Goal: Contribute content: Contribute content

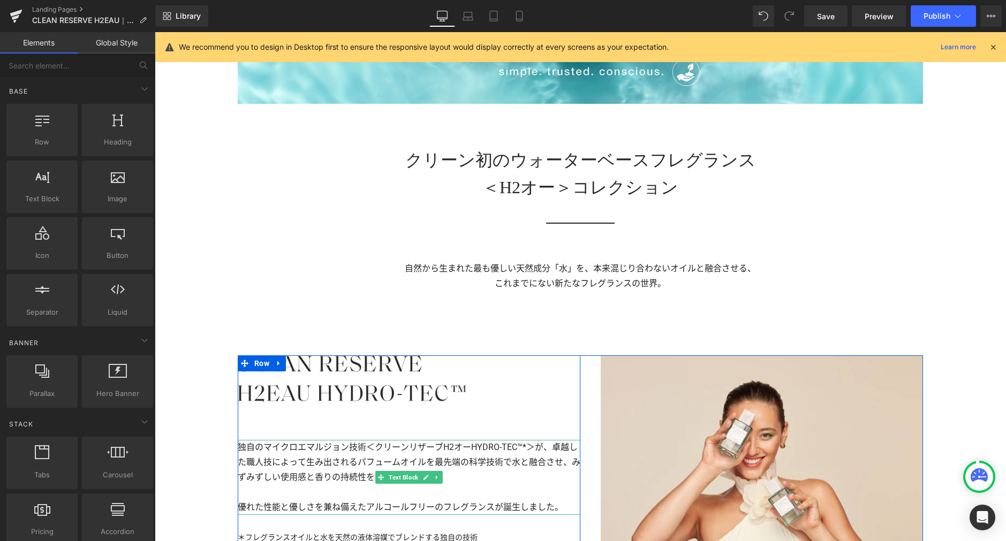
scroll to position [510, 0]
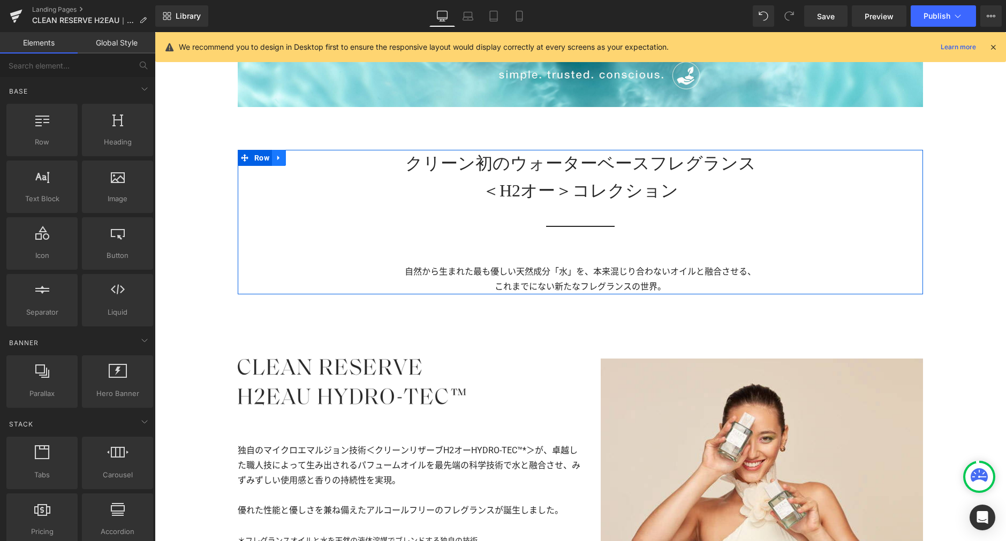
click at [275, 161] on icon at bounding box center [278, 158] width 7 height 8
click at [291, 159] on icon at bounding box center [292, 158] width 7 height 8
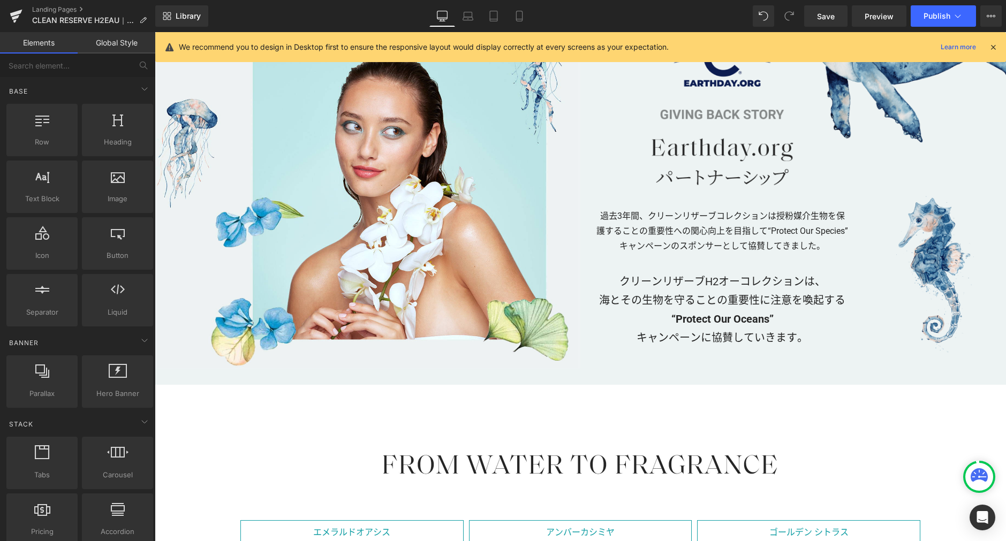
scroll to position [1480, 0]
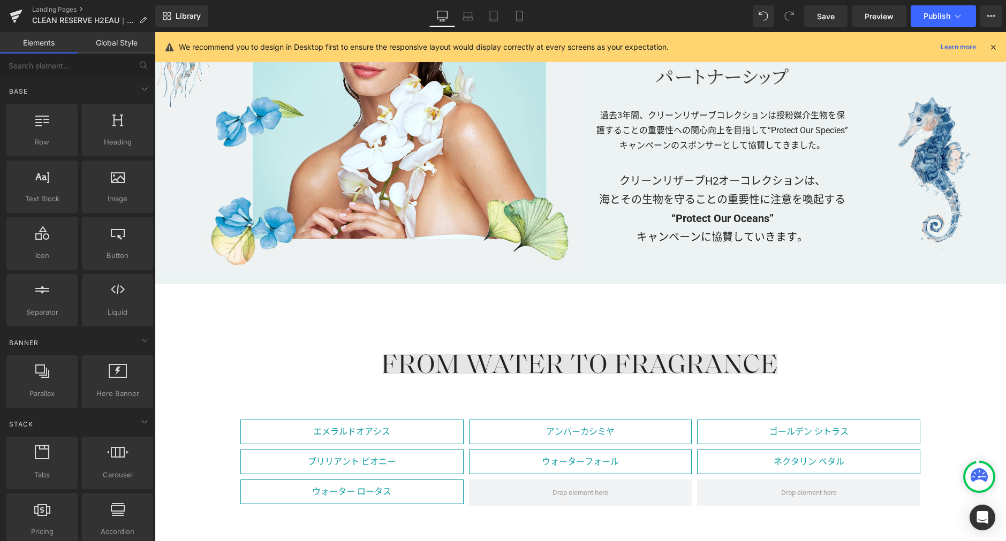
click at [572, 365] on div "Image" at bounding box center [580, 364] width 685 height 20
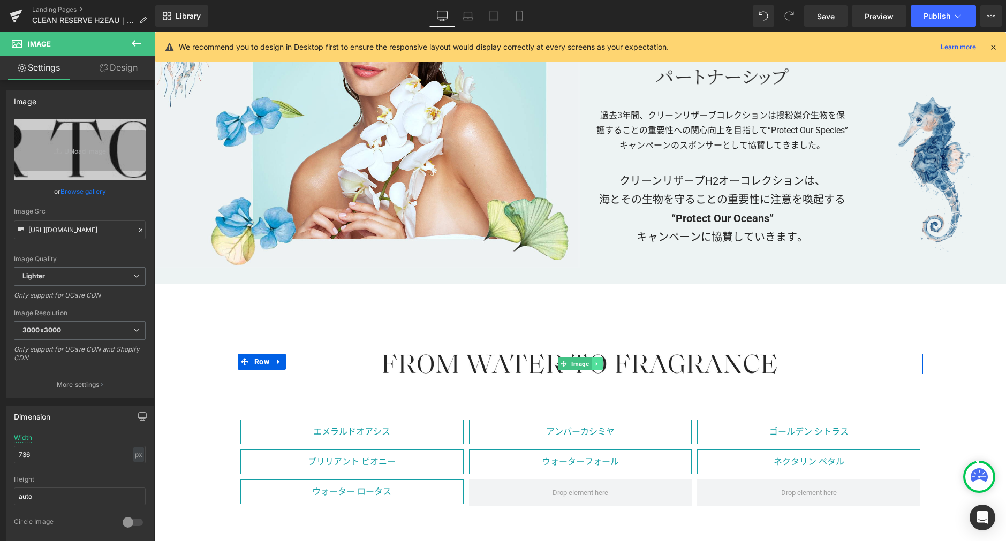
click at [594, 366] on icon at bounding box center [597, 364] width 6 height 6
click at [589, 366] on icon at bounding box center [591, 364] width 6 height 6
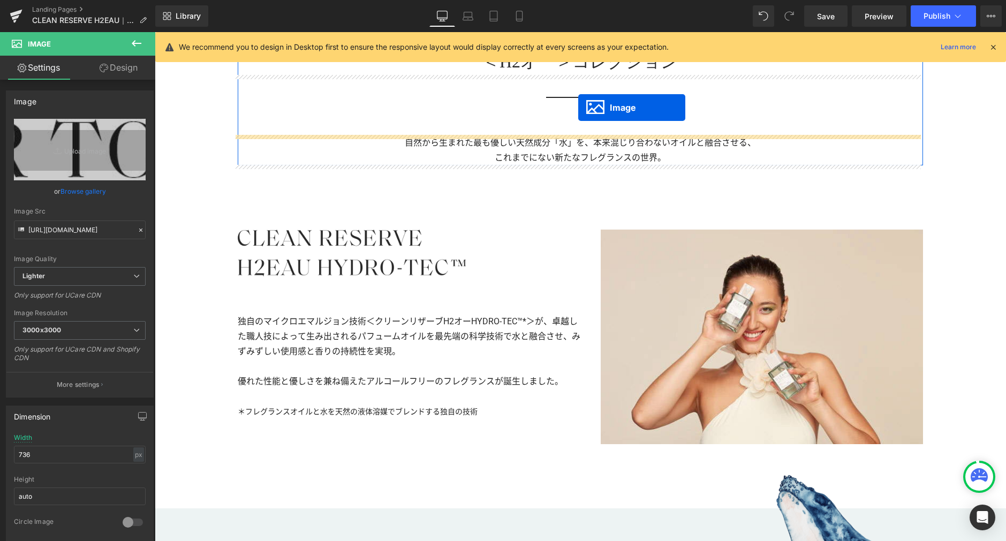
scroll to position [763, 0]
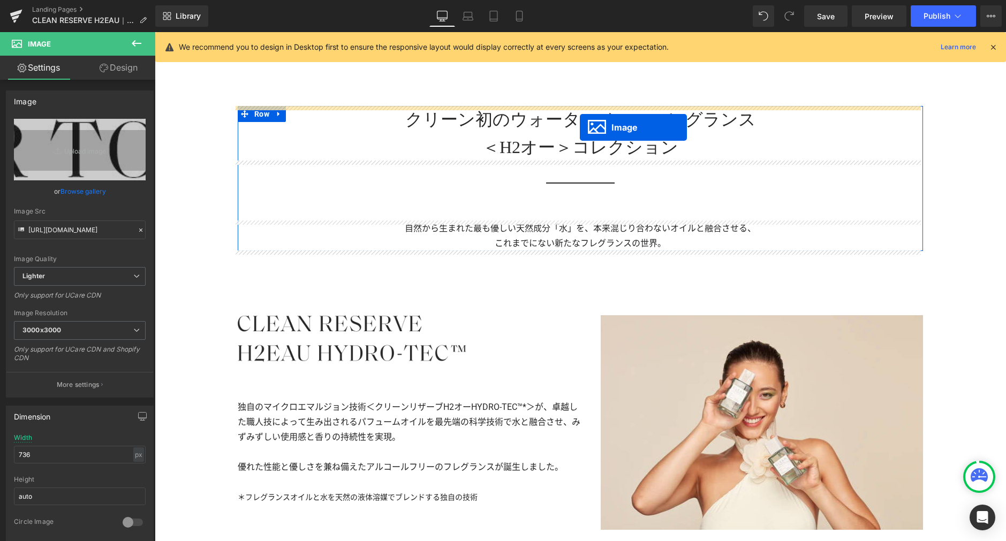
drag, startPoint x: 558, startPoint y: 384, endPoint x: 580, endPoint y: 127, distance: 257.3
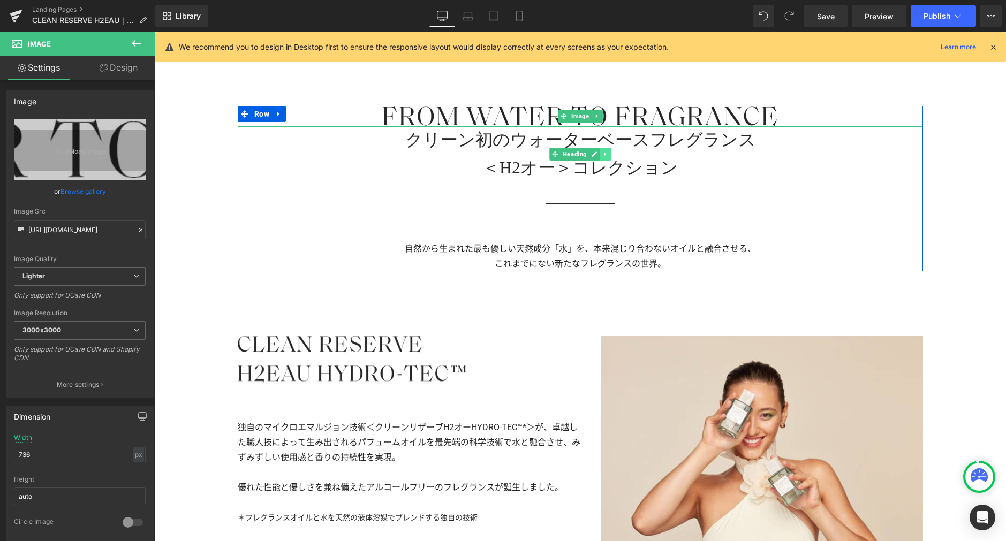
click at [603, 156] on icon at bounding box center [606, 154] width 6 height 6
click at [608, 156] on icon at bounding box center [611, 154] width 6 height 6
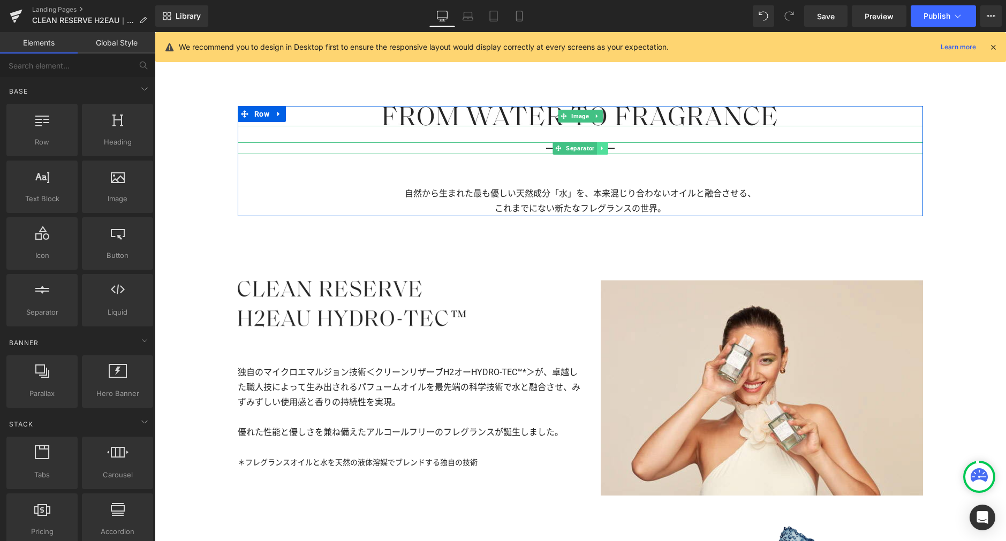
click at [599, 148] on icon at bounding box center [602, 148] width 6 height 6
click at [605, 148] on icon at bounding box center [608, 149] width 6 height 6
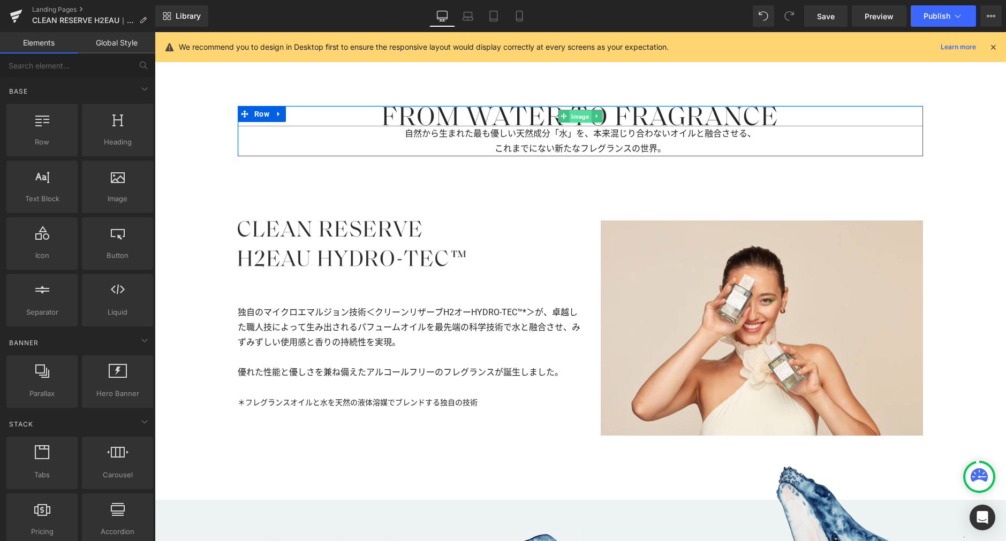
click at [574, 118] on span "Image" at bounding box center [580, 116] width 22 height 13
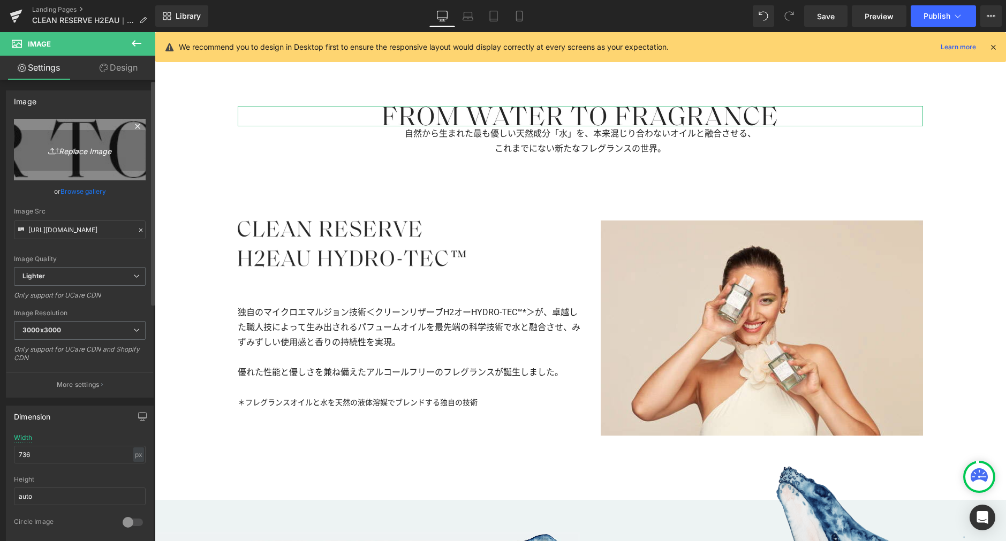
click at [86, 150] on icon "Replace Image" at bounding box center [80, 149] width 86 height 13
type input "C:\fakepath\txt.png"
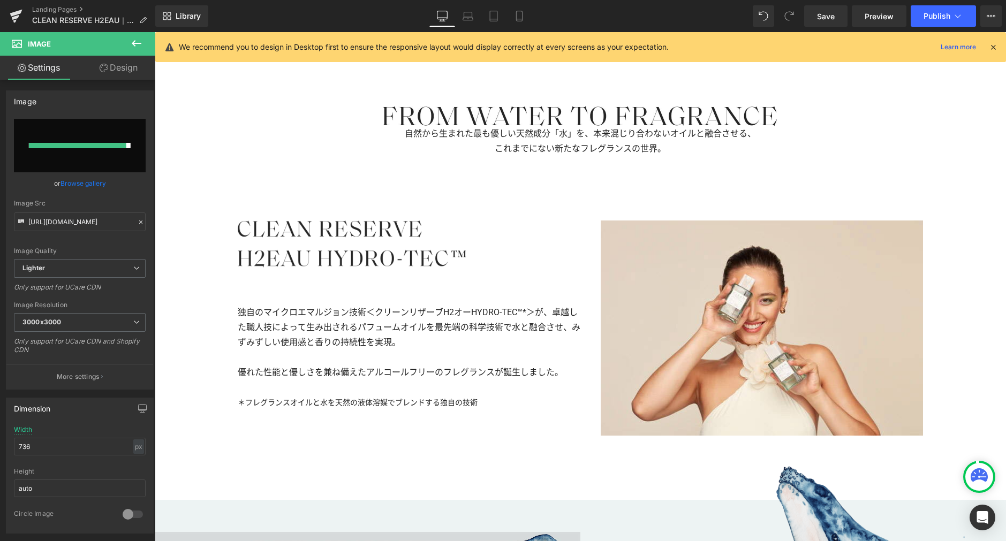
type input "[URL][DOMAIN_NAME]"
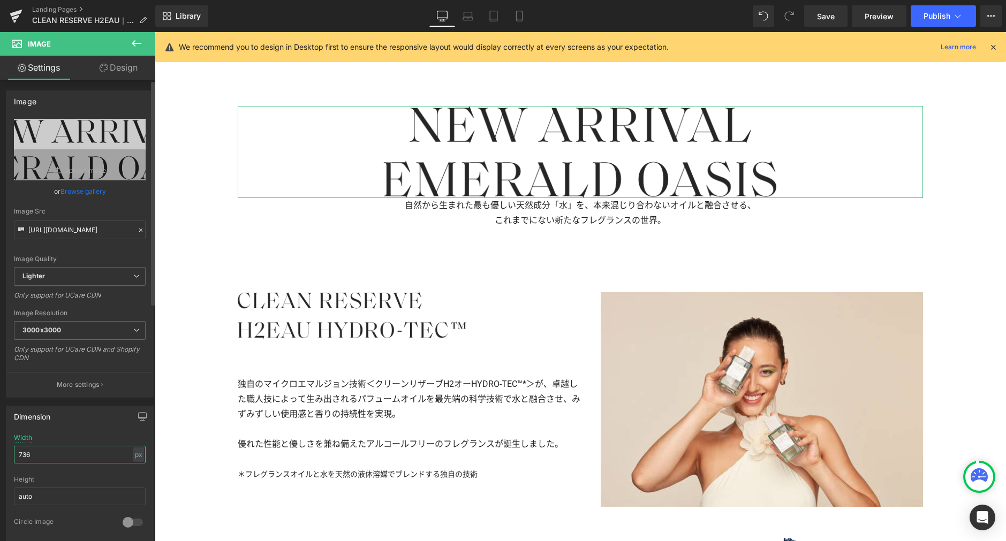
click at [98, 451] on input "736" at bounding box center [80, 455] width 132 height 18
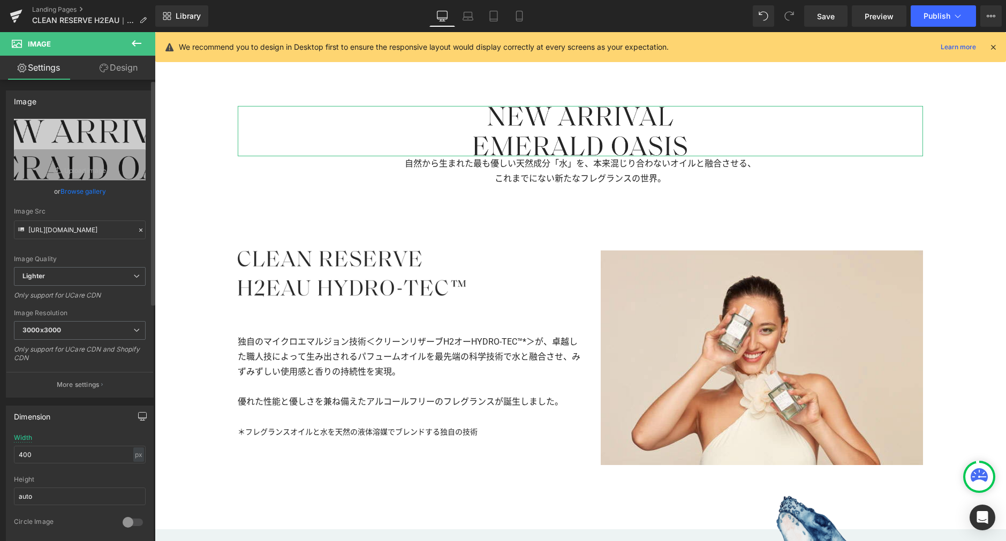
click at [138, 418] on icon "button" at bounding box center [142, 416] width 9 height 9
click at [60, 436] on button "Laptop" at bounding box center [59, 439] width 33 height 18
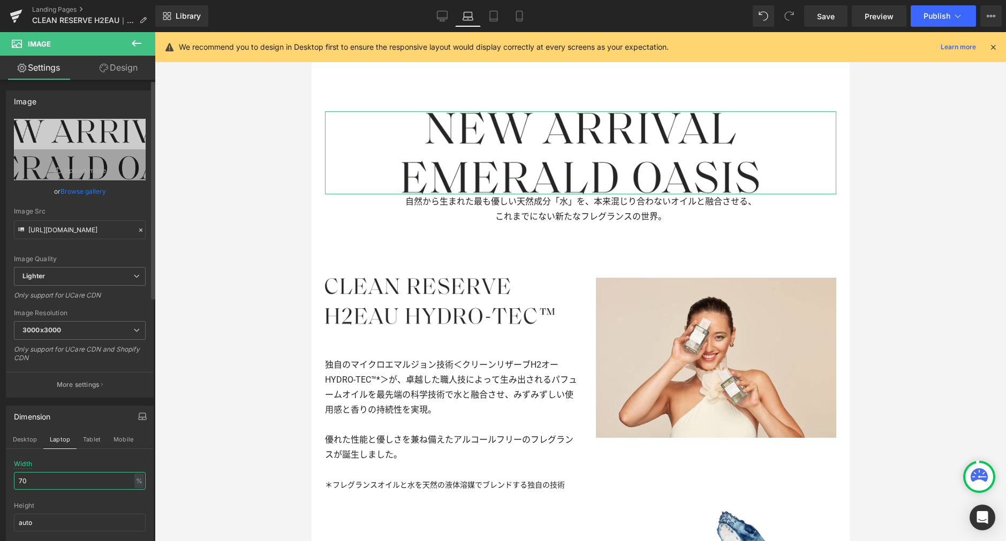
click at [58, 480] on input "70" at bounding box center [80, 481] width 132 height 18
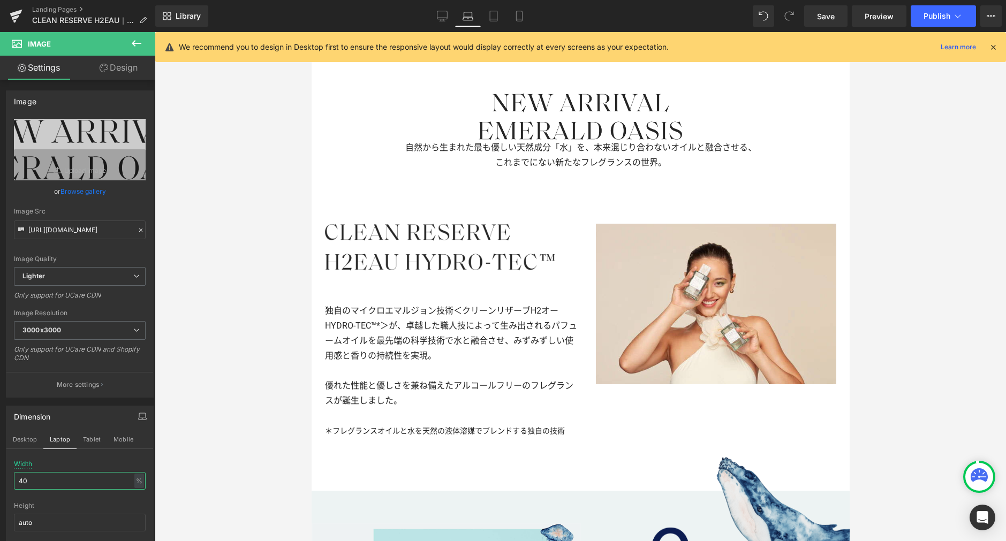
scroll to position [576, 0]
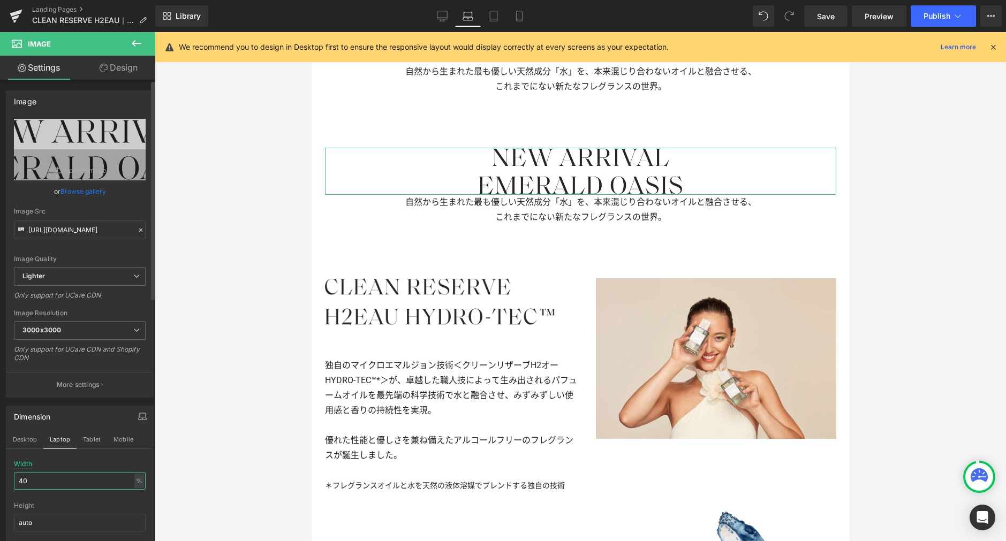
drag, startPoint x: 39, startPoint y: 479, endPoint x: 0, endPoint y: 474, distance: 38.9
click at [0, 474] on div "Dimension Desktop Laptop Tablet Mobile 40% Width 40 % % px auto Height auto 0 C…" at bounding box center [80, 483] width 160 height 170
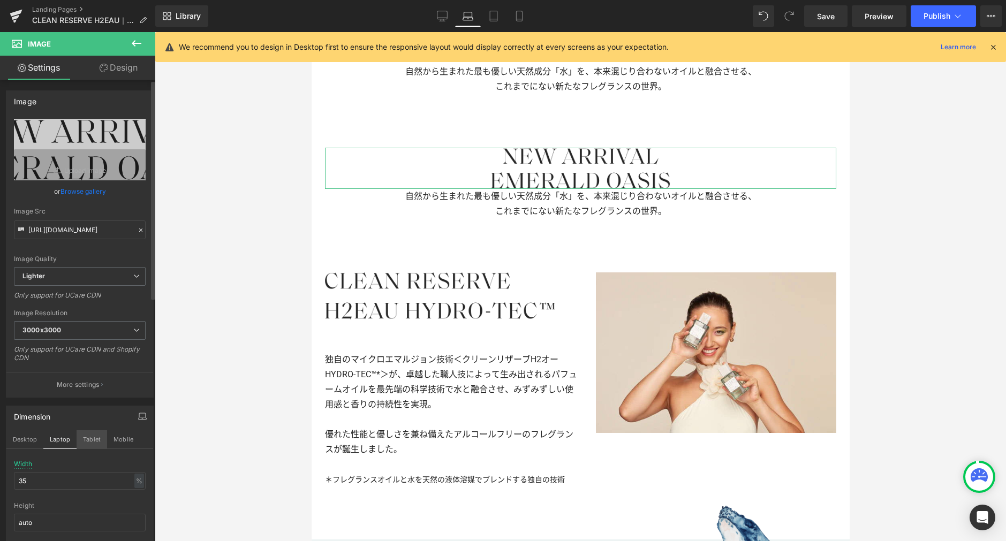
click at [92, 438] on button "Tablet" at bounding box center [92, 439] width 31 height 18
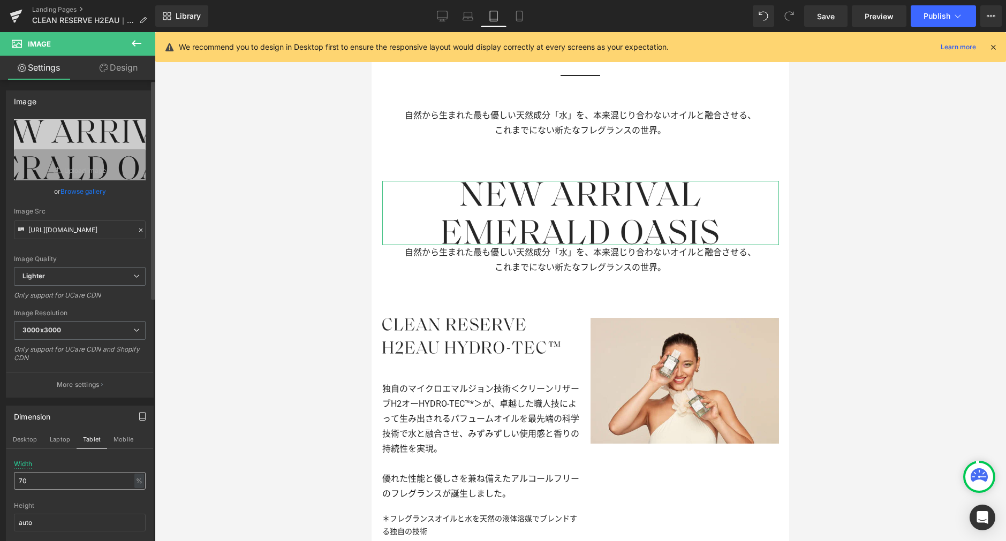
scroll to position [607, 0]
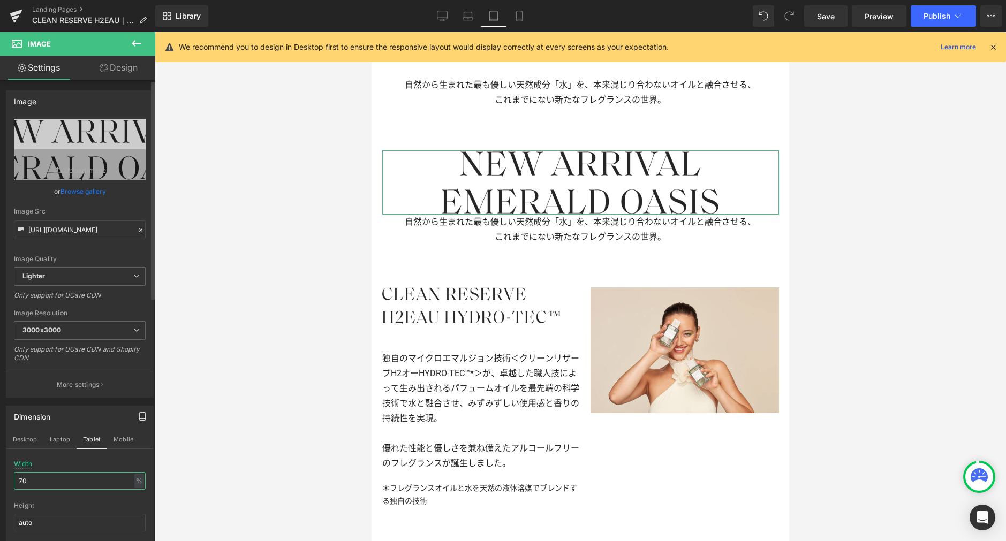
click at [0, 475] on div "Dimension Desktop Laptop Tablet Mobile 70% Width 70 % % px auto Height auto 0 C…" at bounding box center [80, 483] width 160 height 170
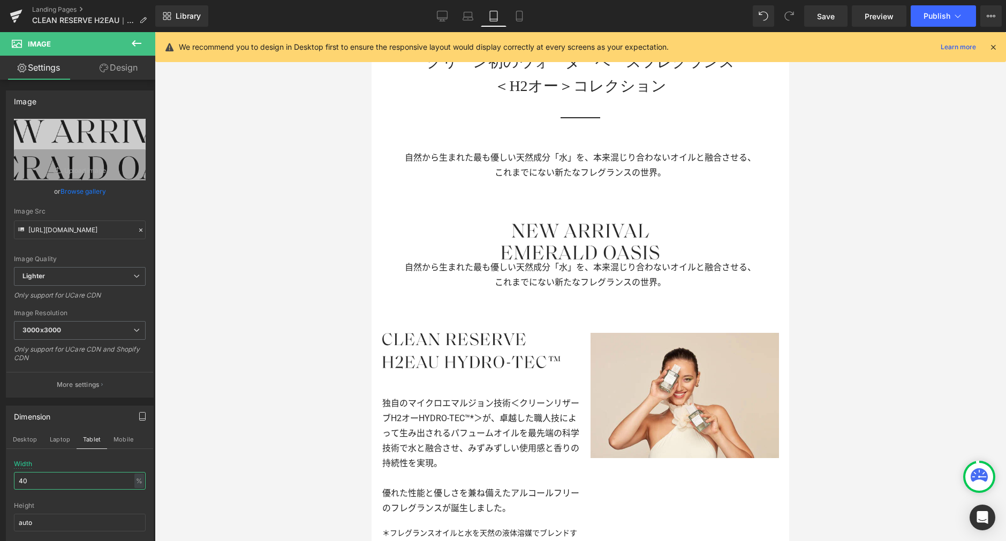
scroll to position [469, 0]
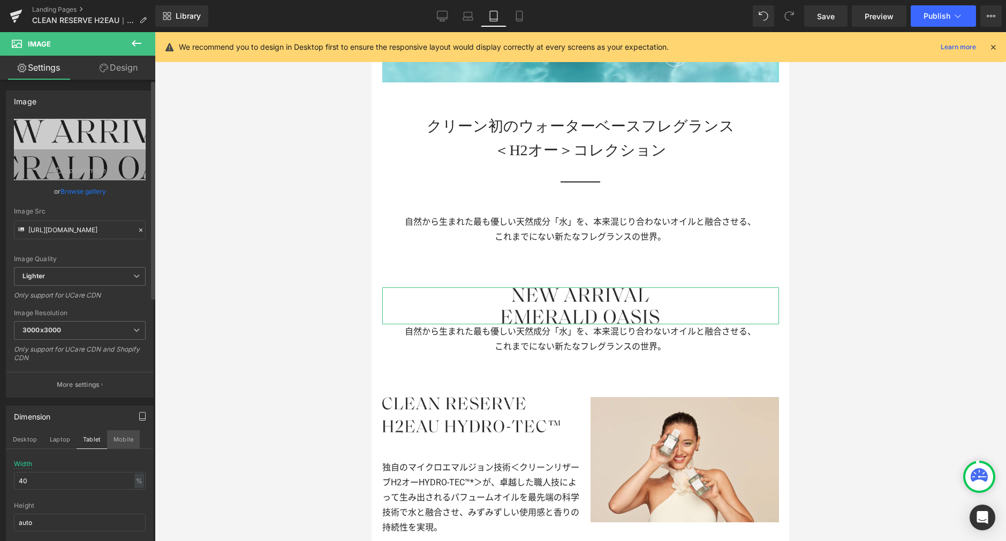
click at [124, 443] on button "Mobile" at bounding box center [123, 439] width 33 height 18
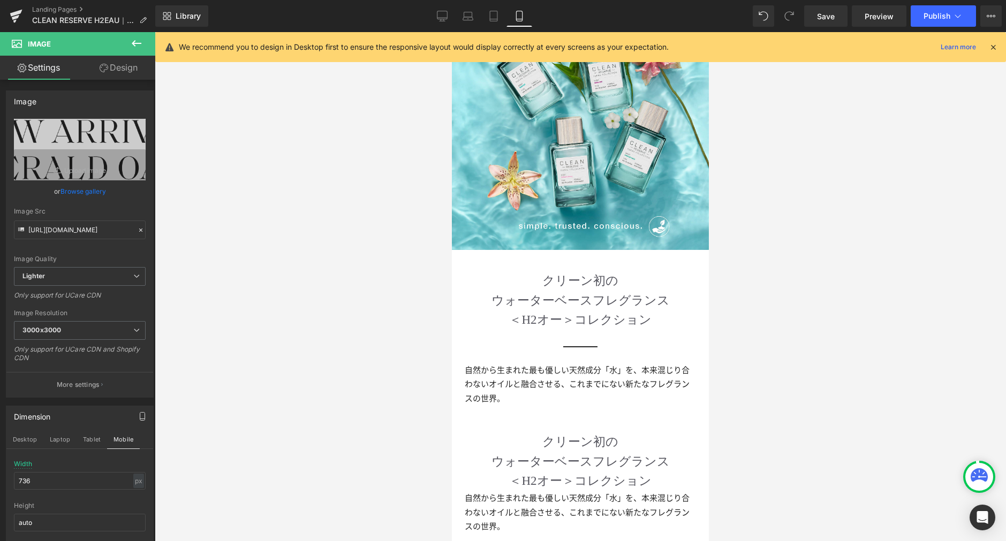
scroll to position [448, 0]
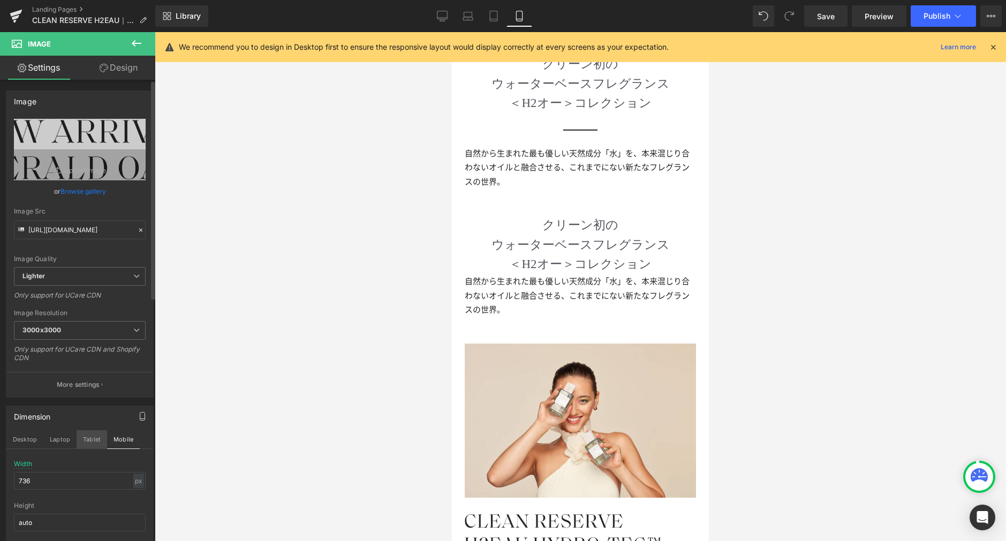
click at [94, 439] on button "Tablet" at bounding box center [92, 439] width 31 height 18
type input "40"
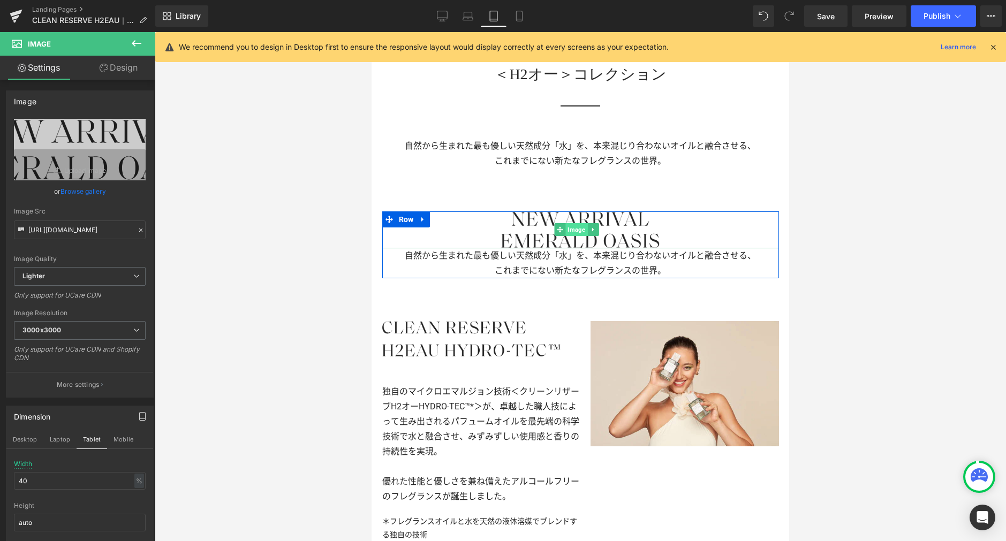
click at [575, 223] on span "Image" at bounding box center [576, 229] width 22 height 13
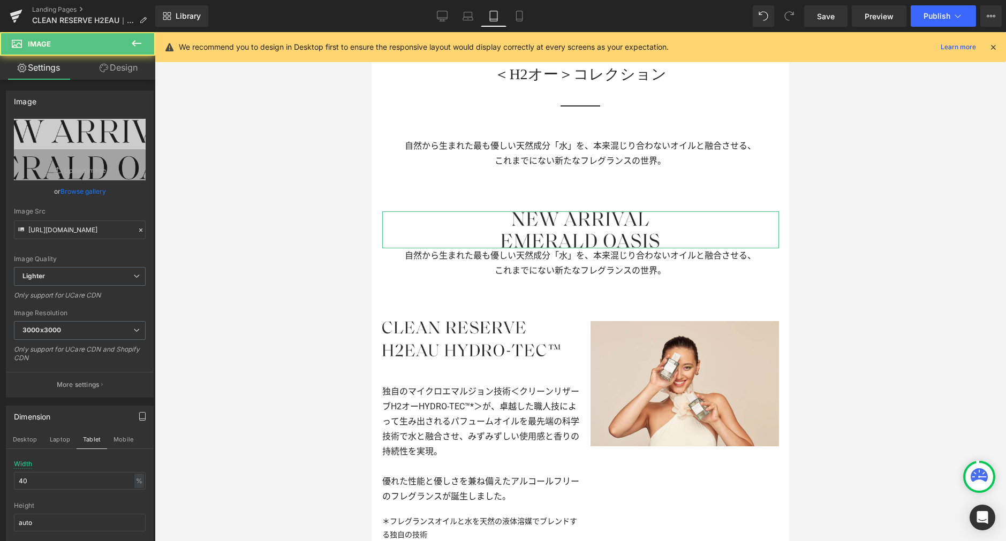
click at [129, 70] on link "Design" at bounding box center [119, 68] width 78 height 24
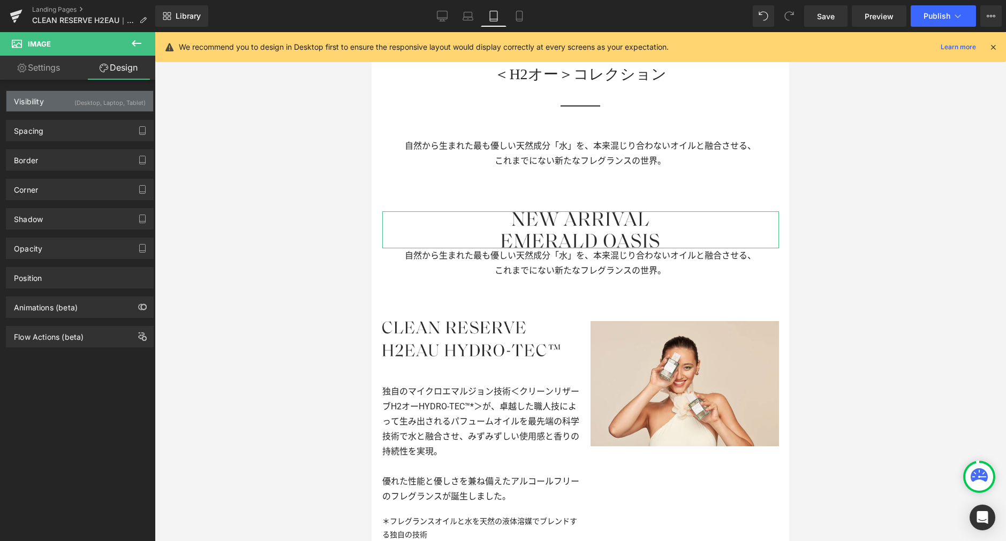
click at [112, 103] on div "(Desktop, Laptop, Tablet)" at bounding box center [109, 100] width 71 height 18
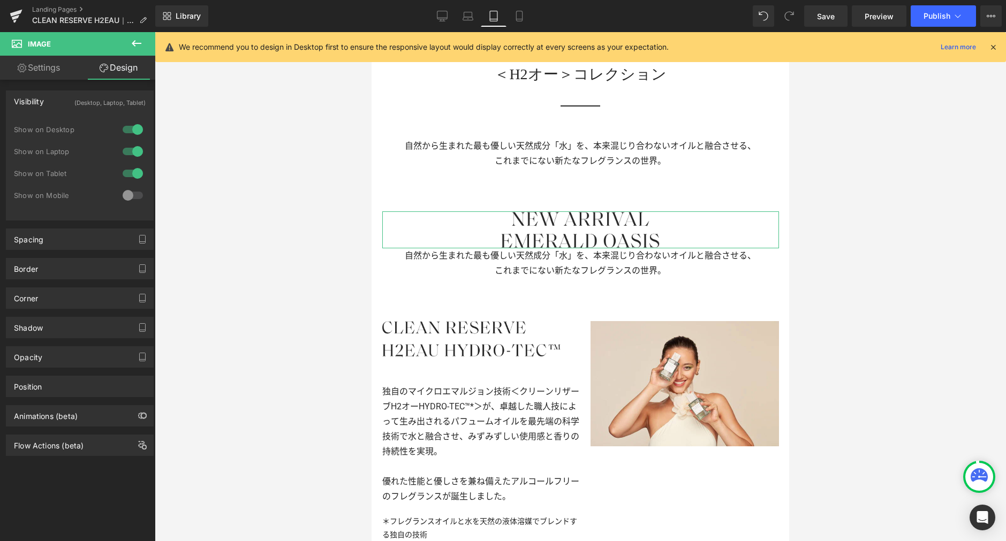
click at [125, 192] on div at bounding box center [133, 195] width 26 height 17
click at [518, 14] on icon at bounding box center [519, 16] width 11 height 11
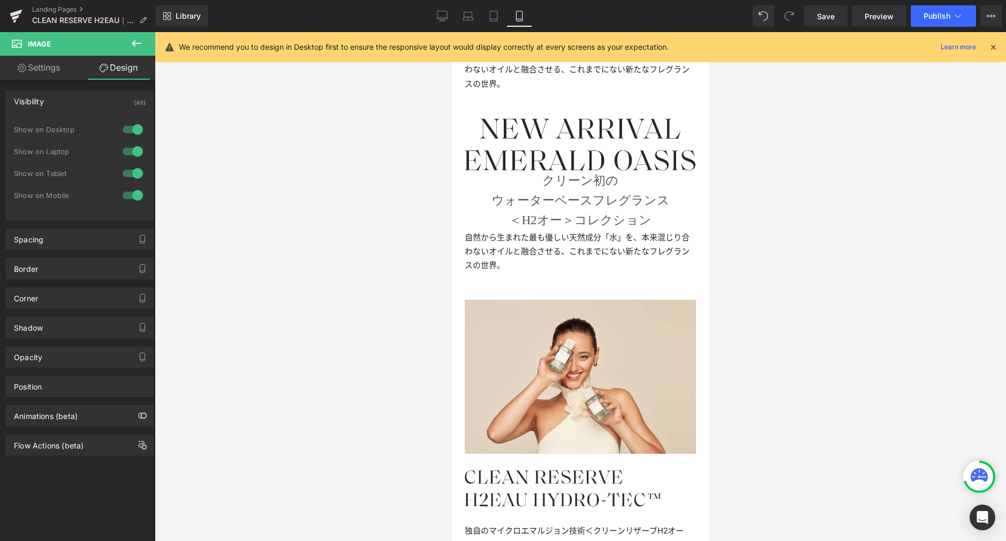
scroll to position [449, 0]
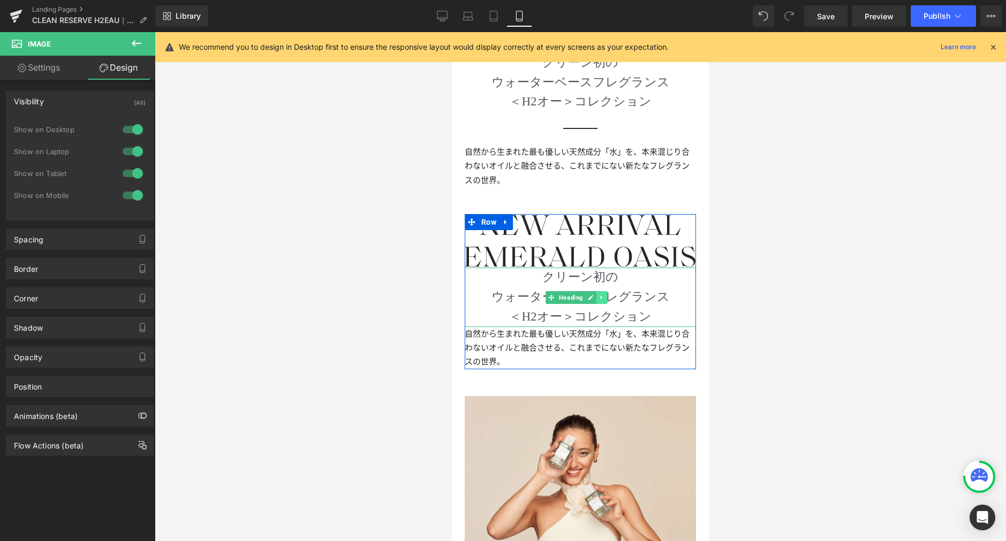
click at [605, 291] on link at bounding box center [601, 297] width 11 height 13
click at [606, 294] on icon at bounding box center [607, 297] width 6 height 6
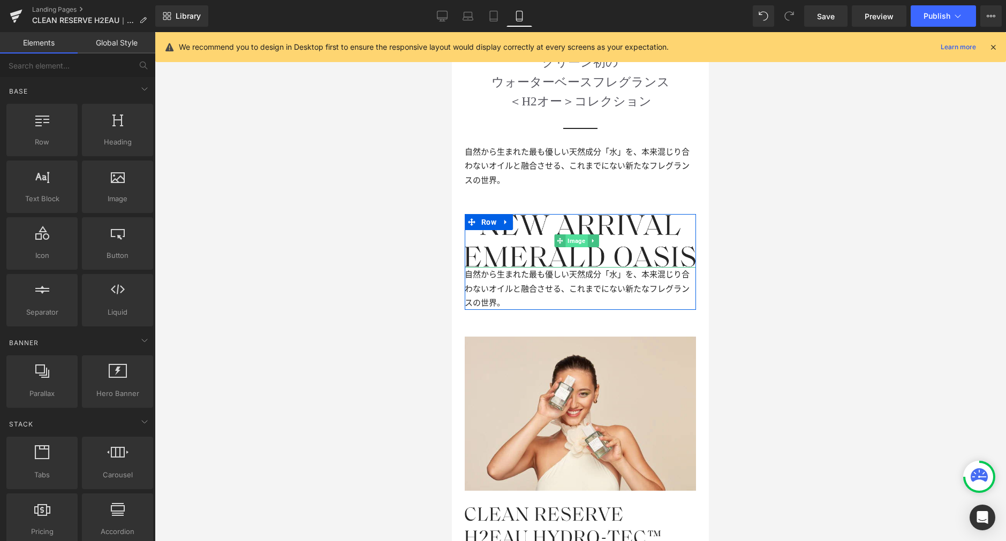
click at [578, 234] on span "Image" at bounding box center [577, 240] width 22 height 13
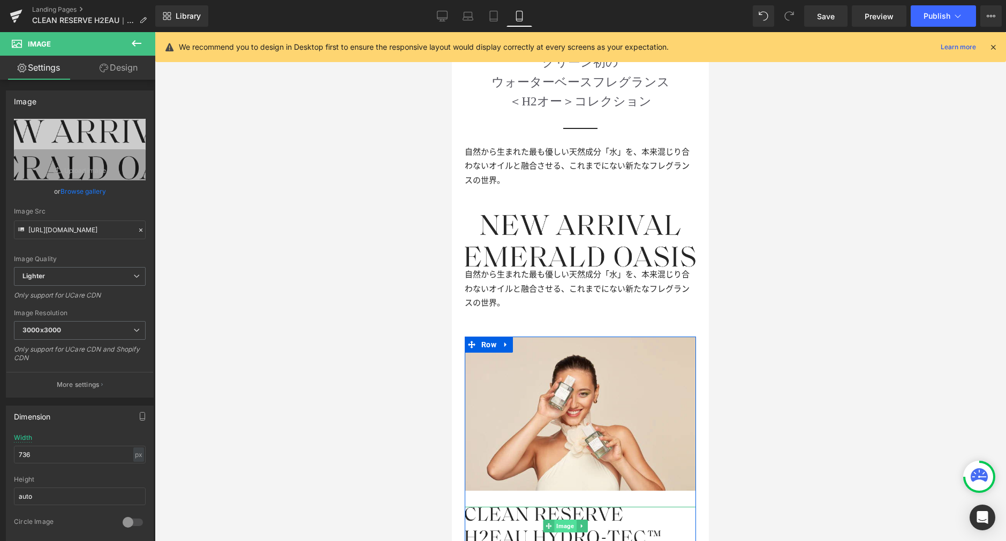
click at [565, 520] on span "Image" at bounding box center [566, 526] width 22 height 13
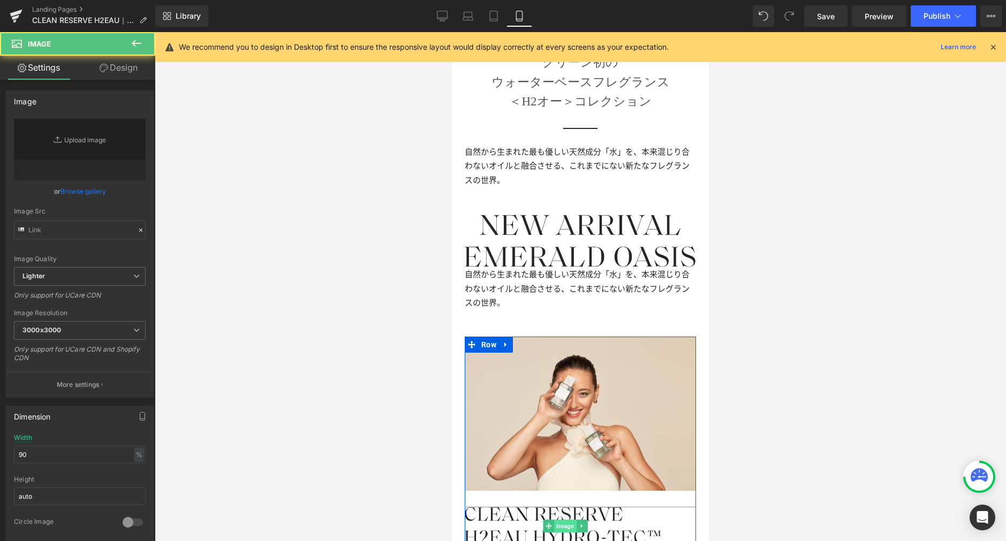
type input "[URL][DOMAIN_NAME]"
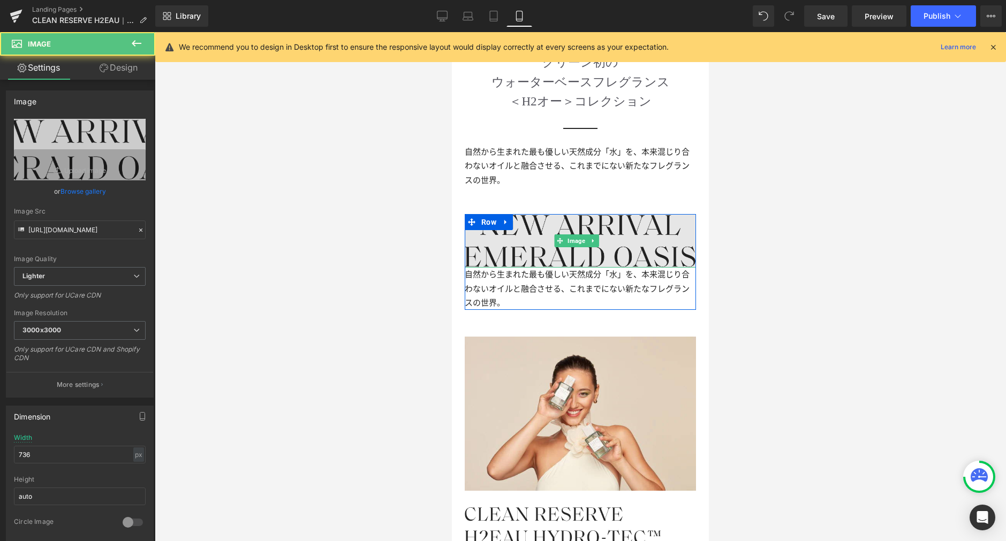
click at [580, 239] on img at bounding box center [580, 241] width 231 height 54
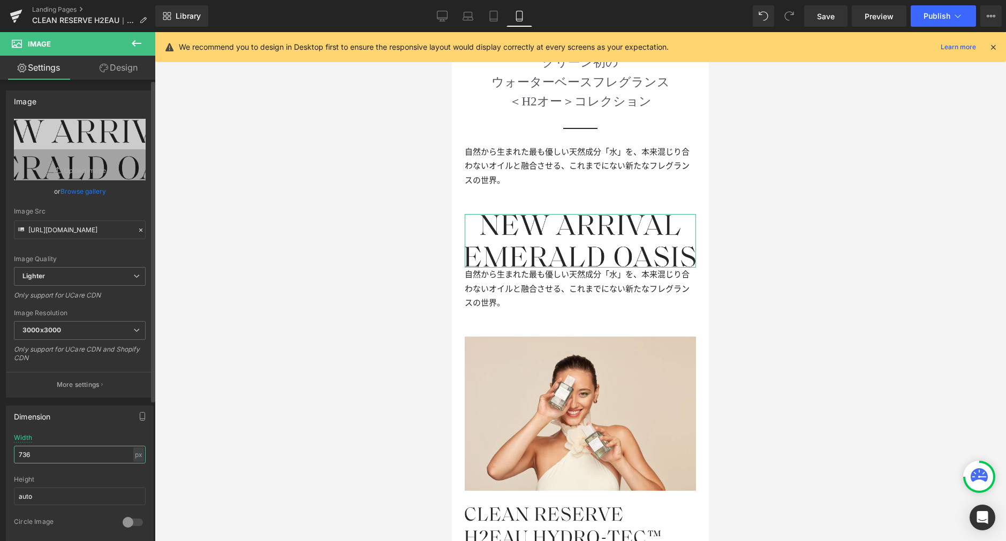
click at [78, 456] on input "736" at bounding box center [80, 455] width 132 height 18
click at [133, 455] on div "px" at bounding box center [138, 455] width 11 height 14
click at [134, 471] on li "%" at bounding box center [138, 472] width 13 height 16
drag, startPoint x: 13, startPoint y: 451, endPoint x: 0, endPoint y: 449, distance: 13.5
click at [0, 449] on div "Dimension 100% Width 100 % % px auto Height auto 0 Circle Image" at bounding box center [80, 470] width 160 height 144
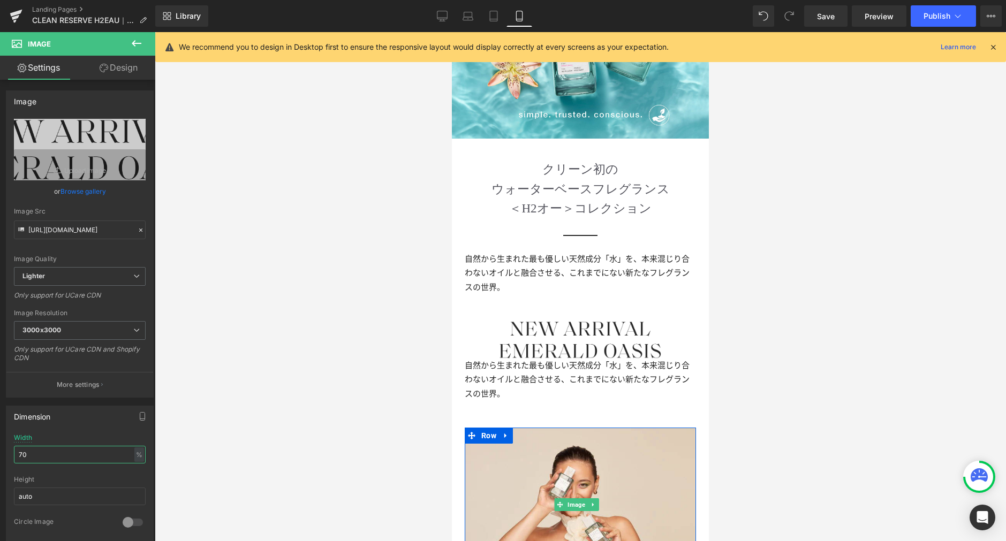
scroll to position [318, 0]
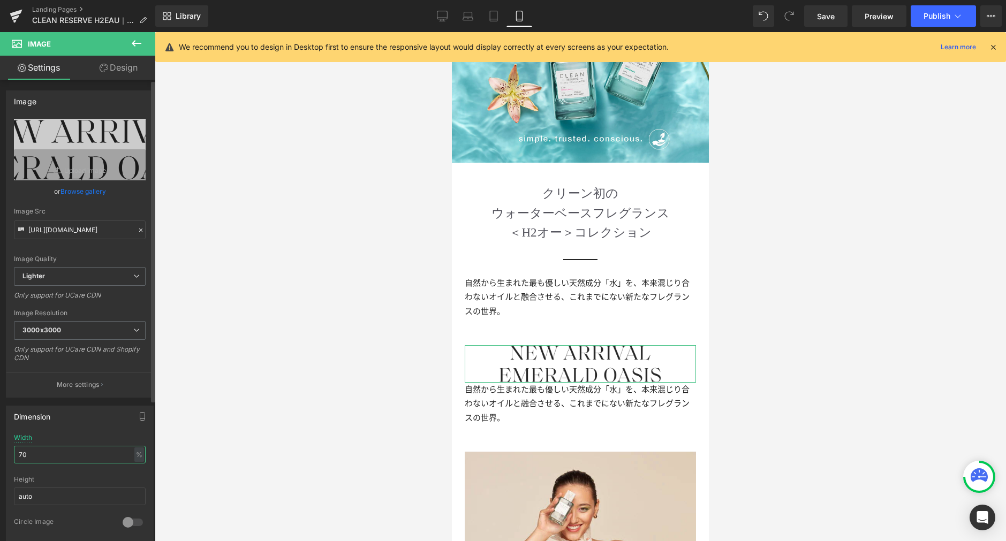
drag, startPoint x: 50, startPoint y: 456, endPoint x: 0, endPoint y: 458, distance: 50.4
click at [0, 458] on div "Dimension 70% Width 70 % % px auto Height auto 0 Circle Image" at bounding box center [80, 470] width 160 height 144
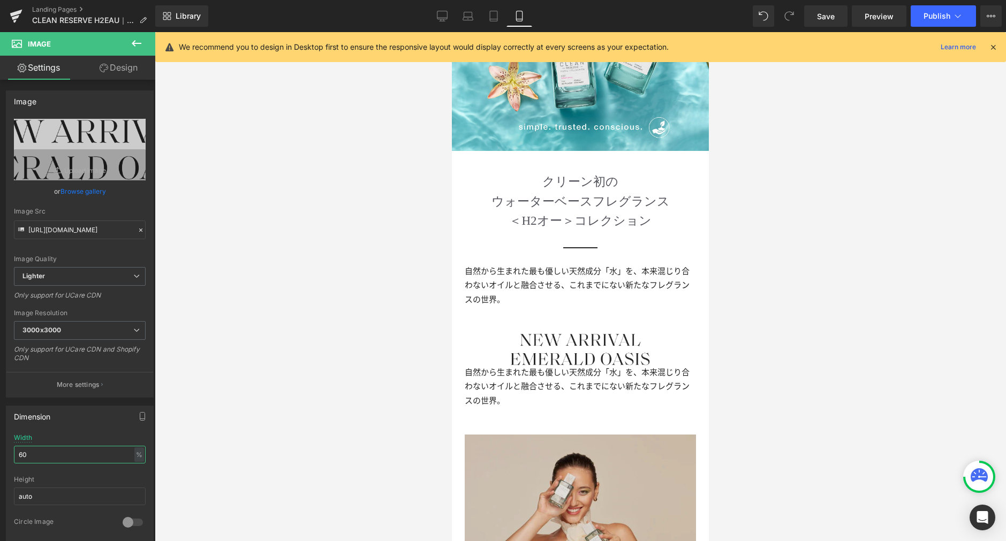
scroll to position [487, 0]
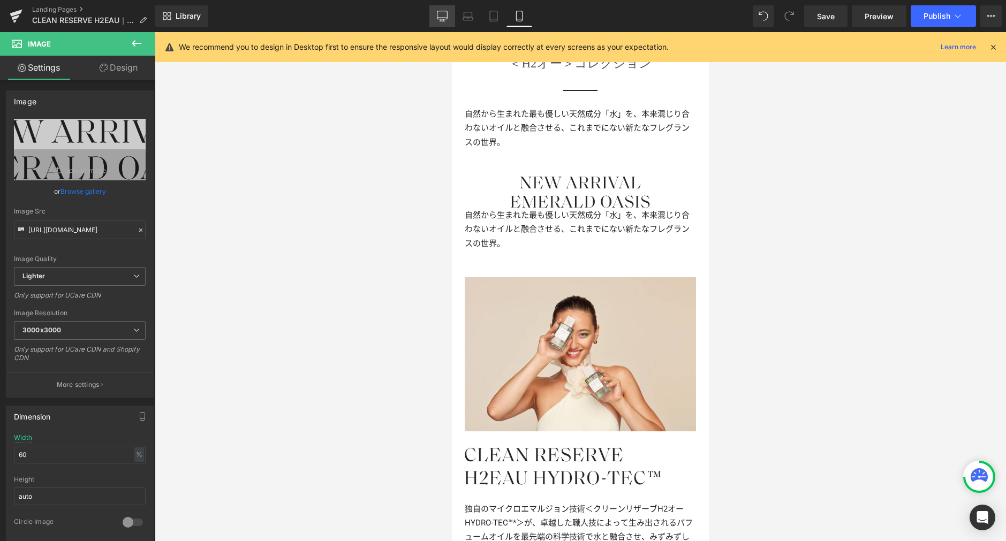
click at [446, 17] on icon at bounding box center [442, 16] width 11 height 11
type input "400"
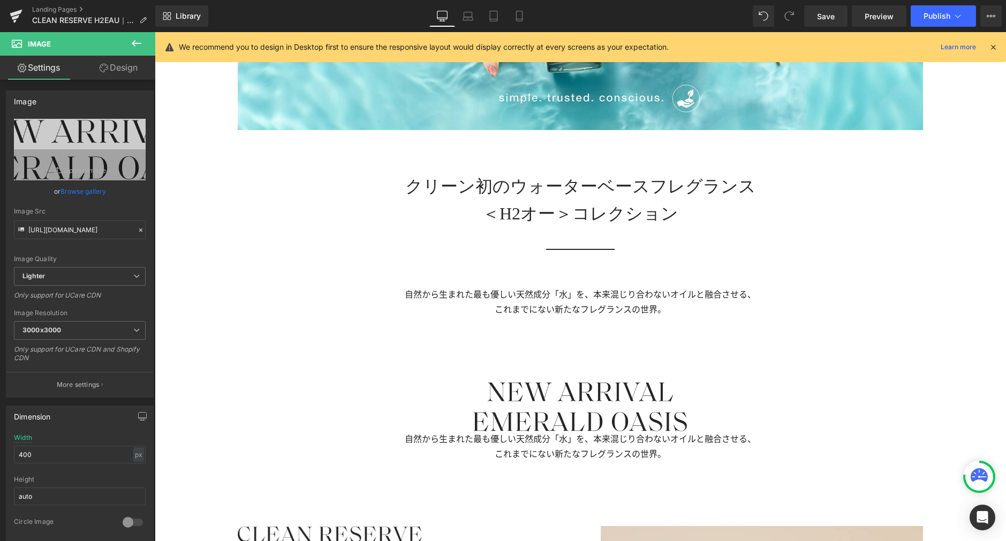
scroll to position [703, 0]
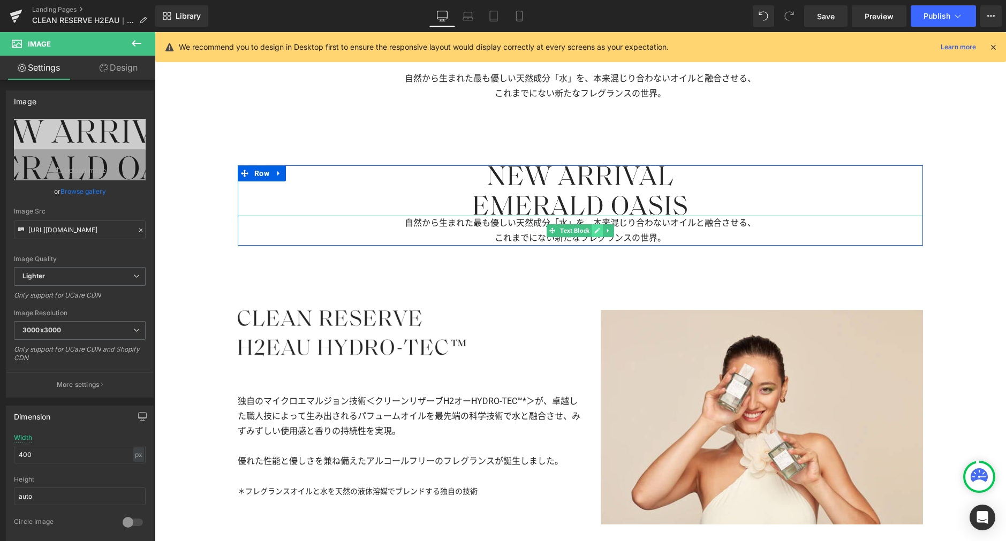
click at [595, 230] on icon at bounding box center [597, 230] width 5 height 5
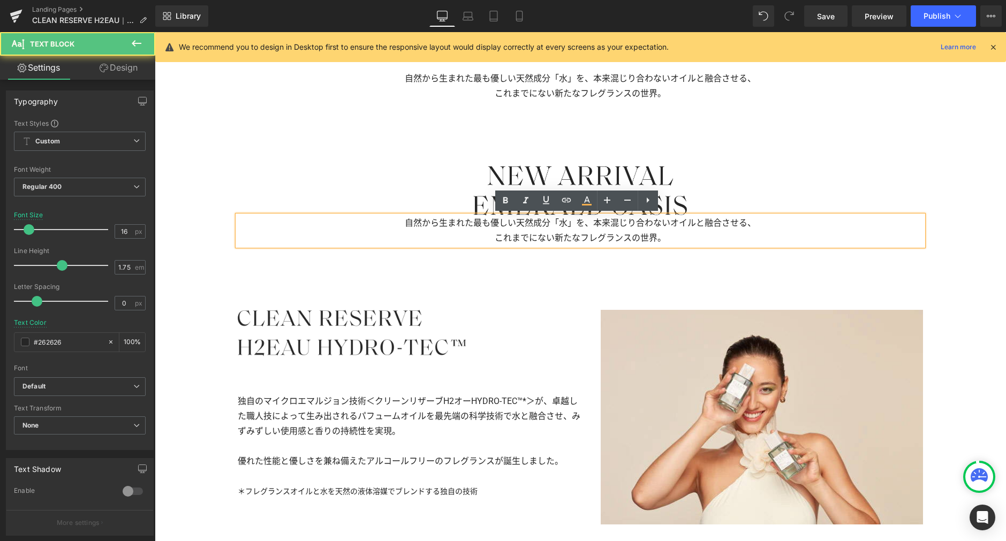
click at [554, 235] on p "これまでにない新たなフレグランスの世界。" at bounding box center [580, 238] width 685 height 15
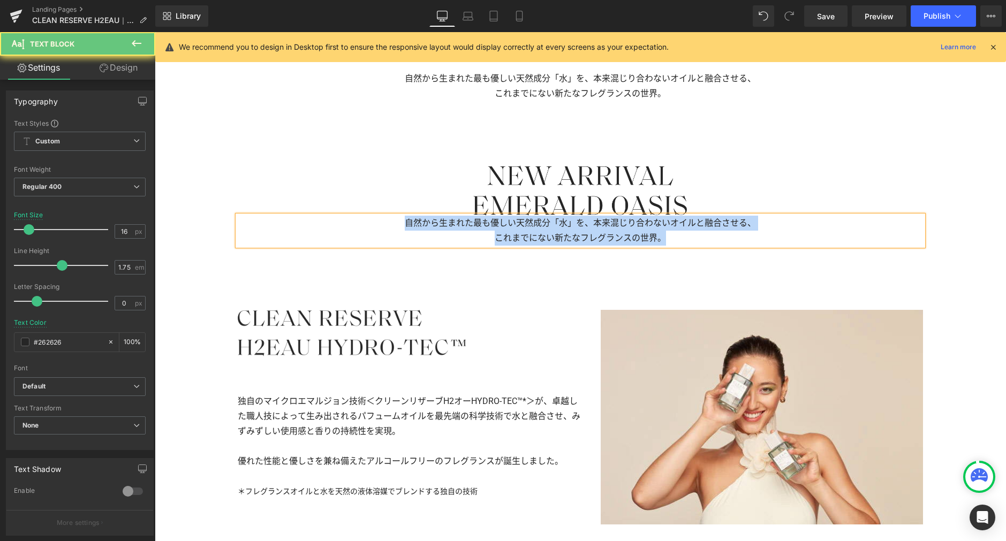
paste div
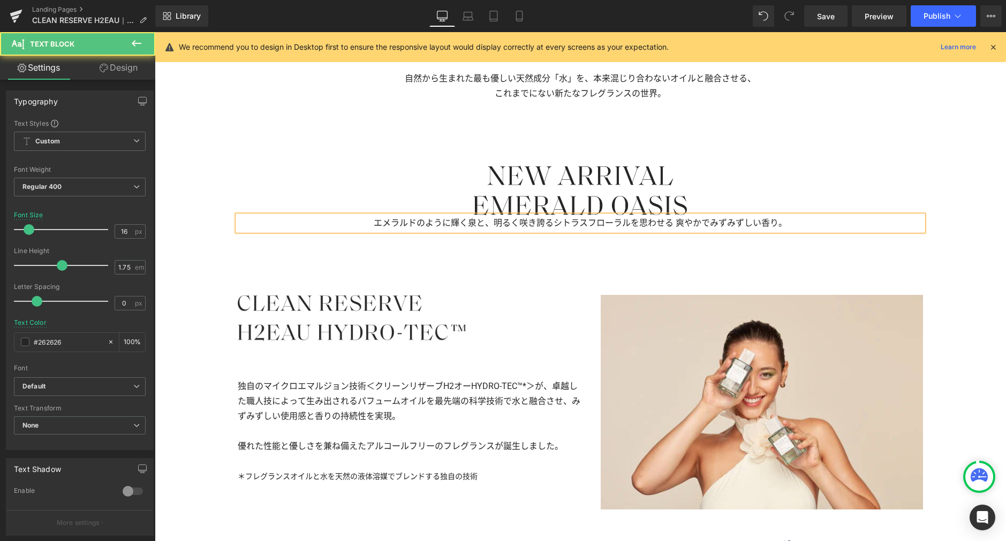
click at [567, 226] on p "エメラルドのように輝く泉と、明るく咲き誇るシトラスフローラルを思わせる爽やかでみずみずしい香り。" at bounding box center [580, 223] width 685 height 15
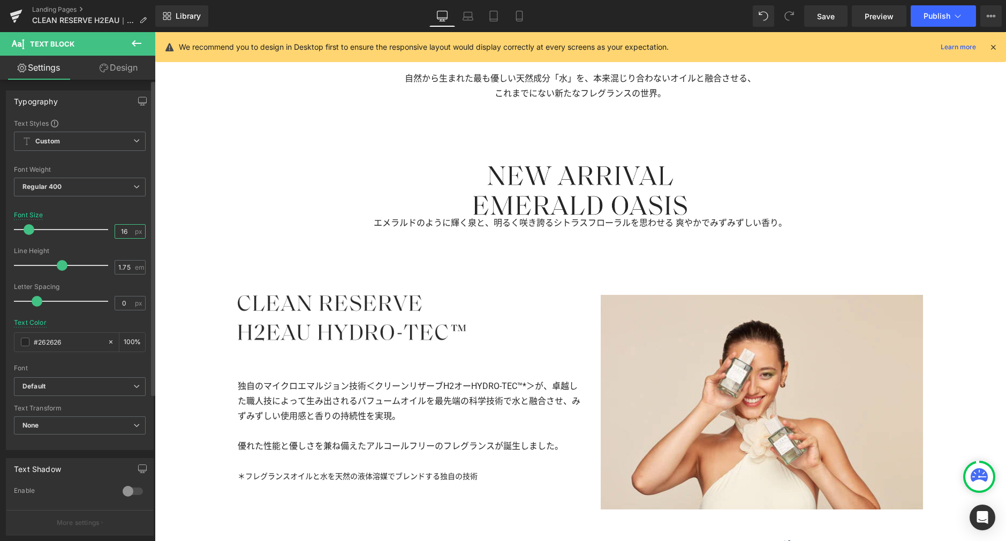
drag, startPoint x: 125, startPoint y: 232, endPoint x: 84, endPoint y: 229, distance: 41.3
click at [84, 229] on div "Font Size 16 px" at bounding box center [80, 229] width 132 height 36
type input "18"
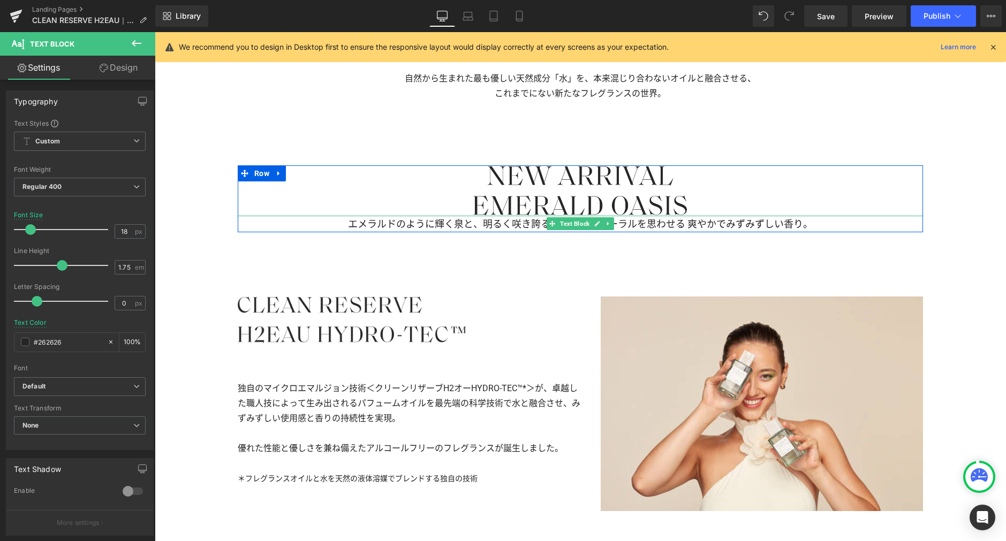
click at [672, 223] on p "エメラルドのように輝く泉と、明るく咲き誇るシトラスフローラルを思わせる爽やかでみずみずしい香り。" at bounding box center [580, 224] width 685 height 17
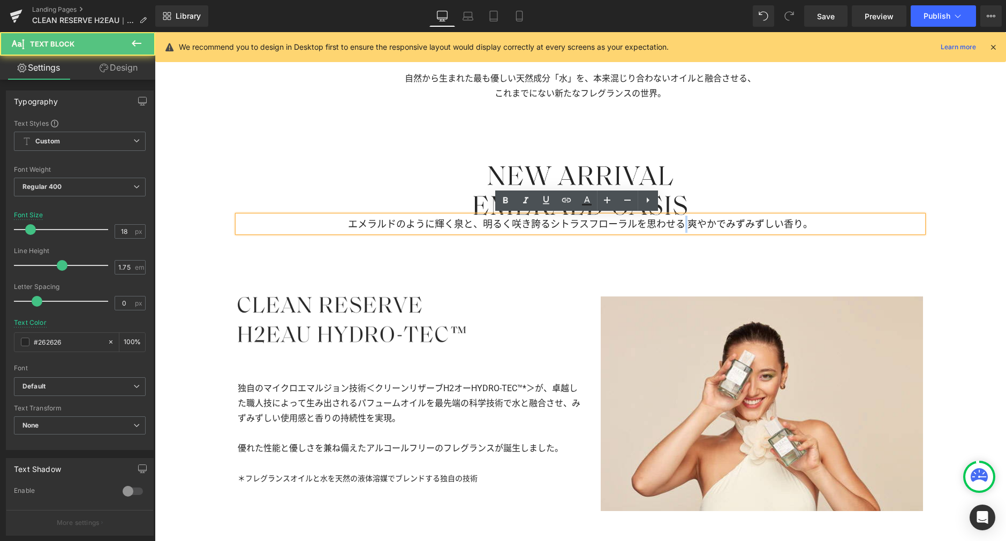
click at [681, 223] on p "エメラルドのように輝く泉と、明るく咲き誇るシトラスフローラルを思わせる爽やかでみずみずしい香り。" at bounding box center [580, 224] width 685 height 17
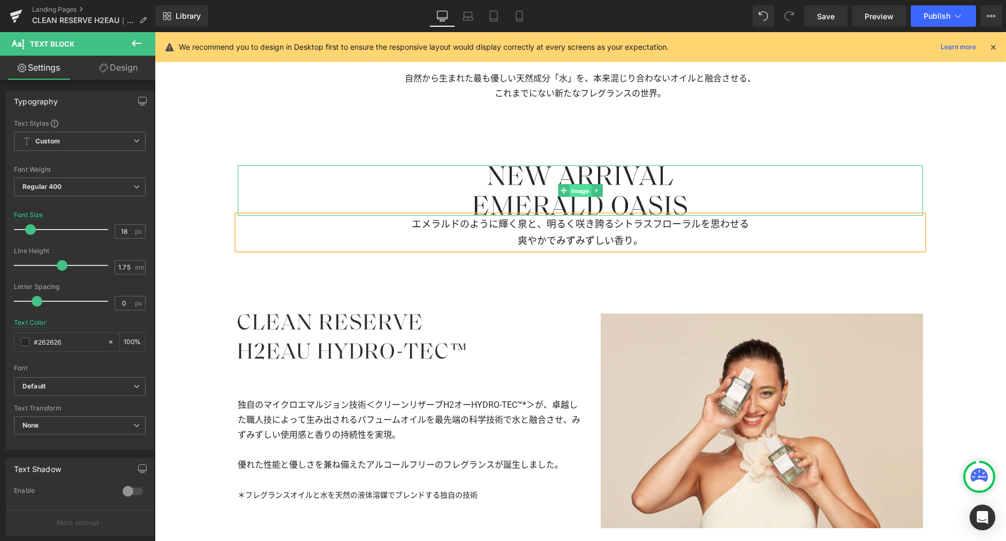
click at [575, 190] on span "Image" at bounding box center [580, 191] width 22 height 13
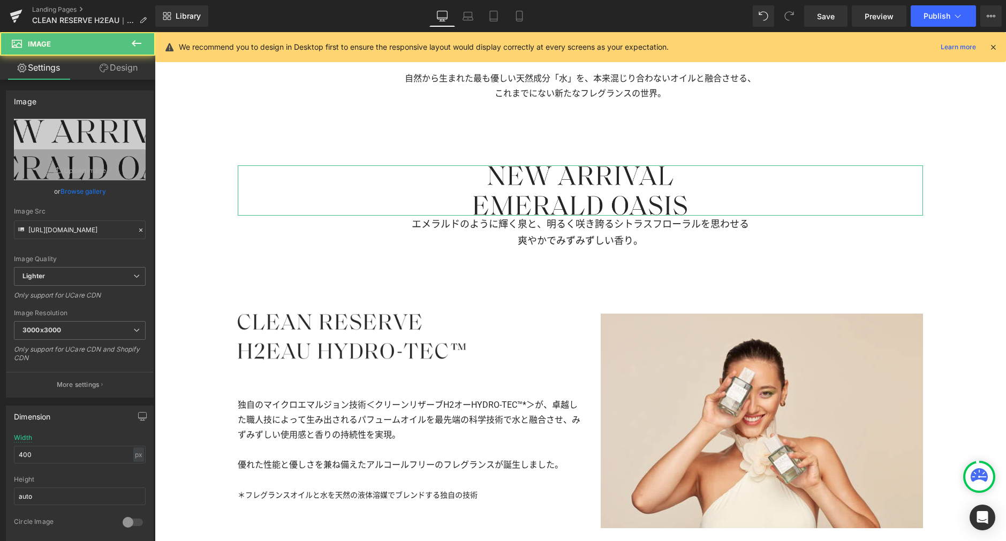
click at [126, 68] on link "Design" at bounding box center [119, 68] width 78 height 24
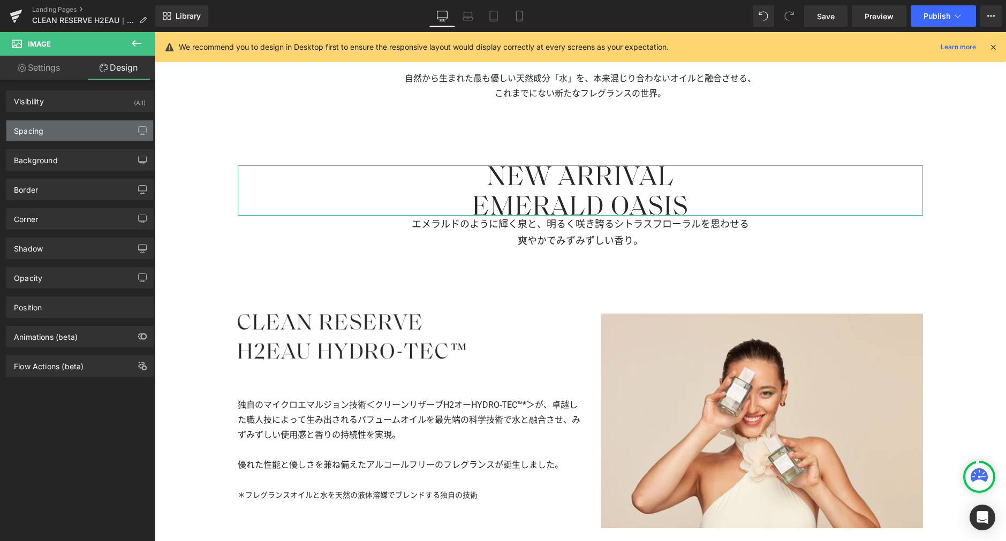
click at [81, 135] on div "Spacing" at bounding box center [79, 130] width 147 height 20
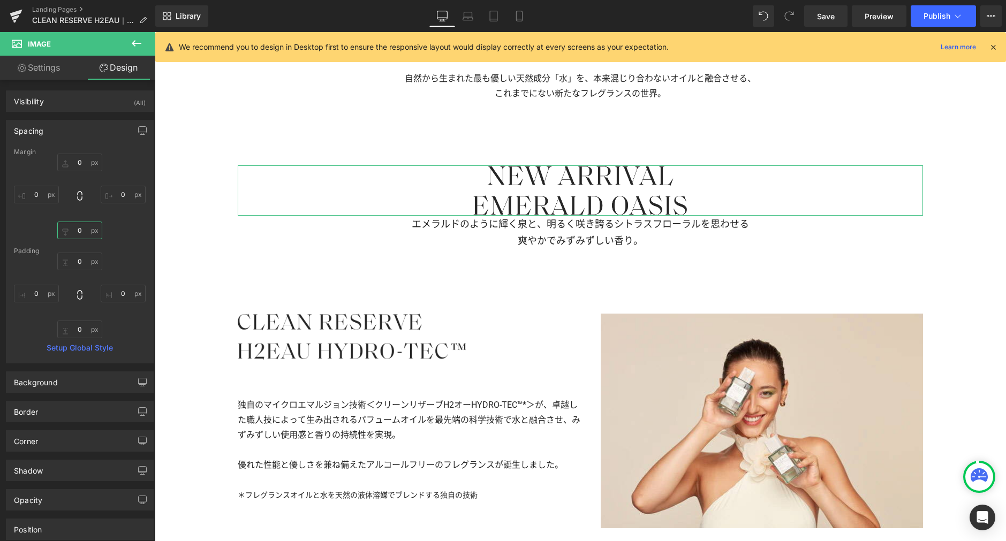
click at [81, 232] on input "0" at bounding box center [79, 231] width 45 height 18
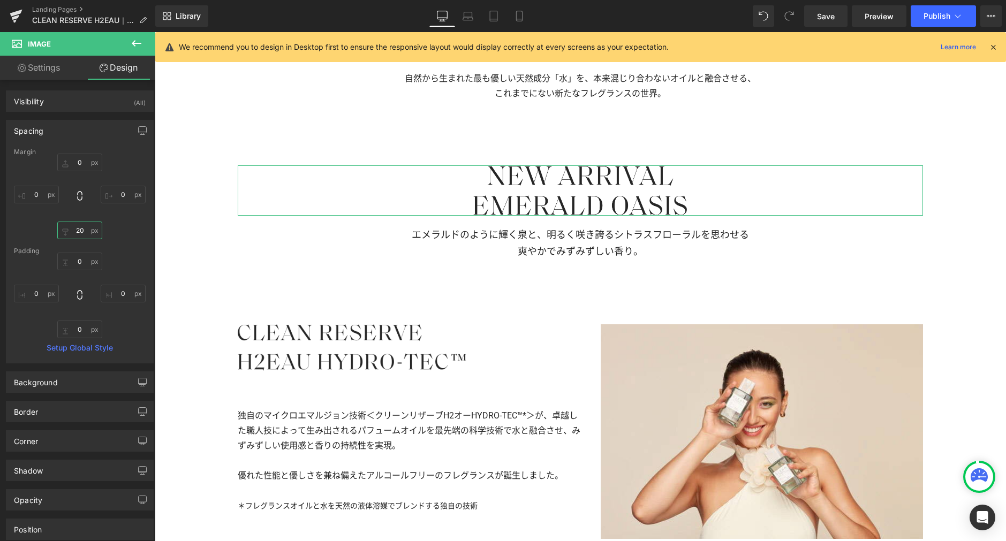
click at [80, 231] on input "20" at bounding box center [79, 231] width 45 height 18
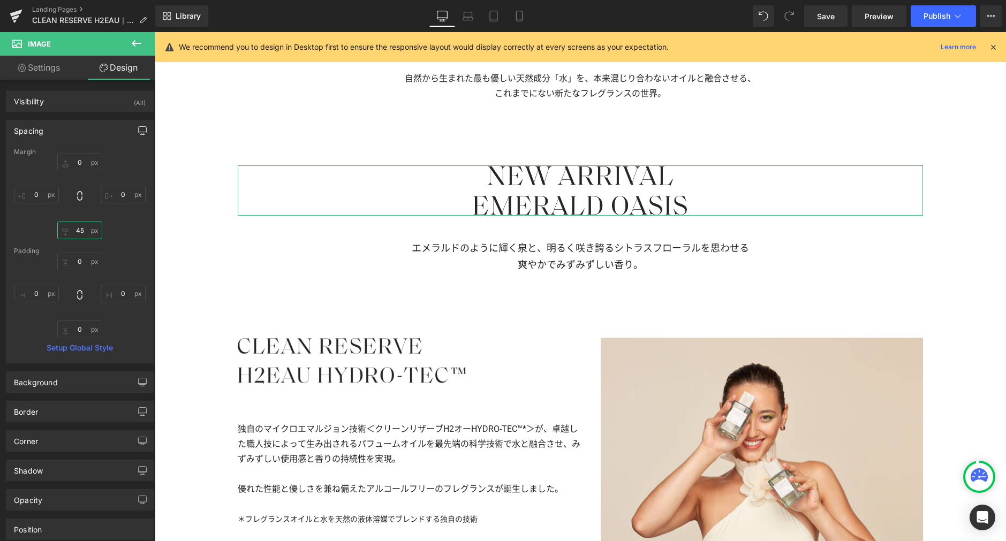
type input "45"
click at [139, 132] on icon "button" at bounding box center [143, 132] width 8 height 0
click at [59, 154] on button "Laptop" at bounding box center [59, 154] width 33 height 18
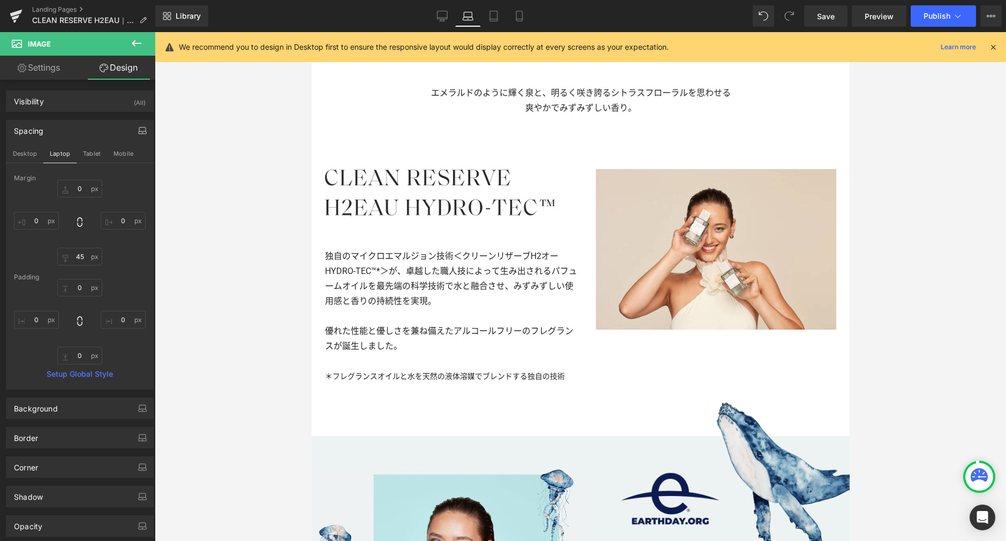
type input "0"
type input "45"
type input "0"
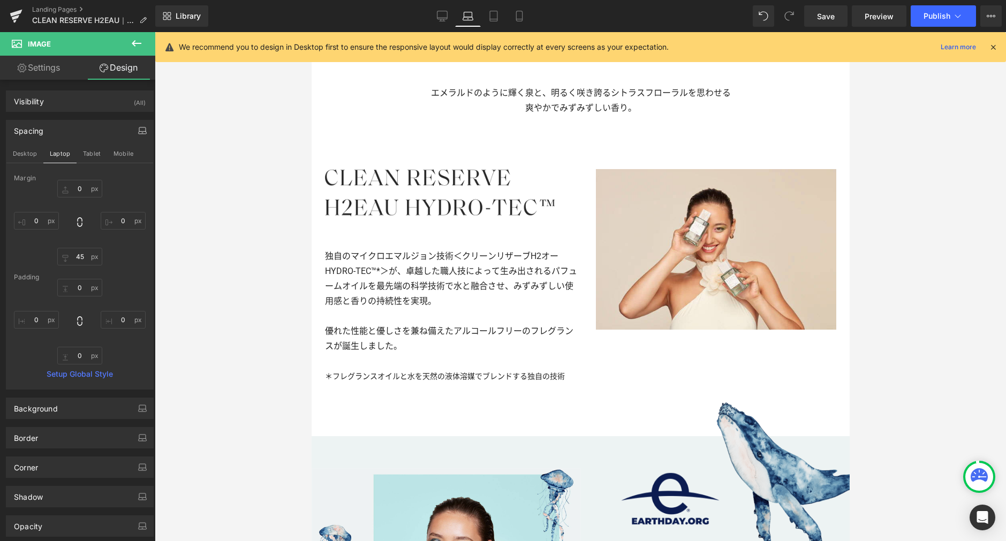
type input "0"
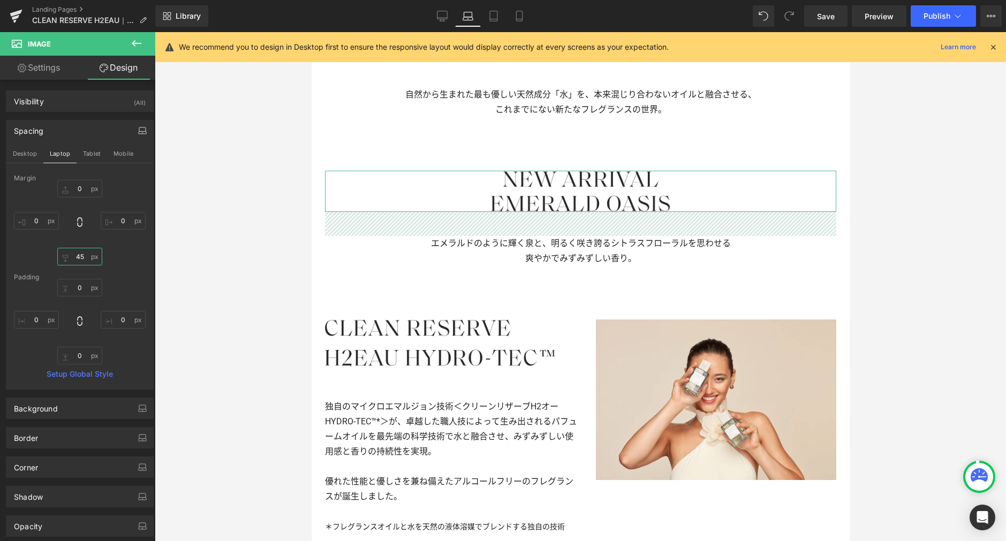
click at [83, 256] on input "45" at bounding box center [79, 257] width 45 height 18
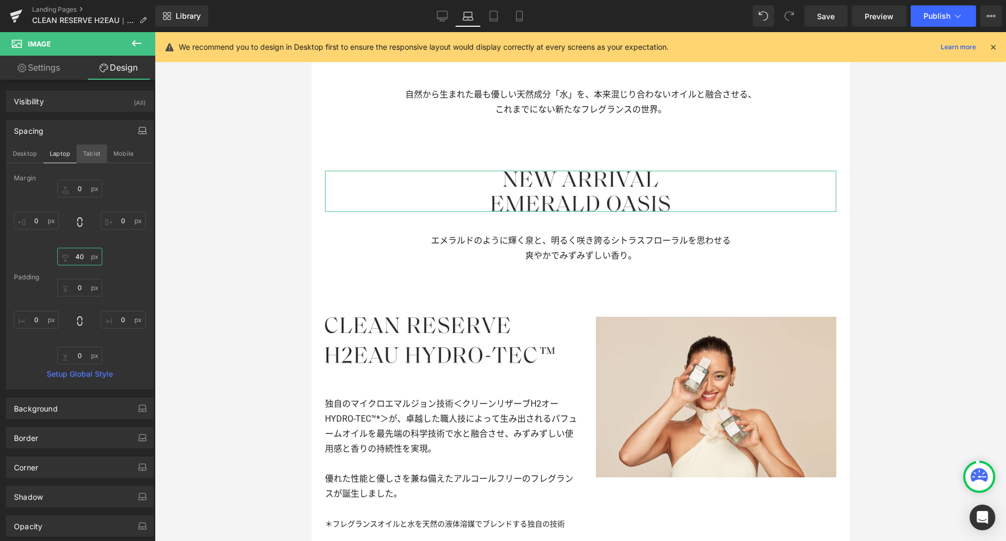
type input "40"
drag, startPoint x: 97, startPoint y: 151, endPoint x: 86, endPoint y: 244, distance: 93.3
click at [97, 151] on button "Tablet" at bounding box center [92, 154] width 31 height 18
type input "0"
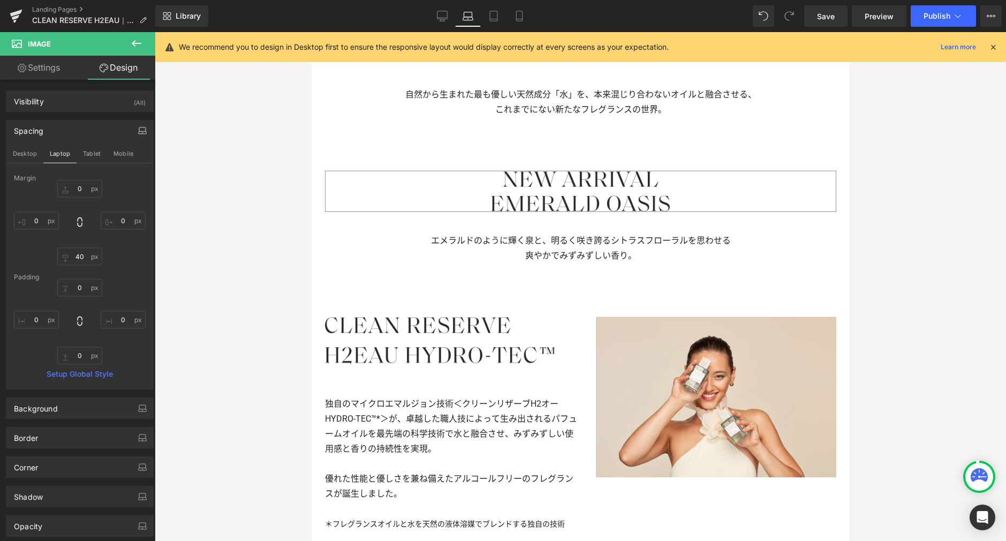
type input "45"
type input "0"
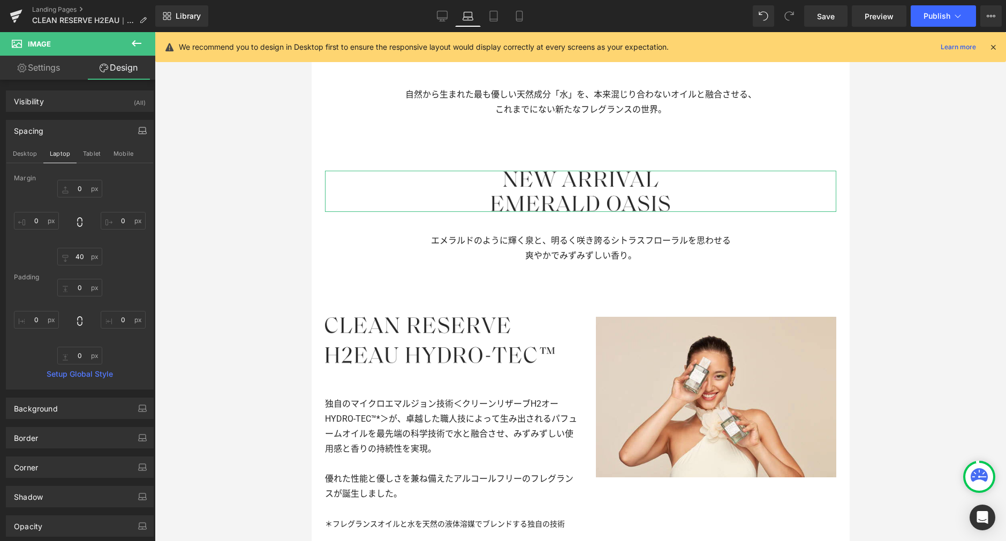
type input "0"
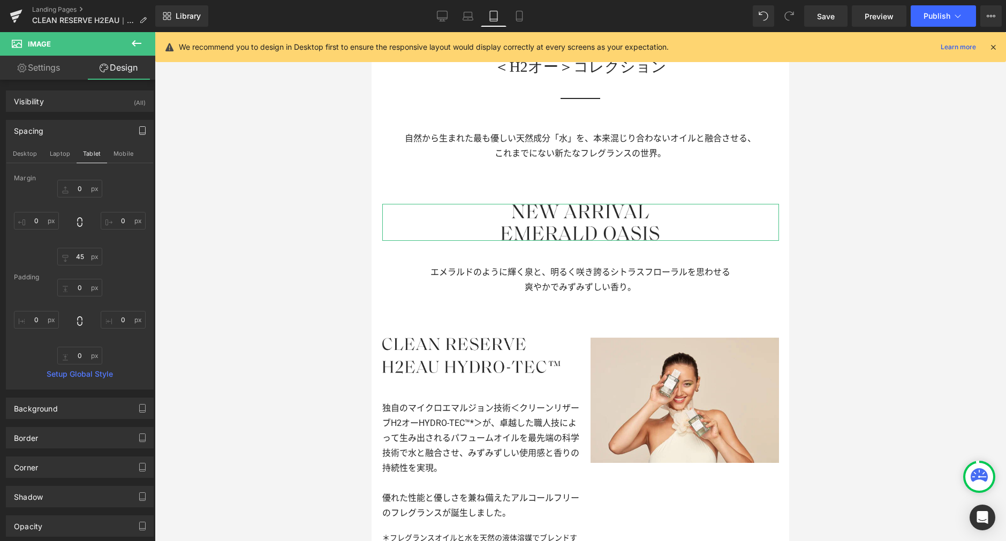
scroll to position [584, 0]
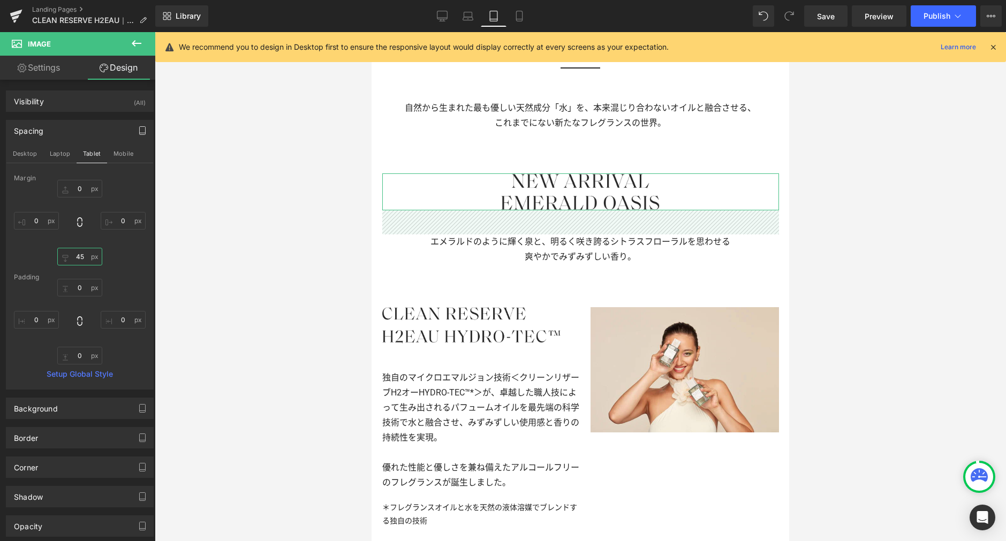
click at [85, 259] on input "45" at bounding box center [79, 257] width 45 height 18
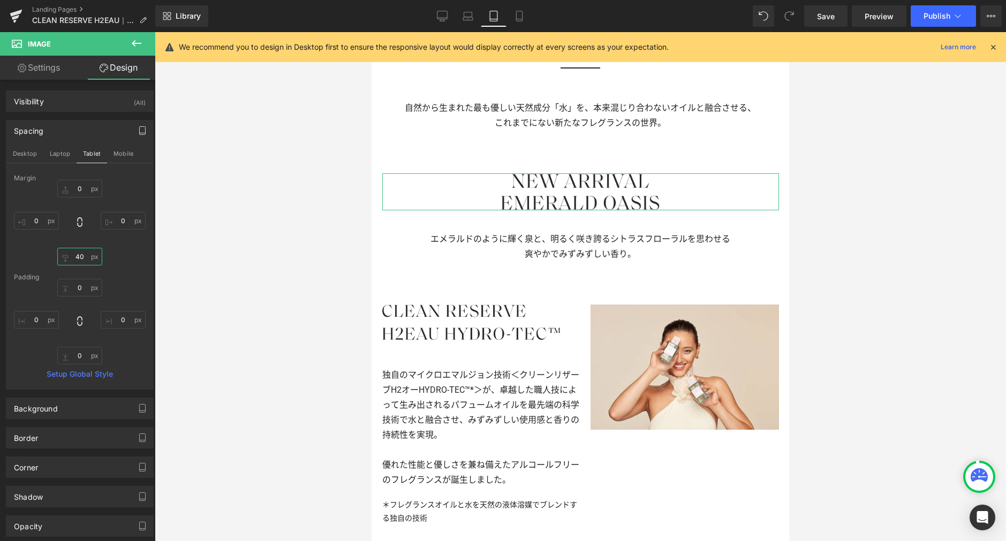
type input "40"
click at [117, 157] on button "Mobile" at bounding box center [123, 154] width 33 height 18
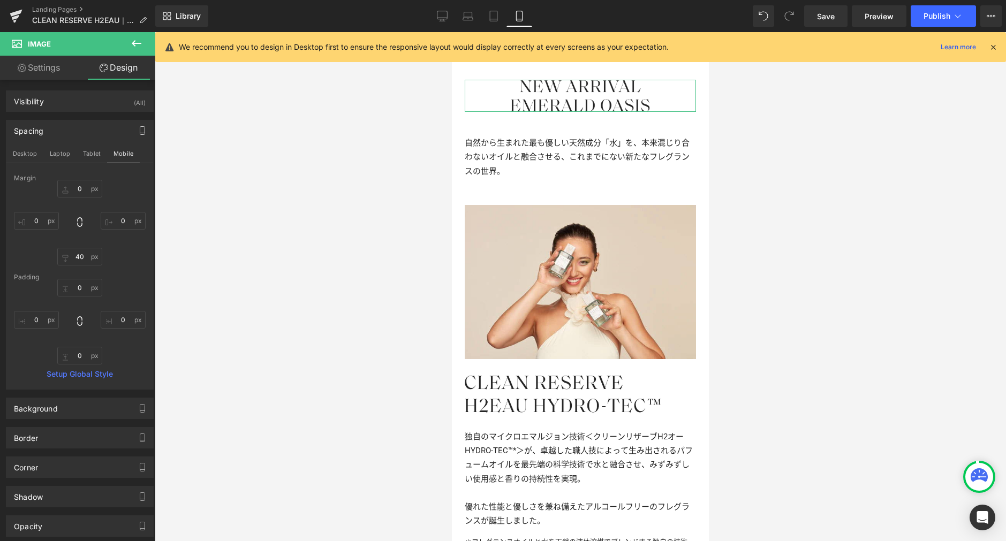
type input "0"
type input "45"
type input "0"
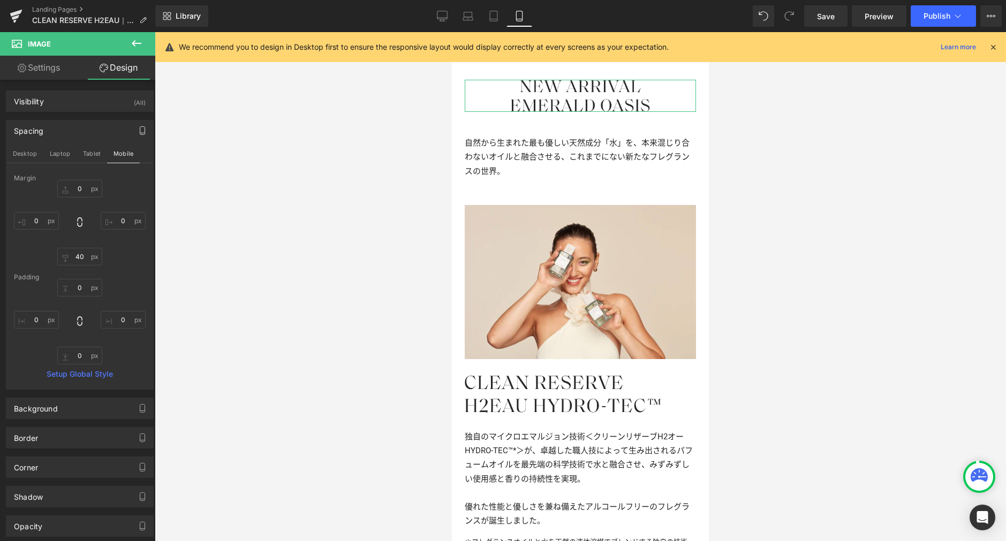
type input "0"
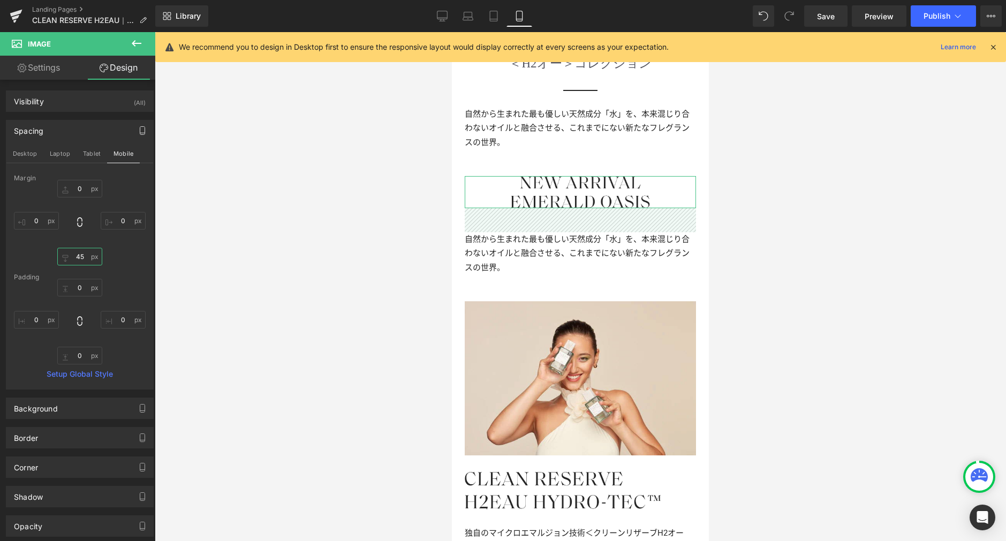
click at [84, 259] on input "45" at bounding box center [79, 257] width 45 height 18
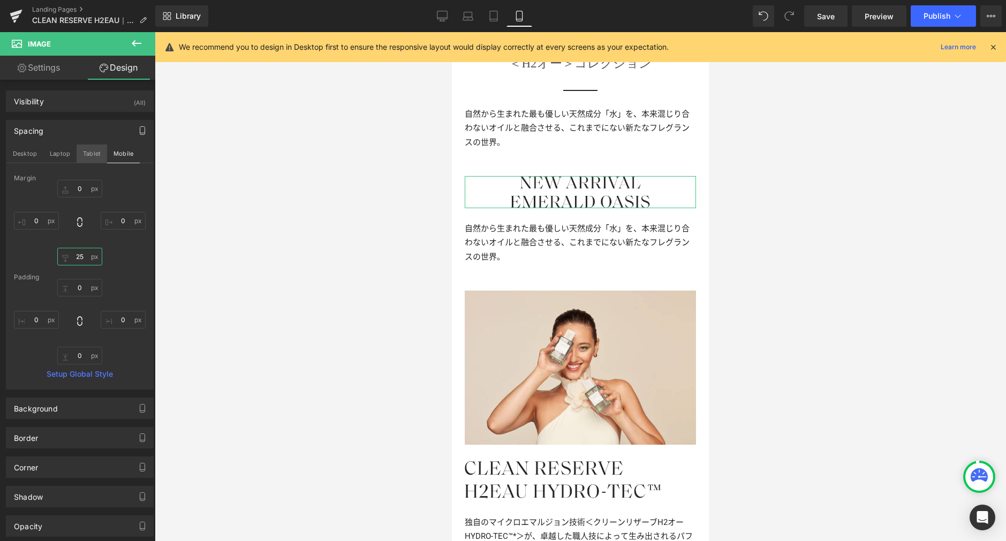
type input "25"
click at [94, 155] on button "Tablet" at bounding box center [92, 154] width 31 height 18
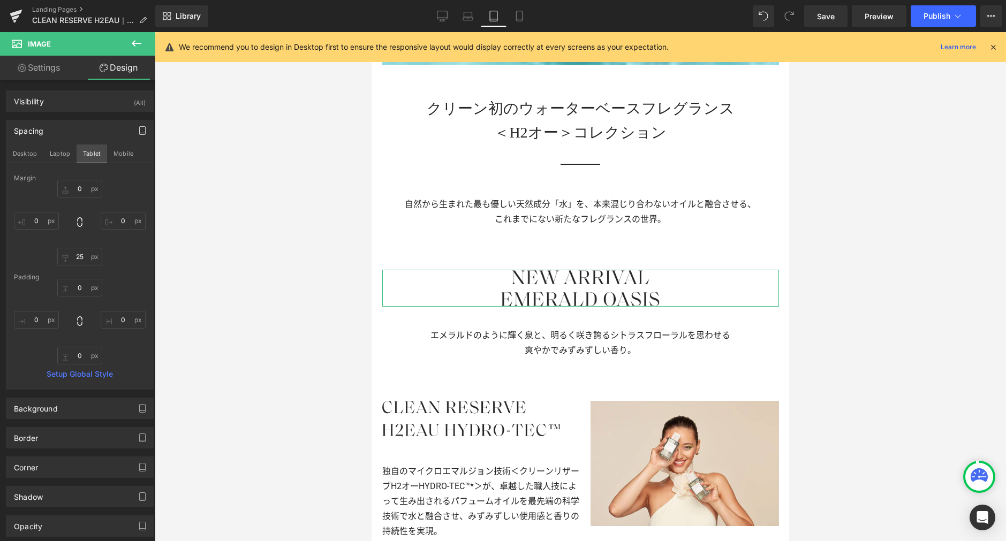
scroll to position [584, 0]
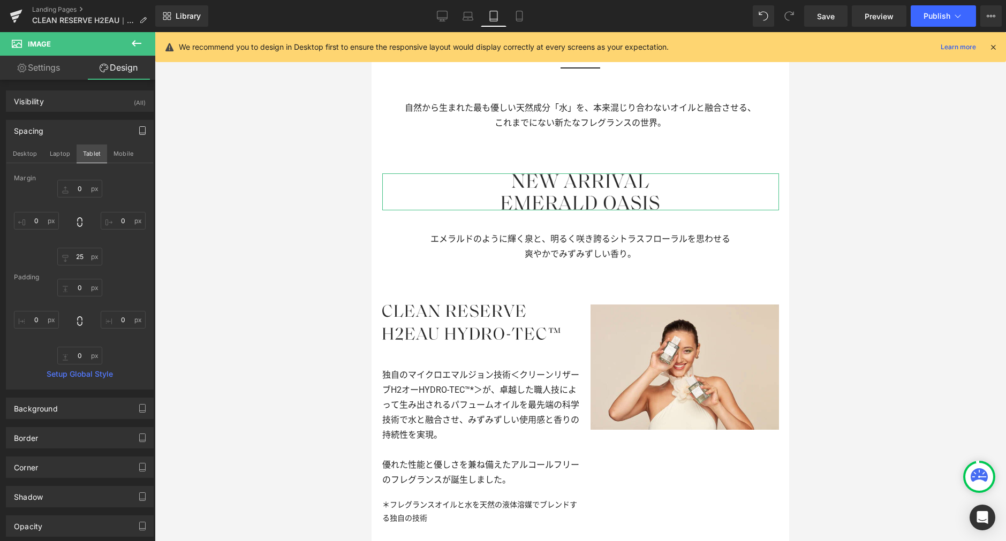
type input "0"
type input "40"
type input "0"
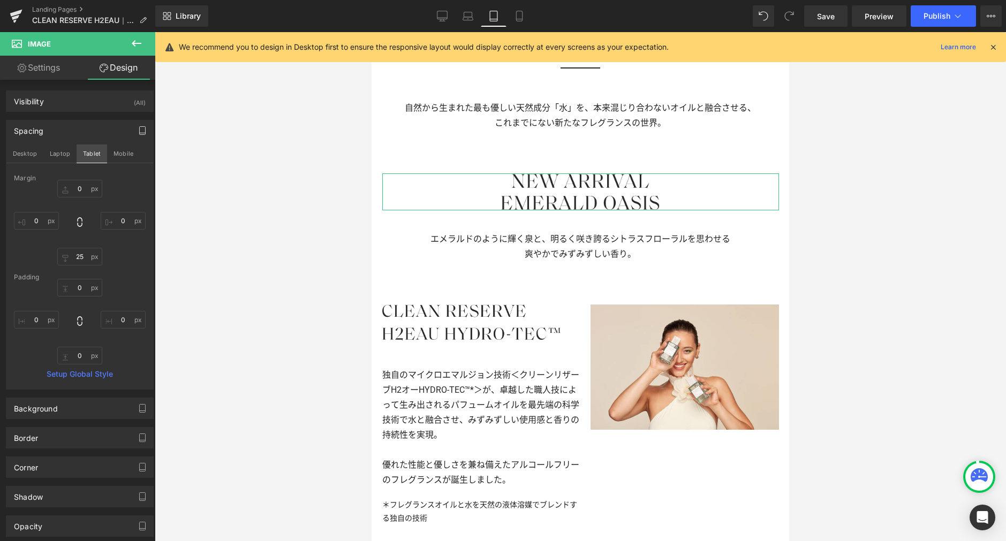
type input "0"
drag, startPoint x: 58, startPoint y: 154, endPoint x: 79, endPoint y: 158, distance: 21.3
click at [58, 154] on button "Laptop" at bounding box center [59, 154] width 33 height 18
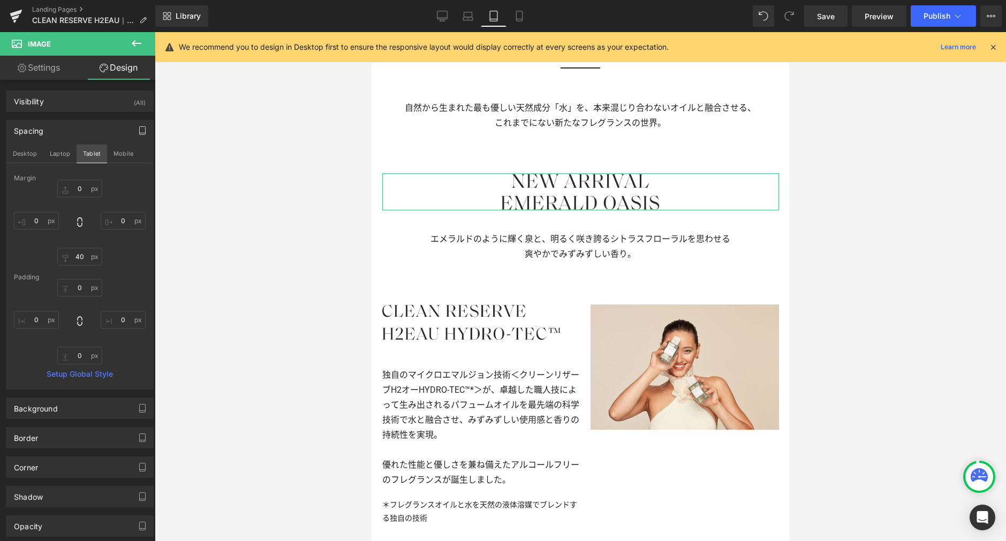
type input "0"
type input "40"
type input "0"
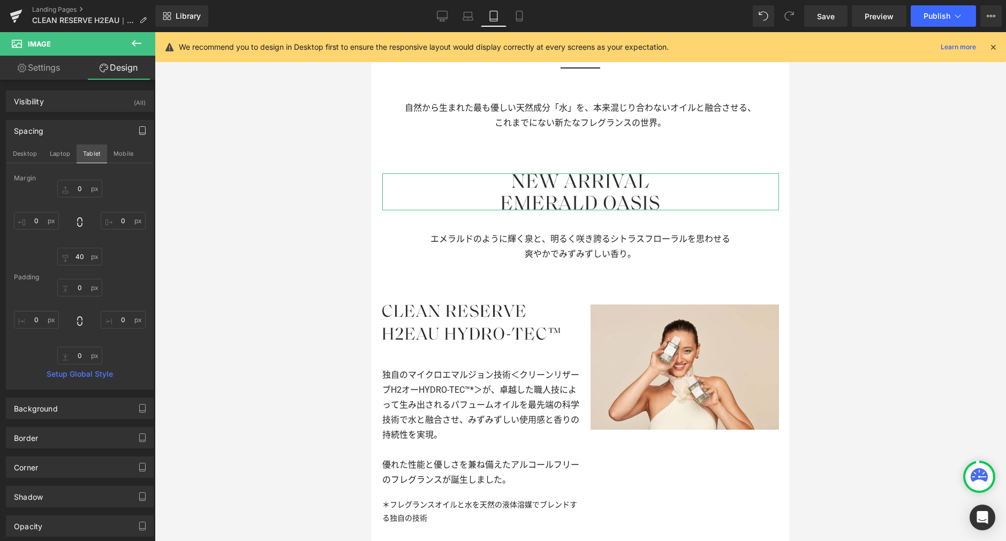
type input "0"
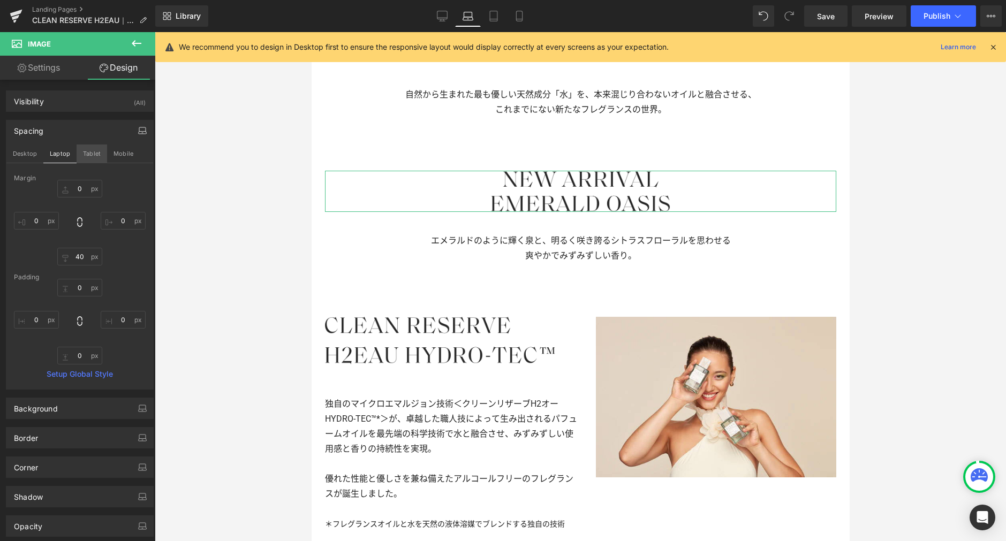
click at [87, 157] on button "Tablet" at bounding box center [92, 154] width 31 height 18
type input "0"
type input "40"
type input "0"
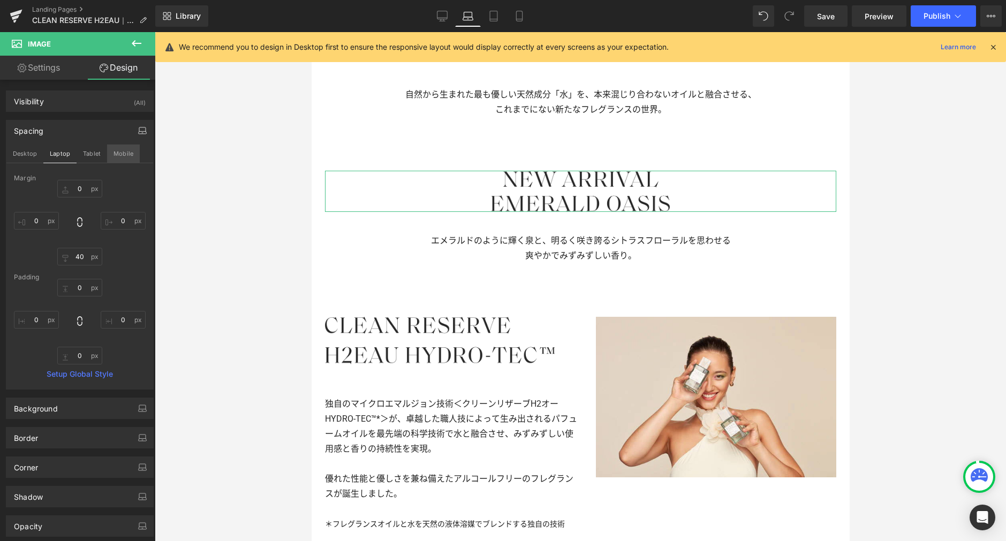
type input "0"
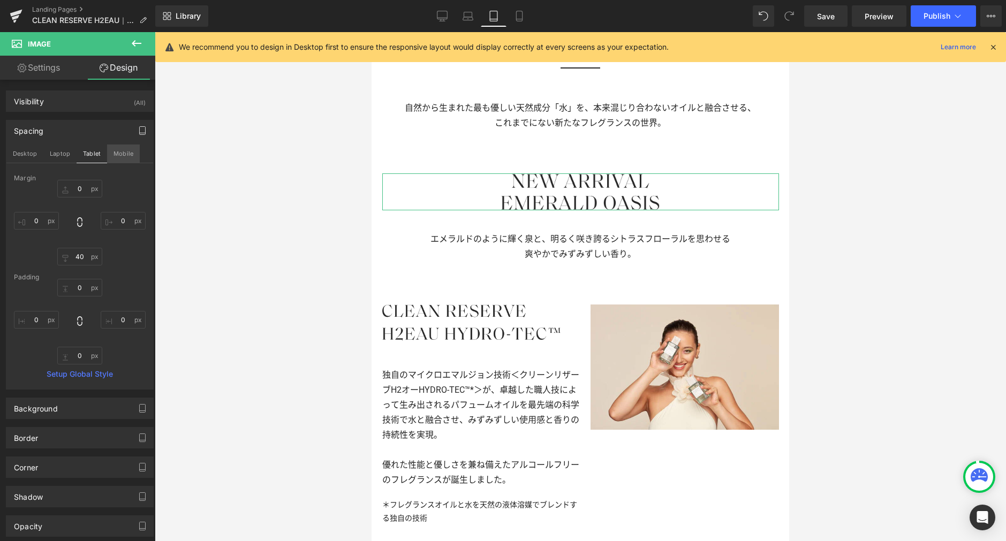
click at [118, 154] on button "Mobile" at bounding box center [123, 154] width 33 height 18
type input "0"
type input "25"
type input "0"
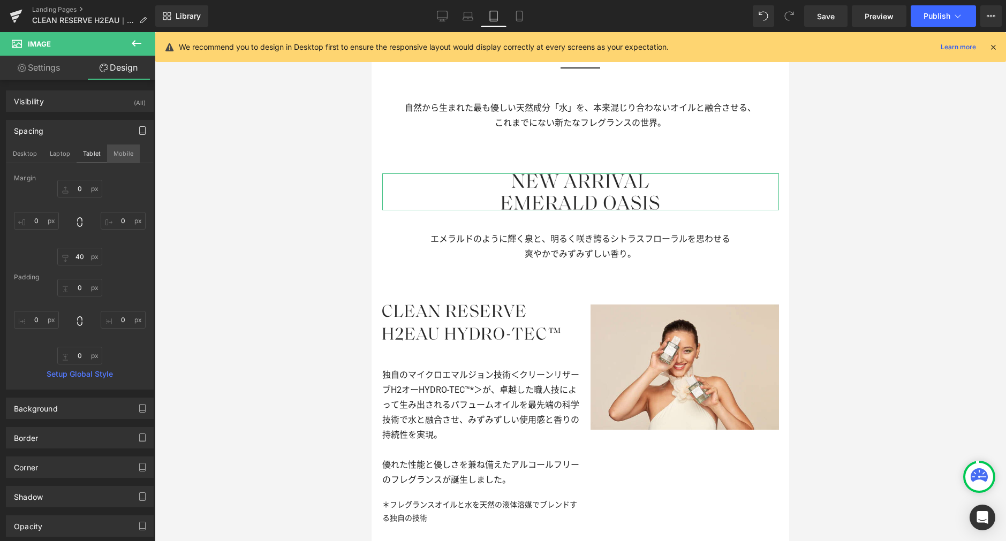
type input "0"
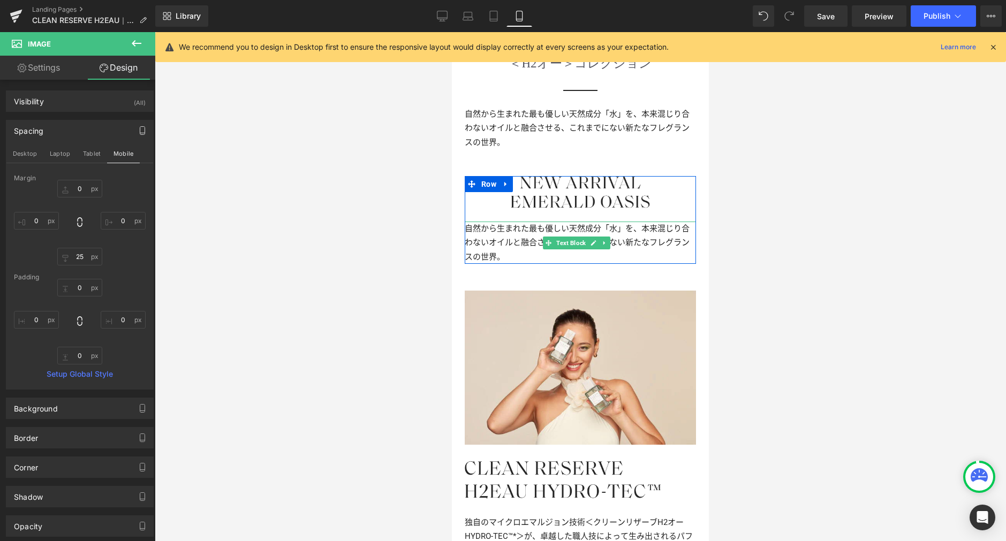
click at [516, 222] on p "自然から生まれた最も優しい天然成分「水」を、本来混じり合わないオイルと融合させる、 これまでにない新たなフレグランスの世界。" at bounding box center [580, 243] width 231 height 42
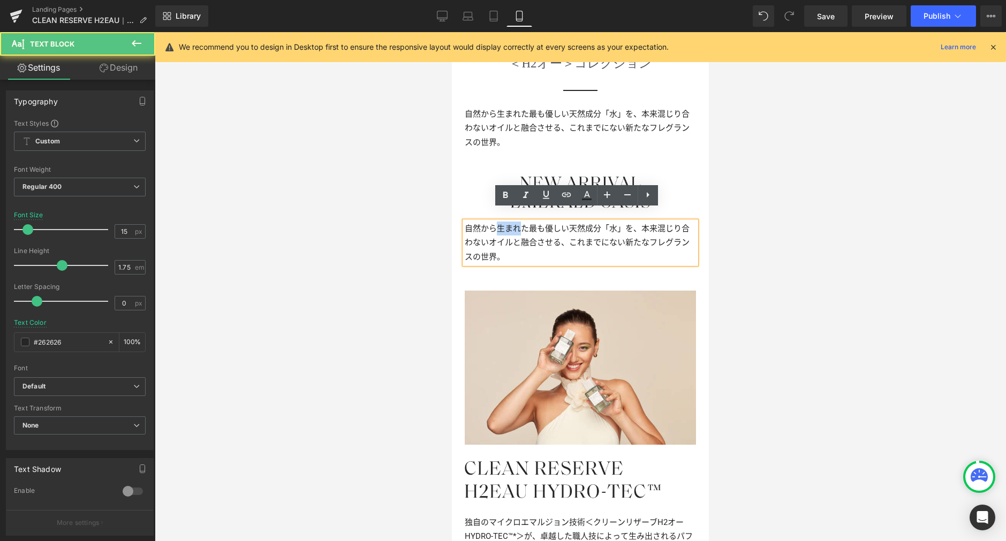
click at [516, 222] on p "自然から生まれた最も優しい天然成分「水」を、本来混じり合わないオイルと融合させる、 これまでにない新たなフレグランスの世界。" at bounding box center [580, 243] width 231 height 42
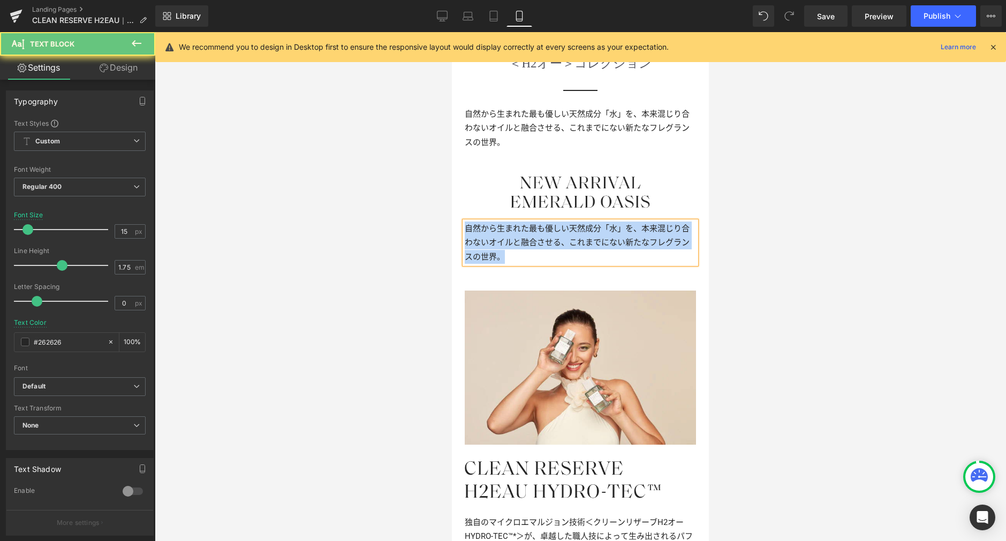
paste div
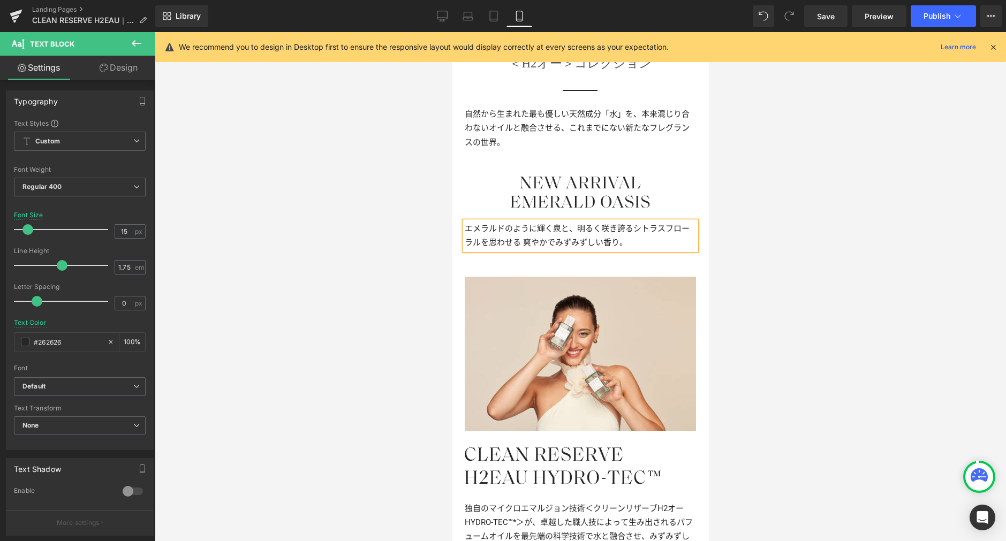
click at [537, 231] on p "エメラルドのように輝く泉と、明るく咲き誇るシトラスフローラルを思わせる爽やかでみずみずしい香り。" at bounding box center [580, 236] width 231 height 28
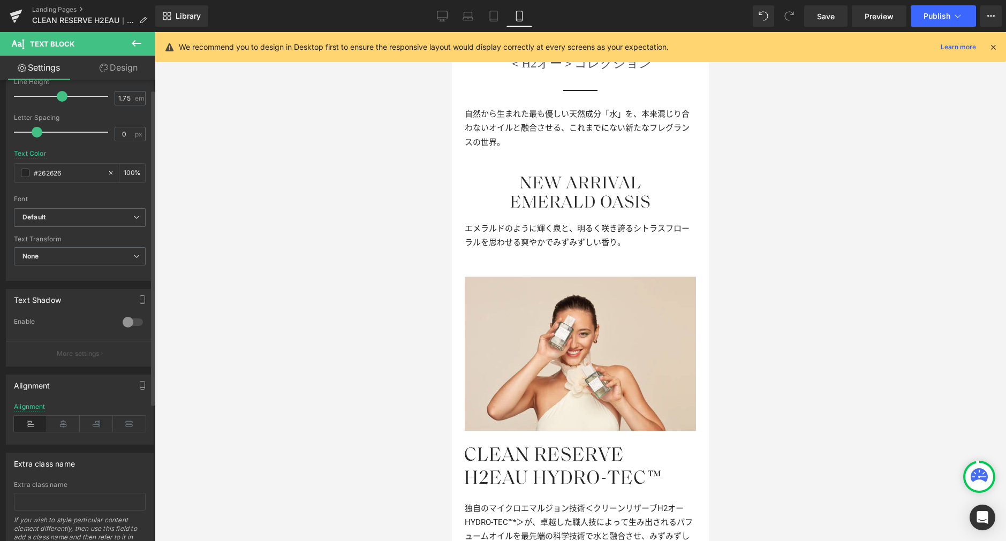
scroll to position [216, 0]
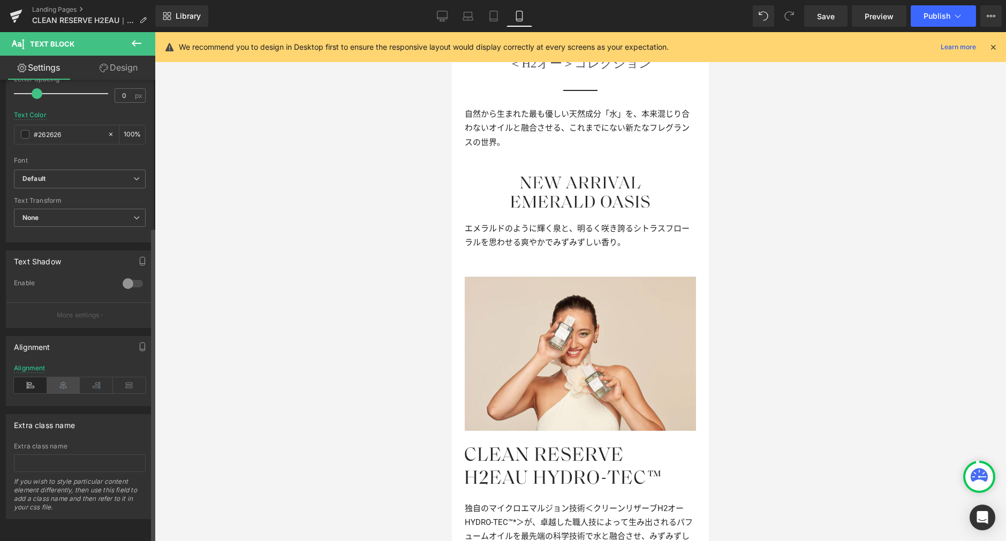
click at [65, 384] on icon at bounding box center [63, 385] width 33 height 16
click at [778, 225] on div at bounding box center [580, 286] width 851 height 509
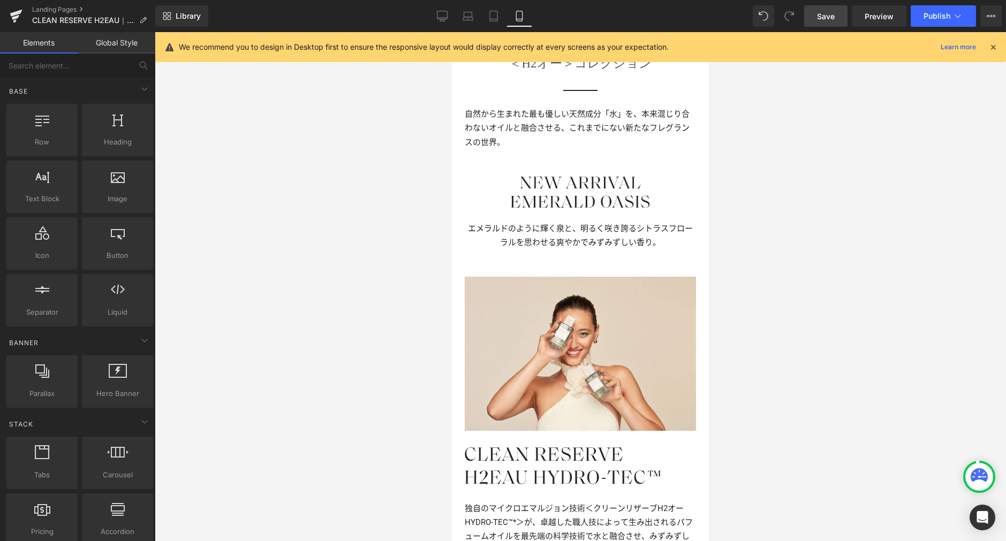
click at [828, 14] on span "Save" at bounding box center [826, 16] width 18 height 11
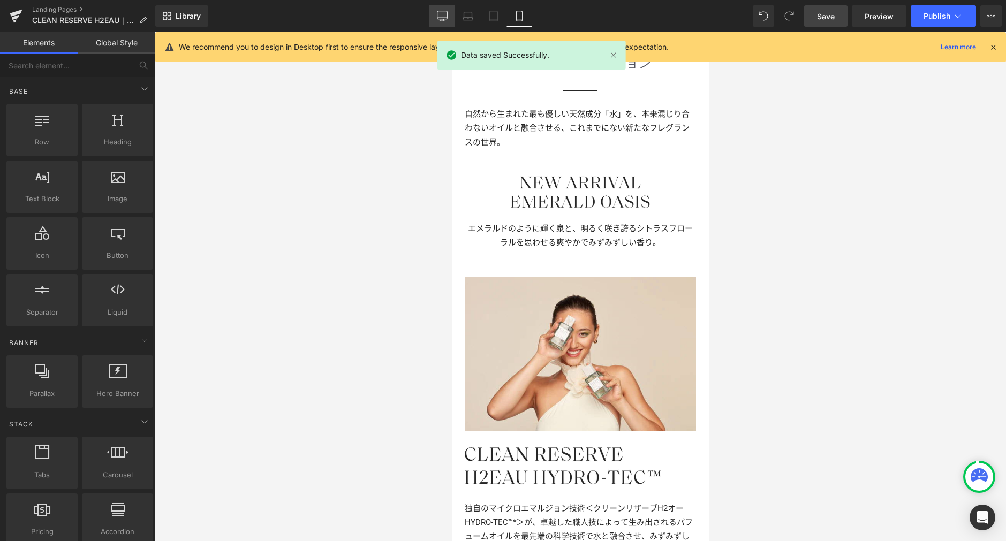
click at [430, 18] on link "Desktop" at bounding box center [442, 15] width 26 height 21
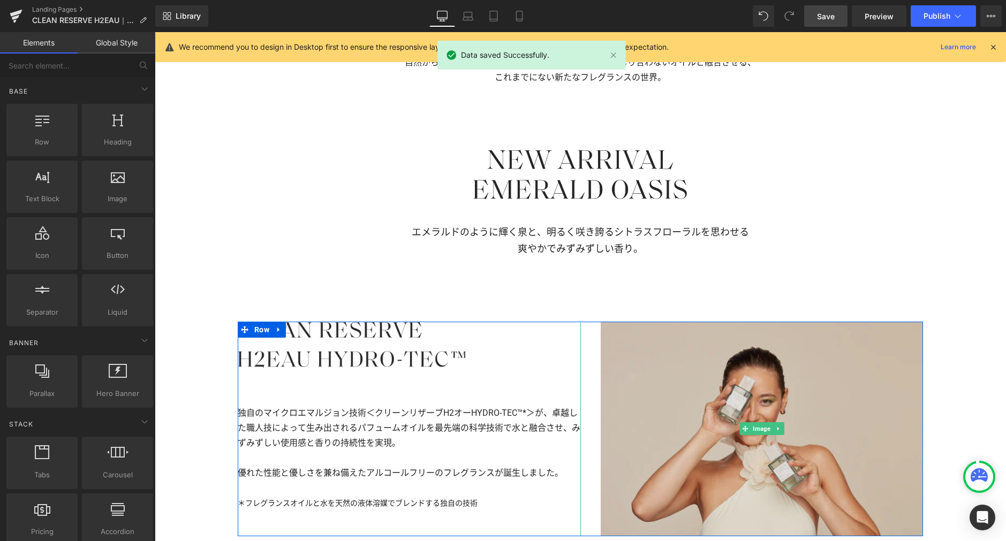
scroll to position [717, 0]
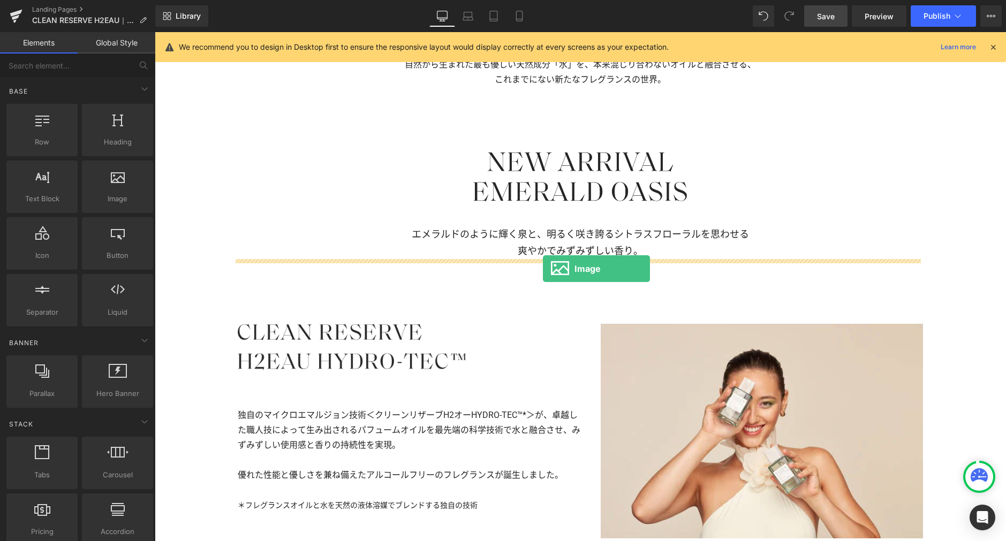
drag, startPoint x: 283, startPoint y: 230, endPoint x: 543, endPoint y: 269, distance: 262.6
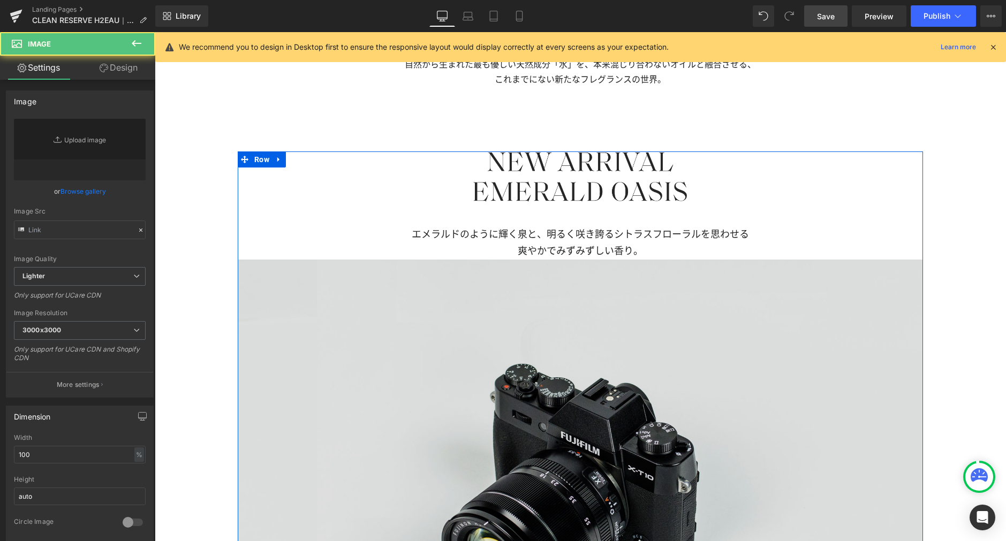
type input "//[DOMAIN_NAME][URL]"
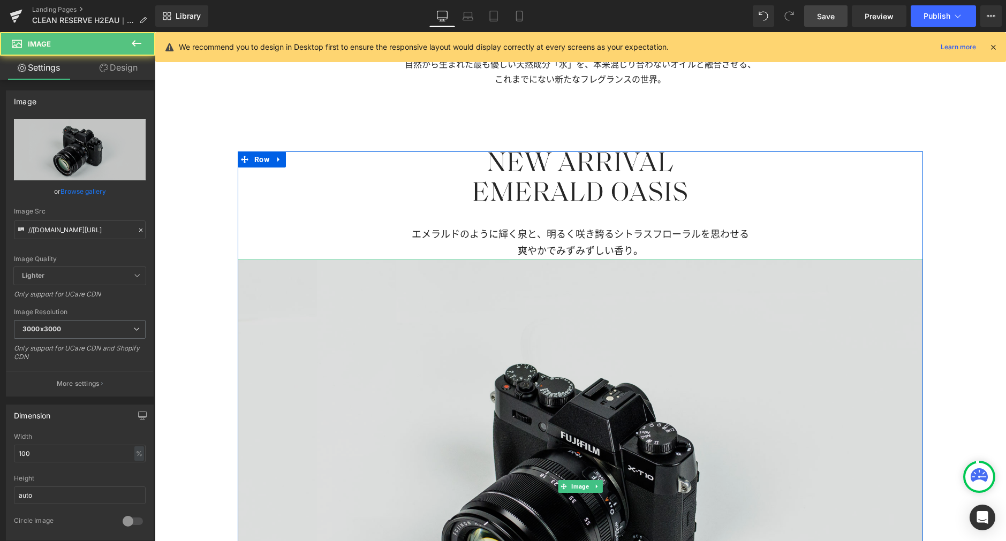
click at [561, 318] on img at bounding box center [580, 487] width 685 height 454
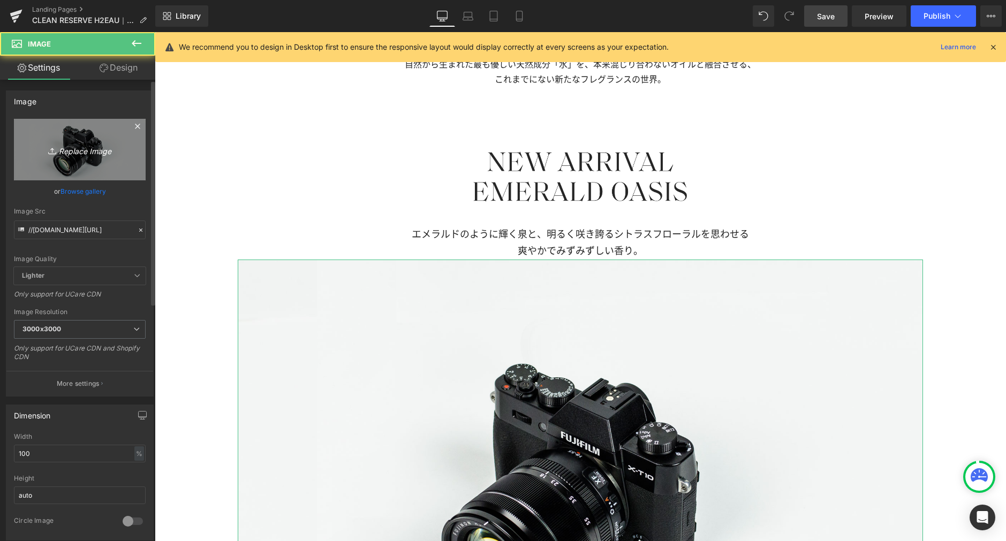
click at [110, 158] on link "Replace Image" at bounding box center [80, 150] width 132 height 62
type input "C:\fakepath\emerald.jpg"
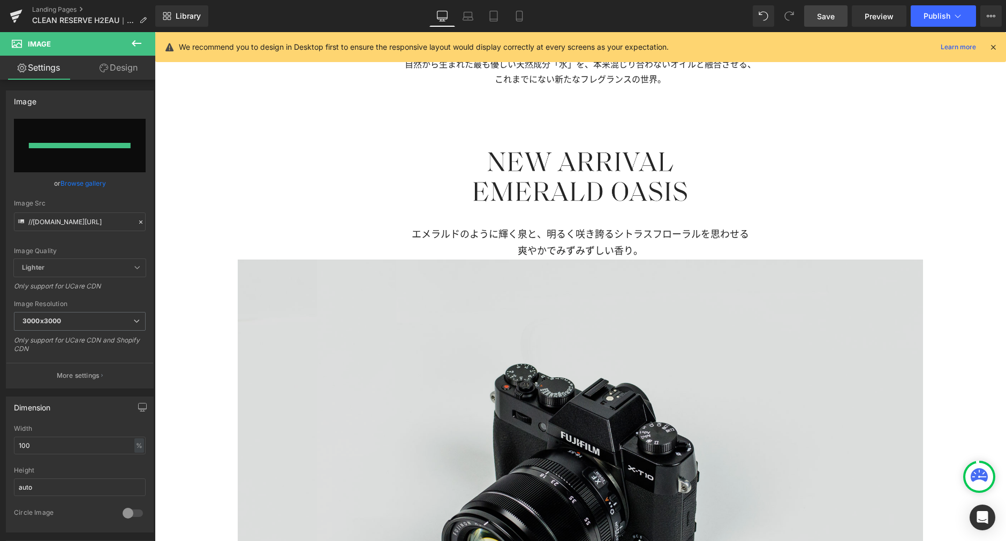
type input "[URL][DOMAIN_NAME]"
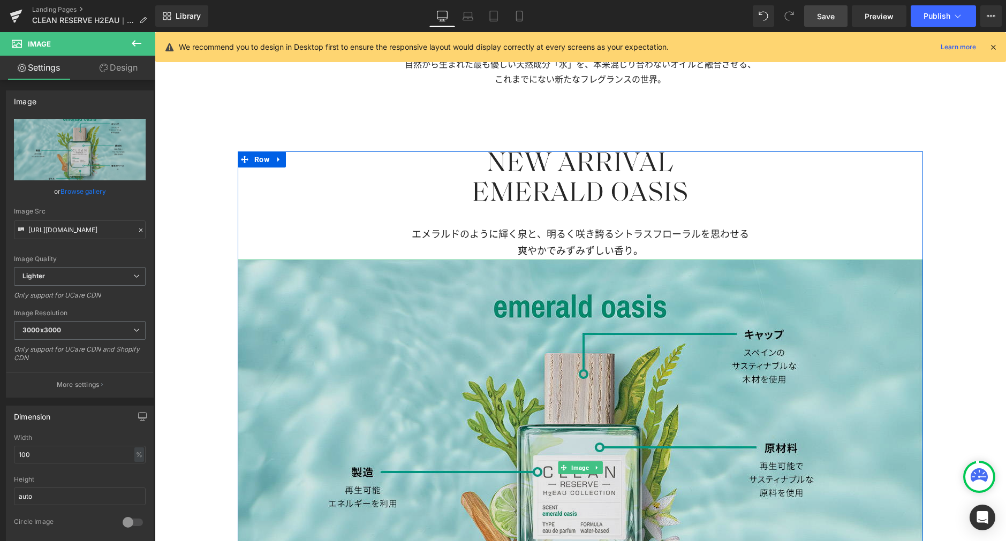
click at [531, 337] on img at bounding box center [580, 468] width 685 height 416
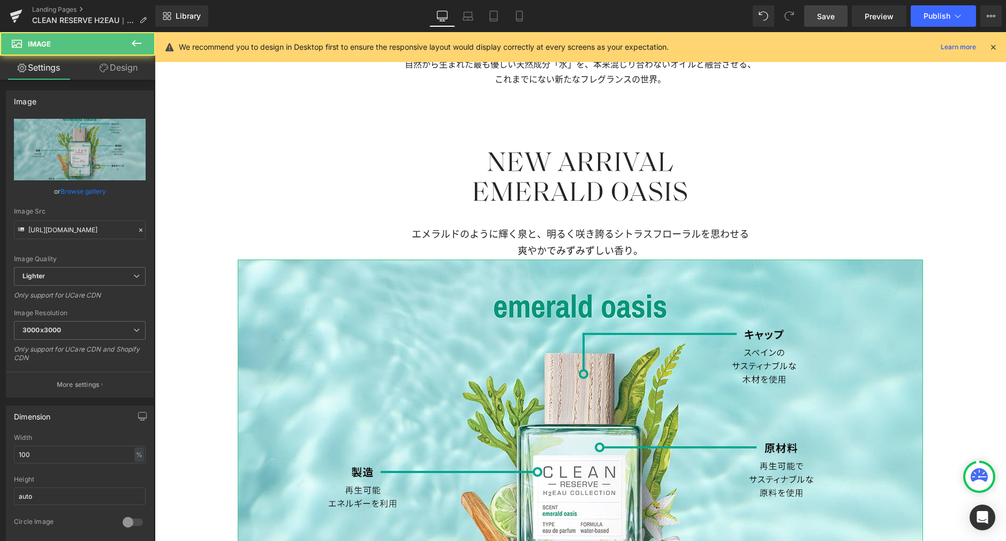
click at [121, 65] on link "Design" at bounding box center [119, 68] width 78 height 24
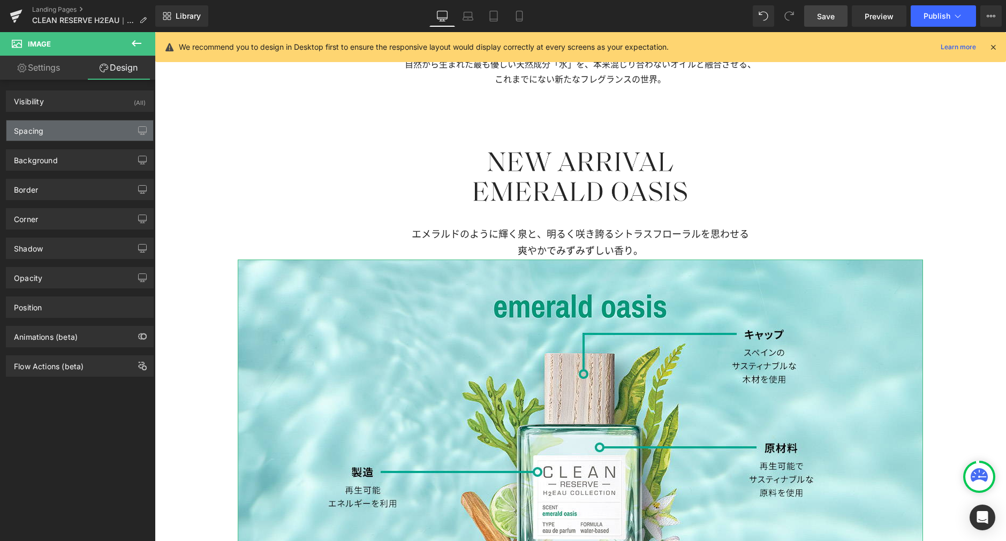
type input "0"
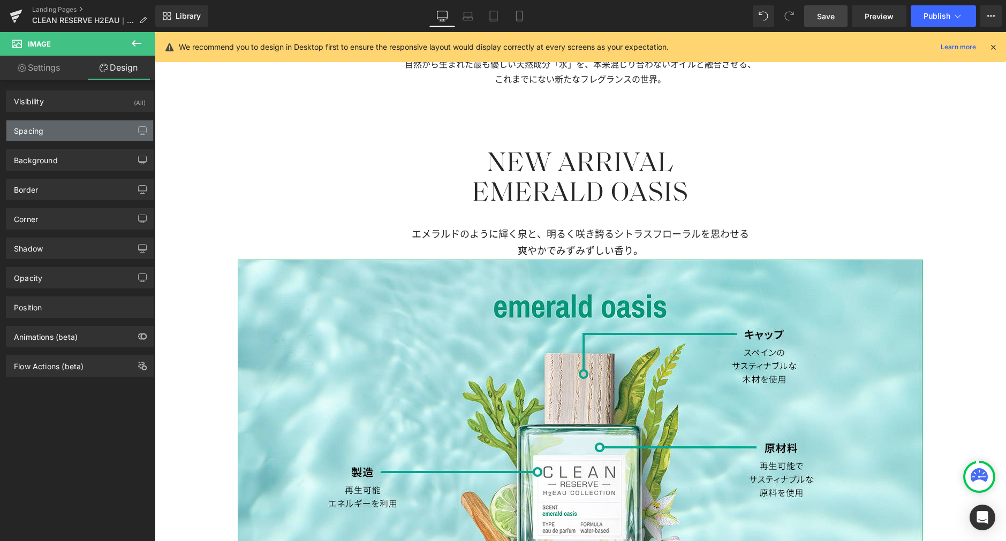
type input "0"
click at [71, 132] on div "Spacing" at bounding box center [79, 130] width 147 height 20
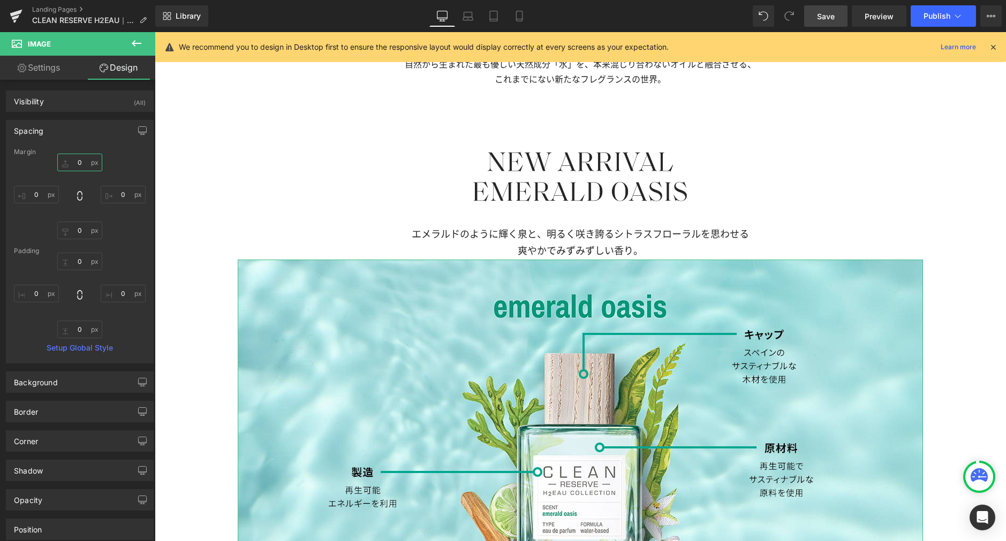
click at [84, 158] on input "0" at bounding box center [79, 163] width 45 height 18
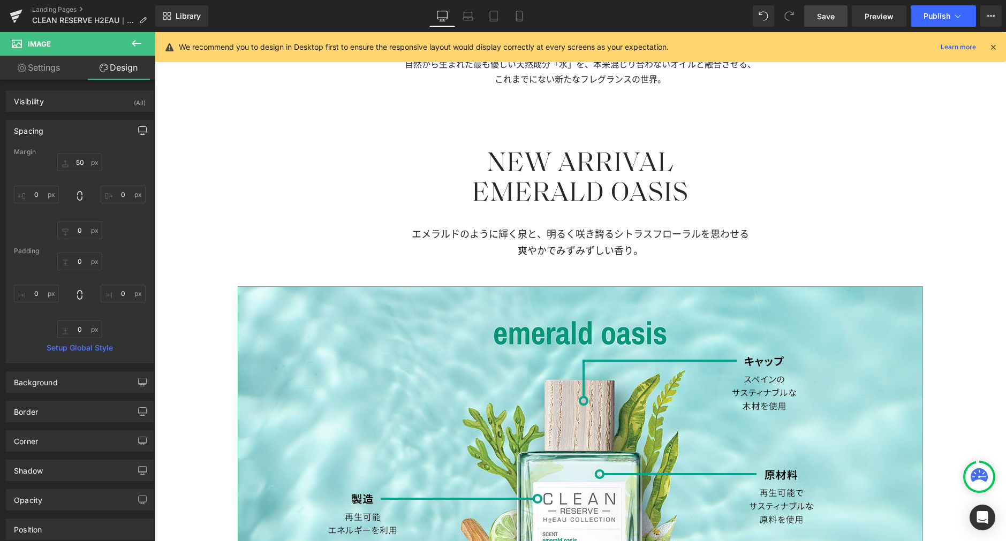
click at [138, 130] on icon "button" at bounding box center [142, 130] width 9 height 9
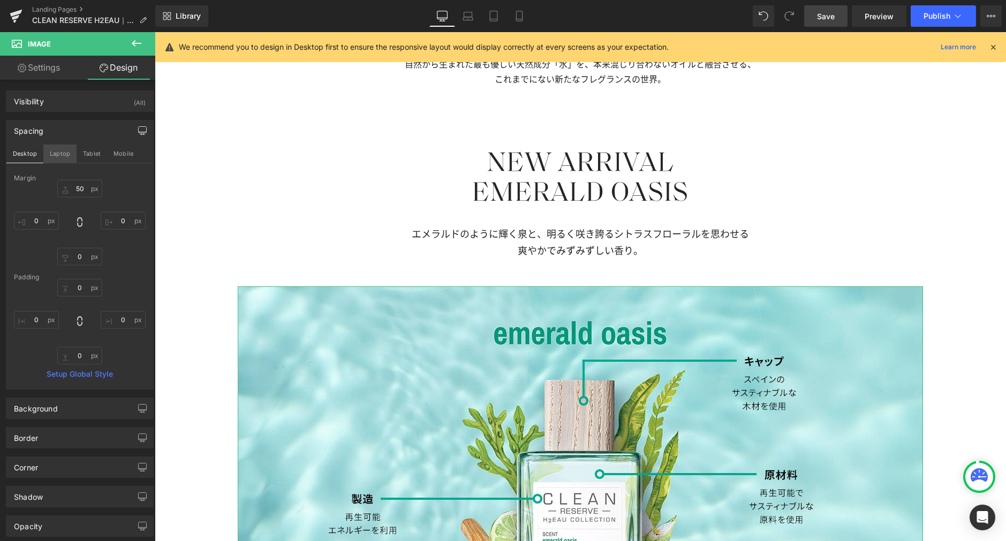
click at [63, 154] on button "Laptop" at bounding box center [59, 154] width 33 height 18
type input "50"
type input "0"
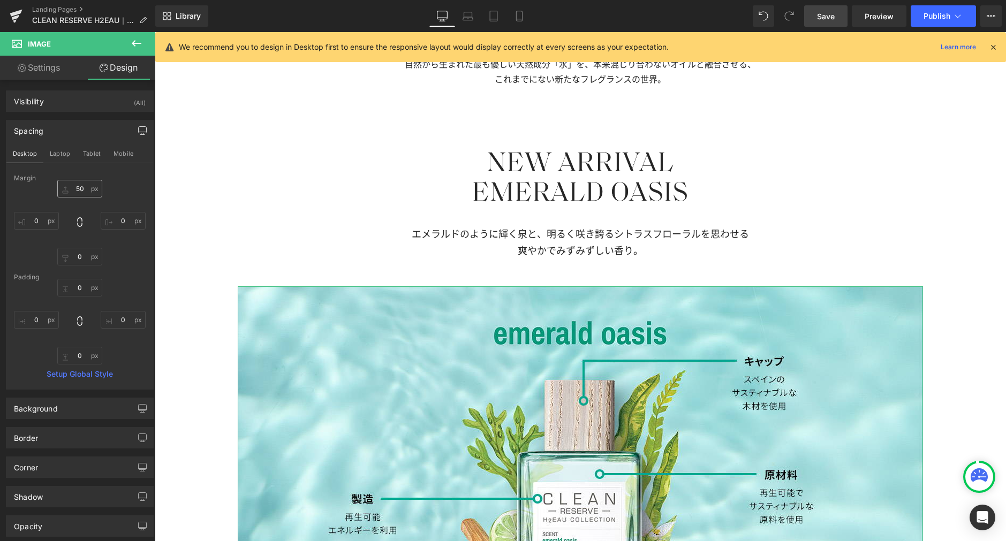
type input "0"
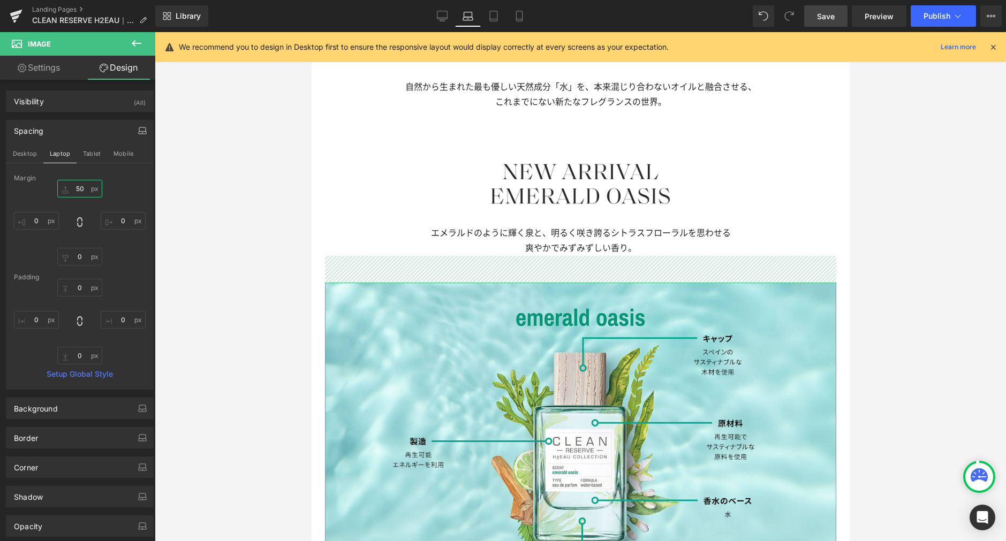
click at [84, 193] on input "50" at bounding box center [79, 189] width 45 height 18
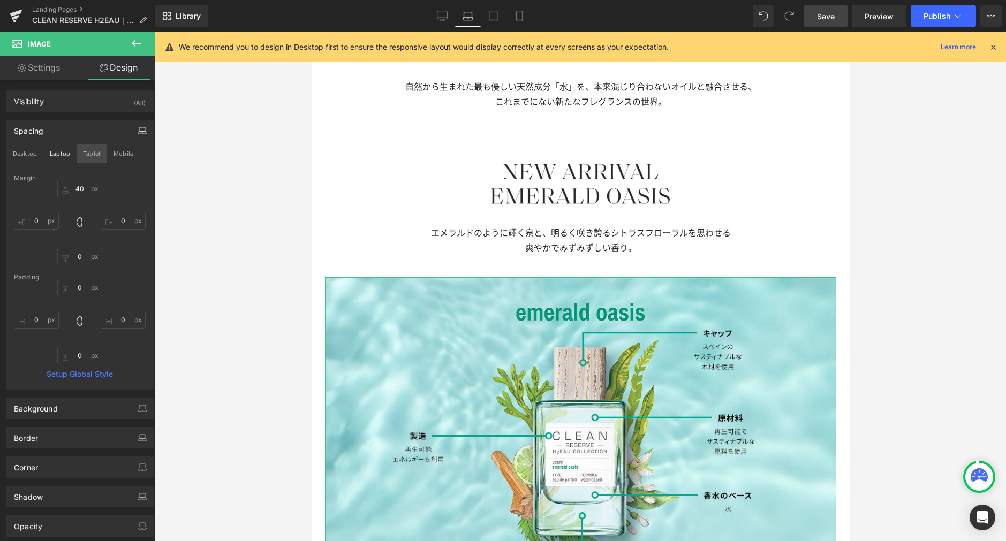
click at [93, 157] on button "Tablet" at bounding box center [92, 154] width 31 height 18
type input "50"
type input "0"
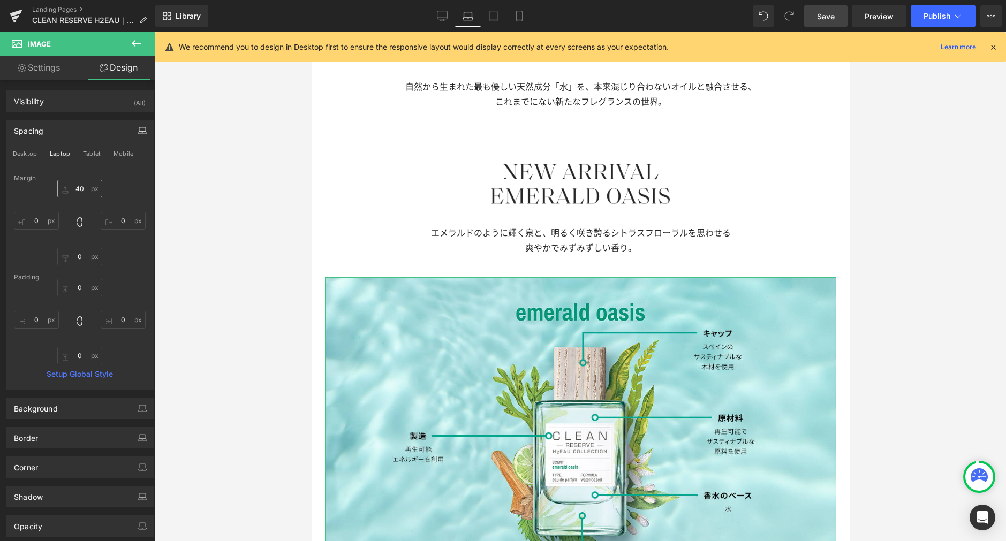
type input "0"
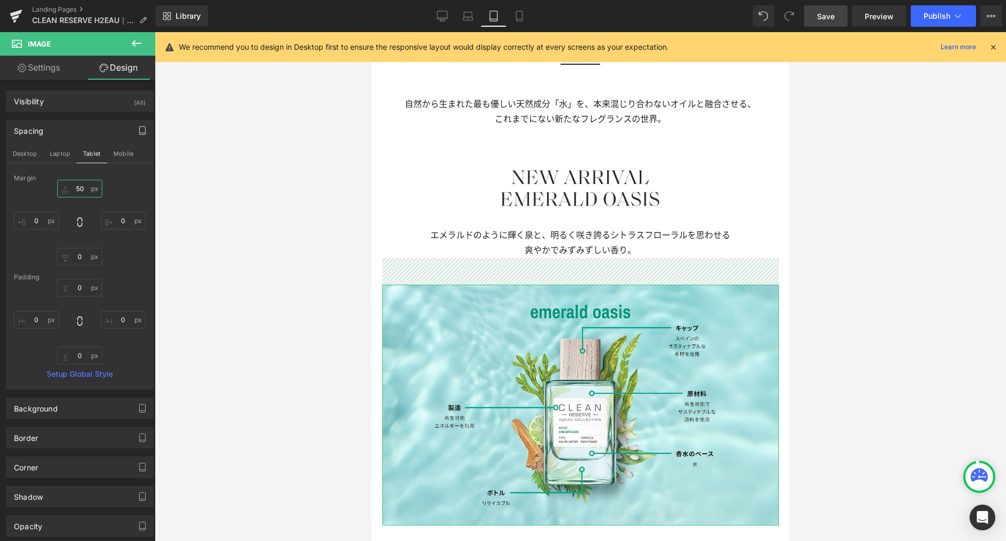
click at [80, 194] on input "50" at bounding box center [79, 189] width 45 height 18
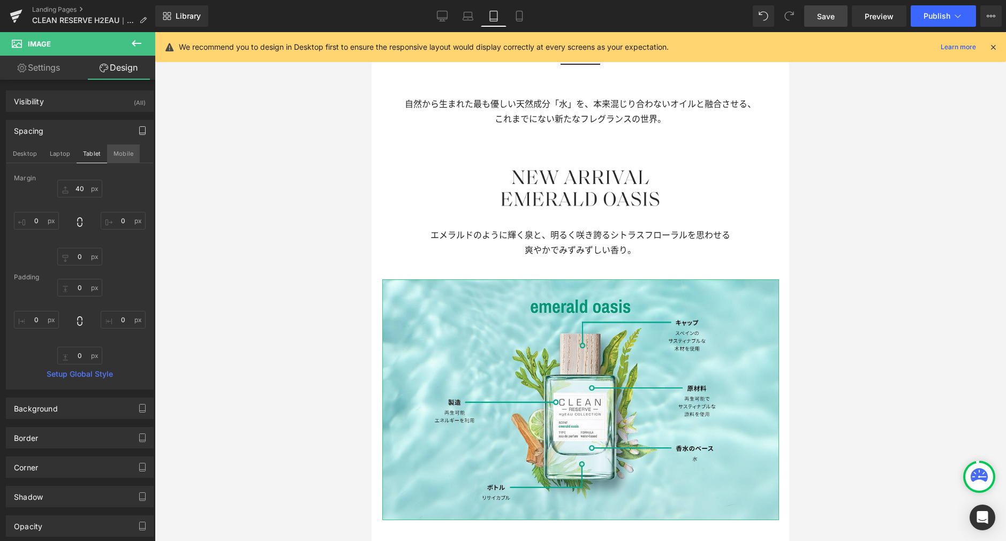
click at [117, 152] on button "Mobile" at bounding box center [123, 154] width 33 height 18
type input "50"
type input "0"
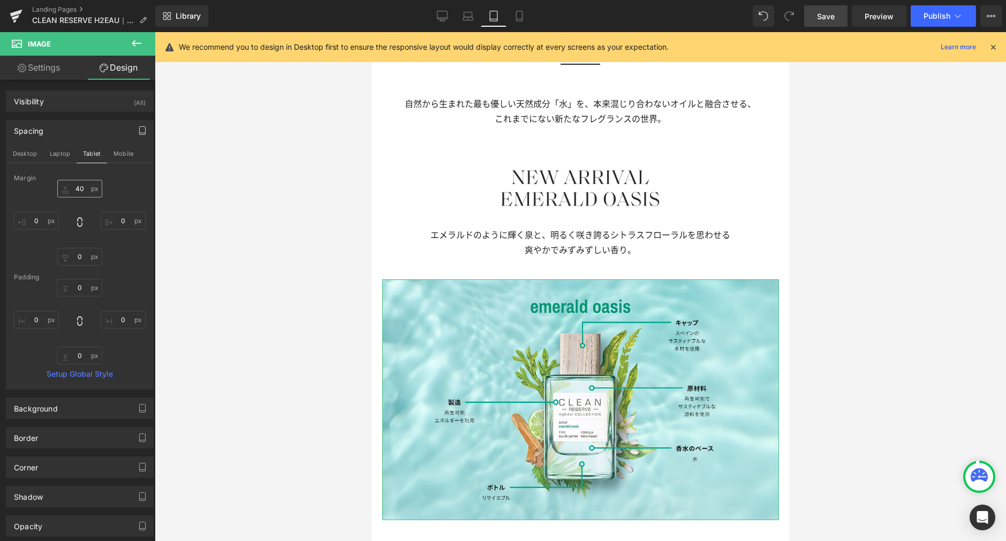
type input "0"
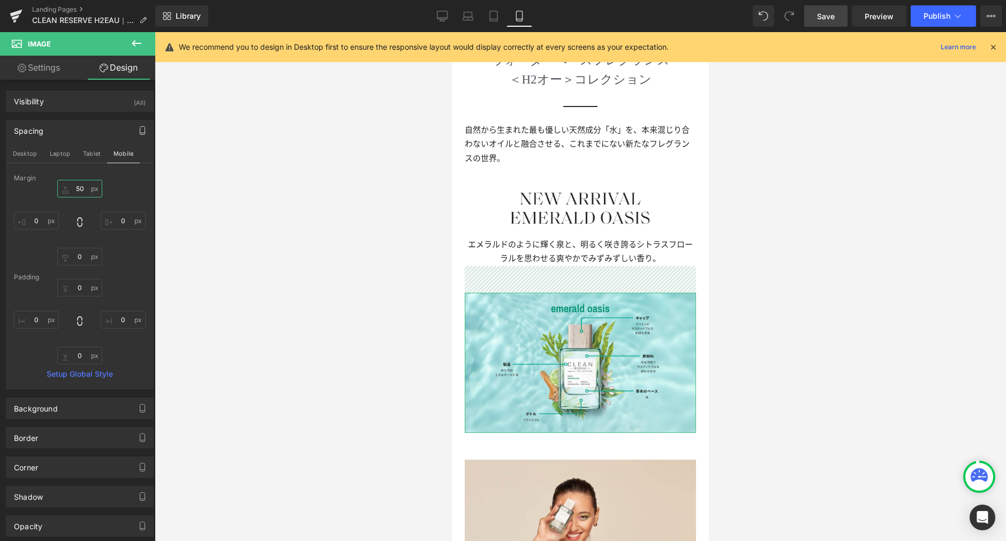
click at [85, 189] on input "50" at bounding box center [79, 189] width 45 height 18
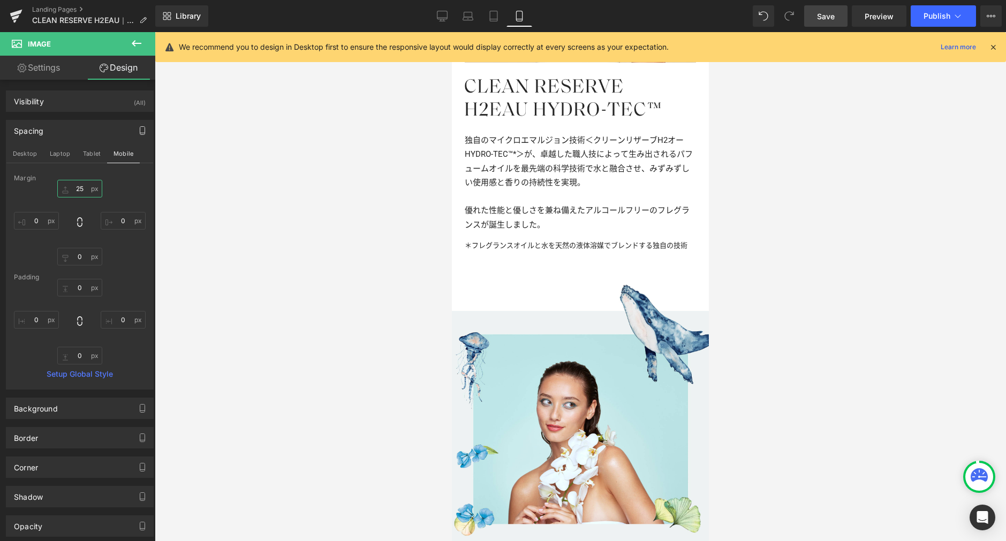
scroll to position [643, 0]
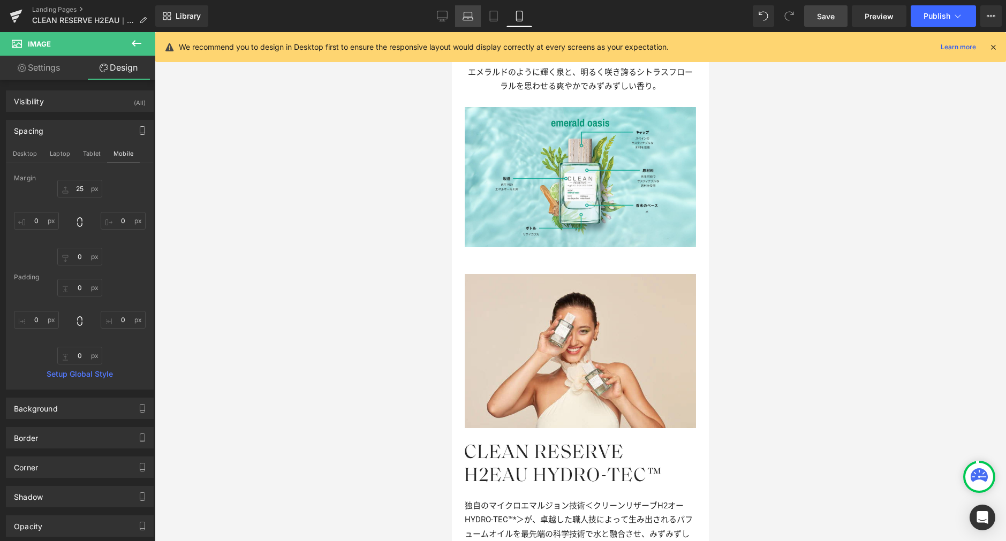
click at [465, 24] on link "Laptop" at bounding box center [468, 15] width 26 height 21
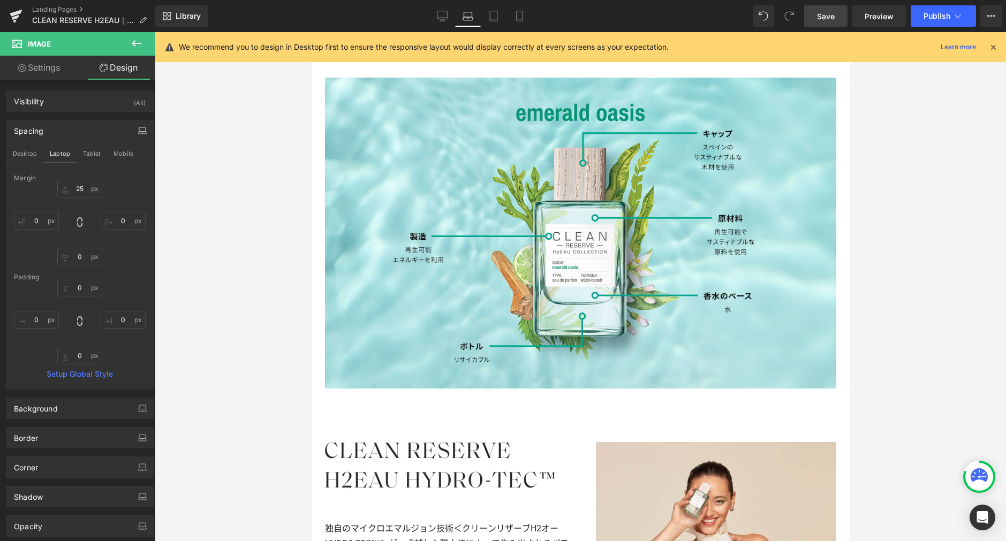
type input "40"
type input "0"
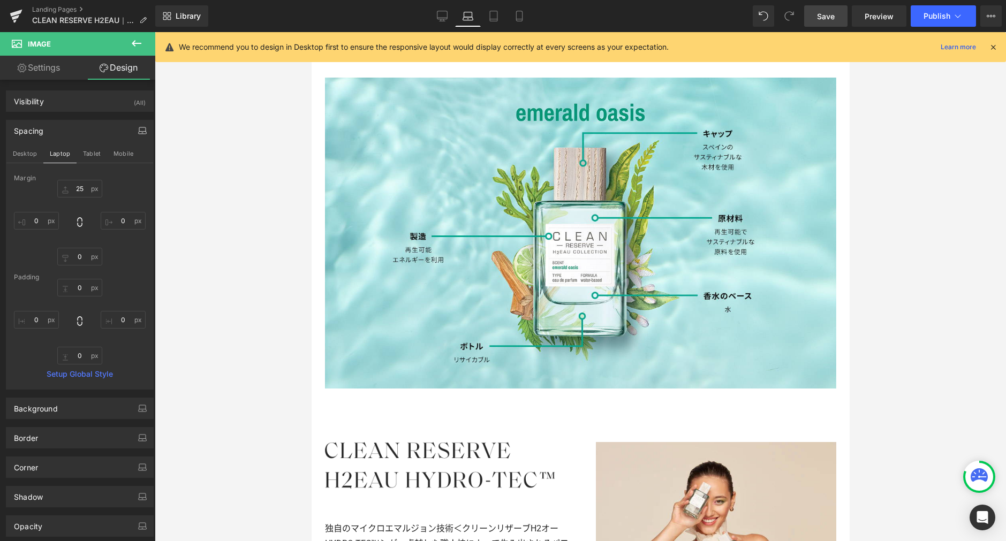
type input "0"
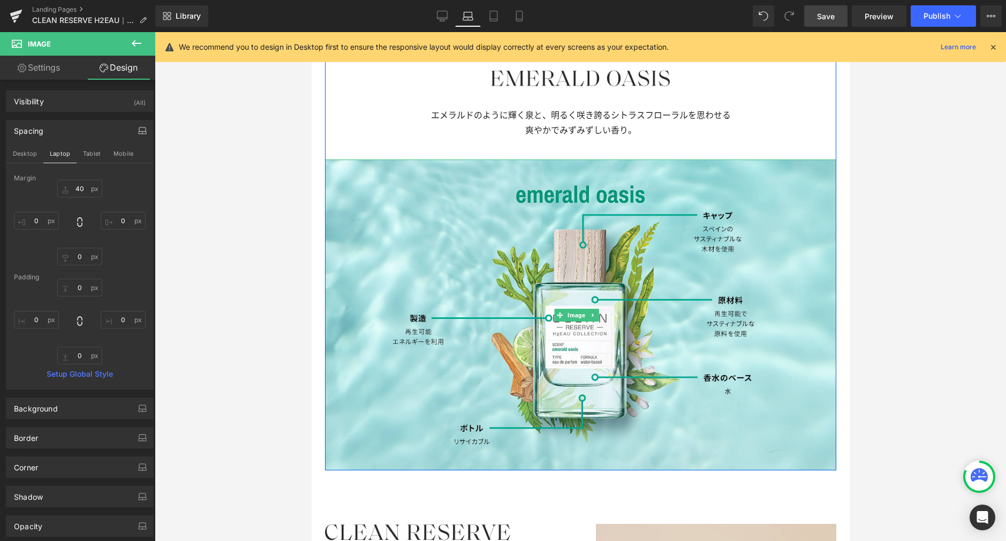
scroll to position [720, 0]
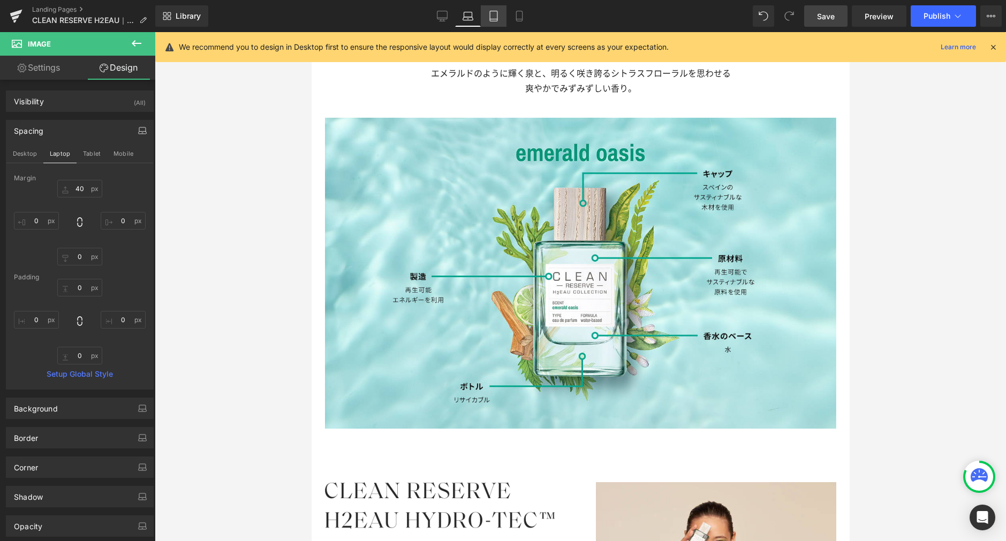
drag, startPoint x: 486, startPoint y: 19, endPoint x: 493, endPoint y: 24, distance: 8.6
click at [486, 20] on link "Tablet" at bounding box center [494, 15] width 26 height 21
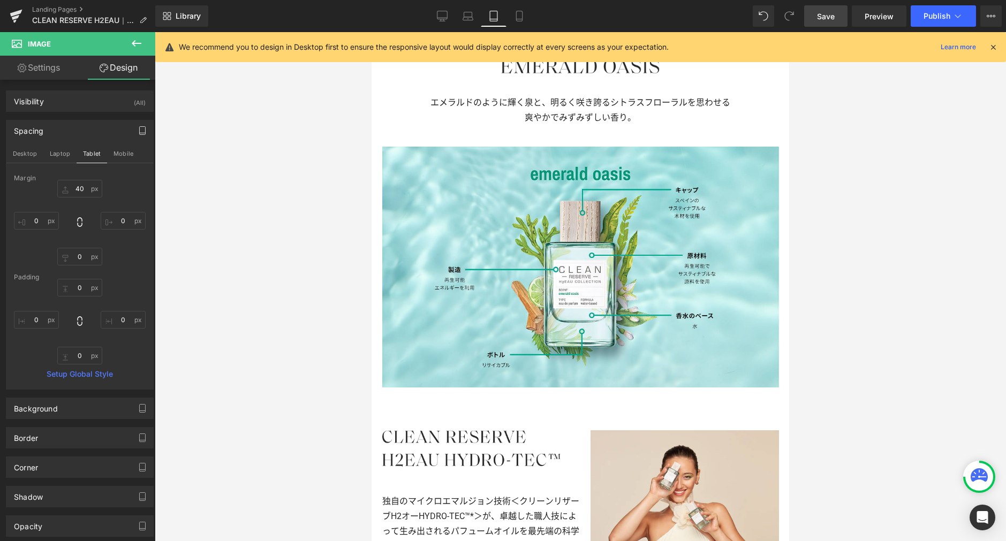
type input "40"
type input "0"
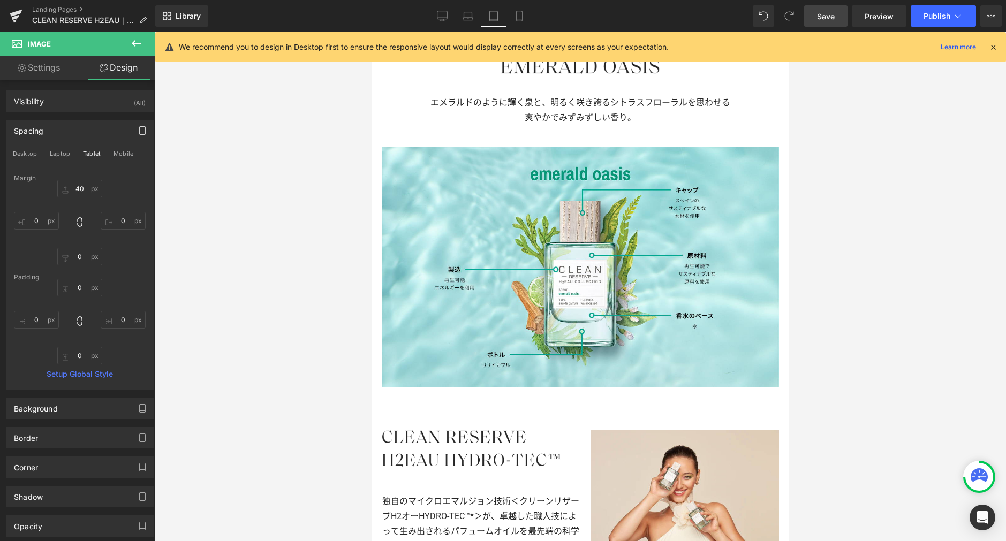
type input "0"
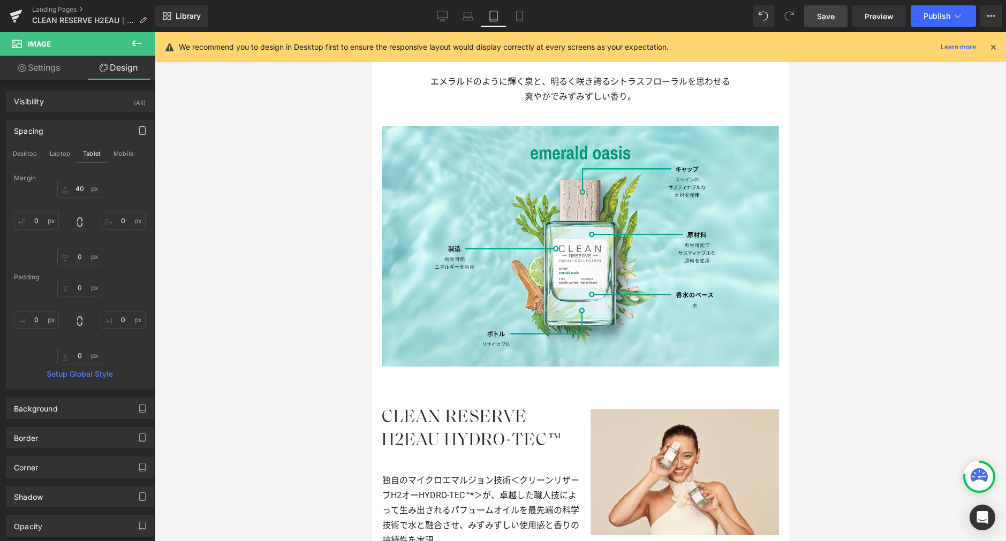
drag, startPoint x: 817, startPoint y: 17, endPoint x: 201, endPoint y: 508, distance: 788.6
click at [817, 17] on span "Save" at bounding box center [826, 16] width 18 height 11
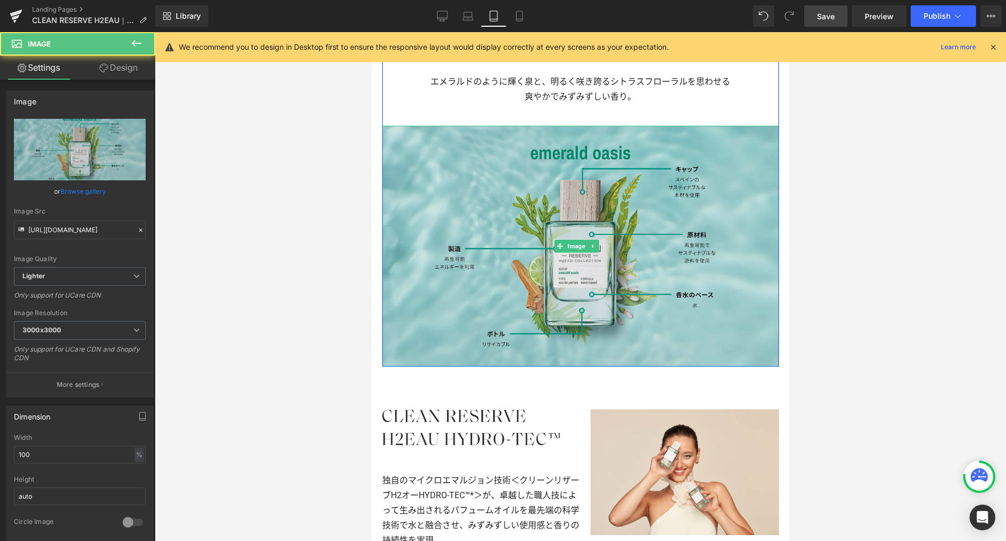
click at [583, 285] on img at bounding box center [580, 246] width 397 height 241
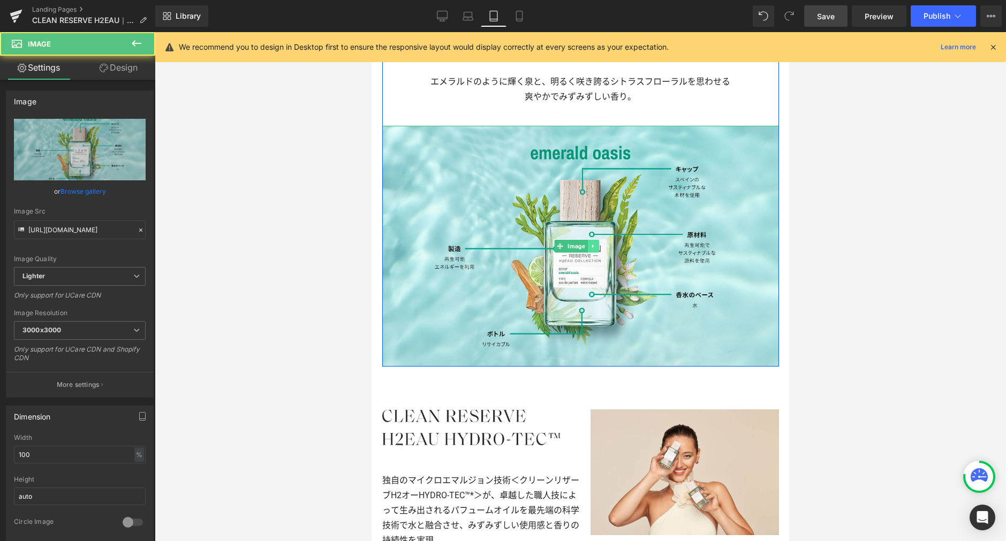
click at [594, 243] on icon at bounding box center [593, 246] width 6 height 6
click at [588, 240] on link at bounding box center [587, 246] width 11 height 13
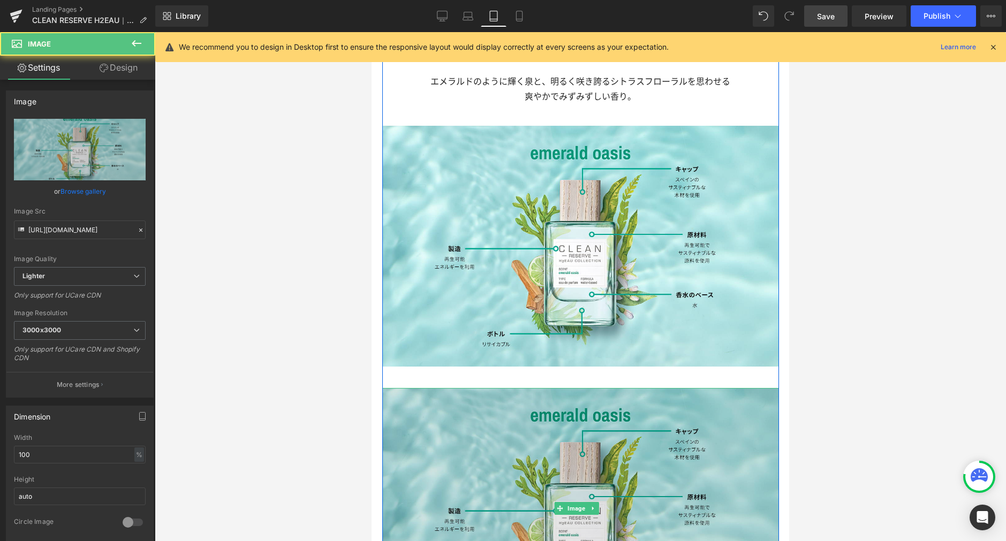
click at [579, 412] on img at bounding box center [580, 508] width 397 height 241
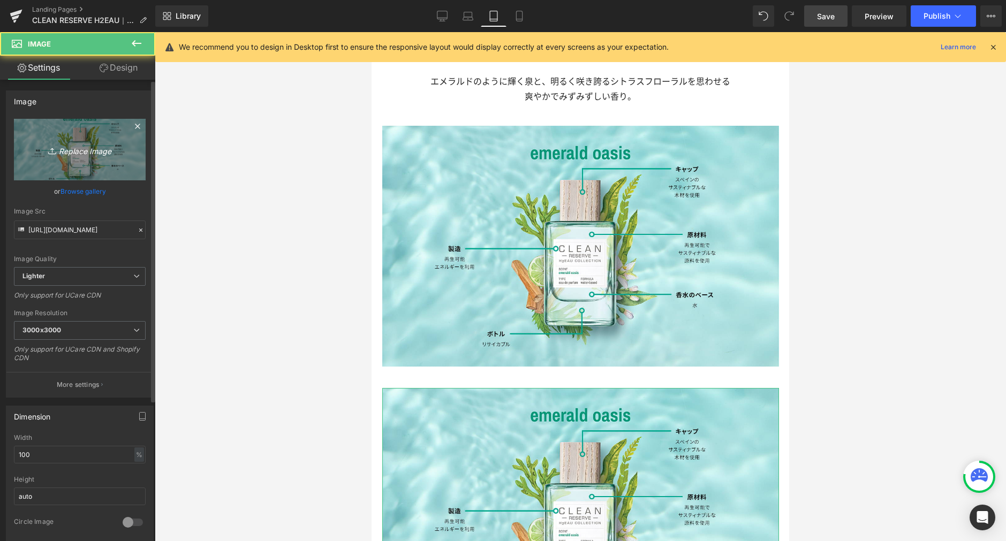
click at [107, 163] on link "Replace Image" at bounding box center [80, 150] width 132 height 62
type input "C:\fakepath\emerald_md.jpg"
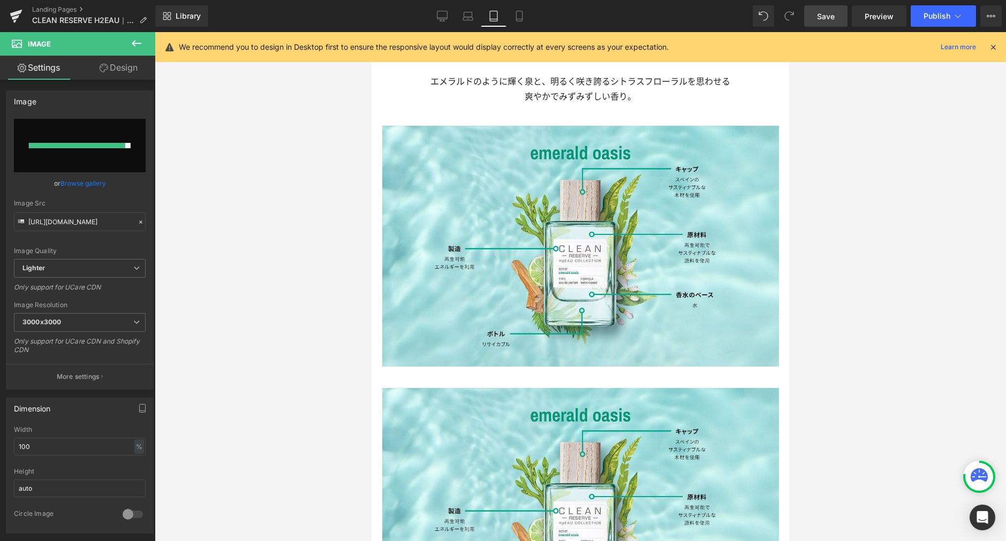
type input "[URL][DOMAIN_NAME]"
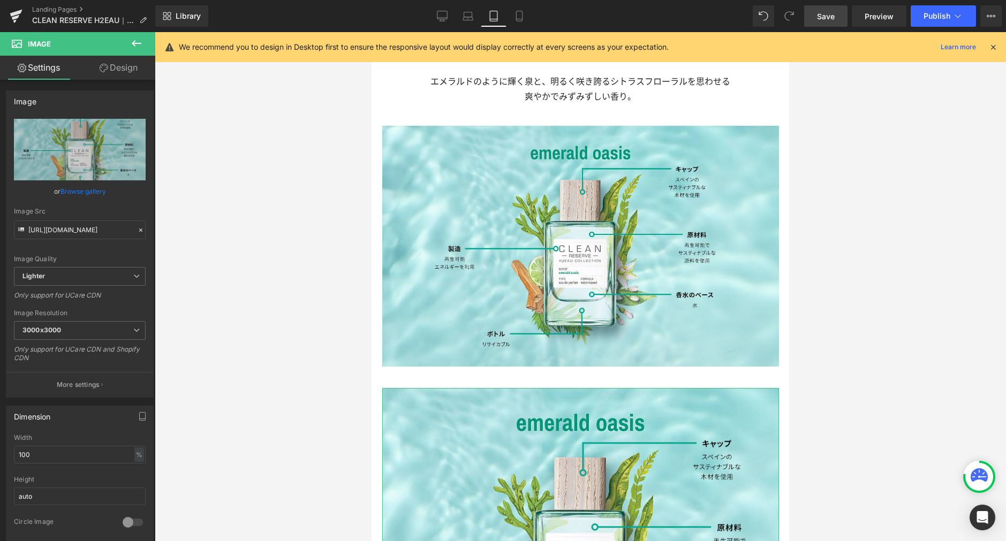
click at [127, 66] on link "Design" at bounding box center [119, 68] width 78 height 24
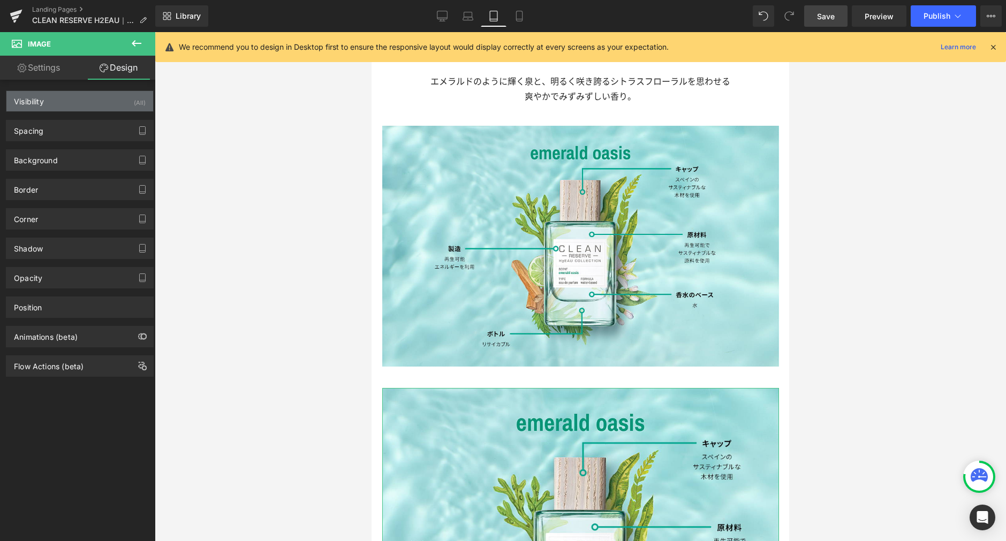
click at [100, 101] on div "Visibility (All)" at bounding box center [79, 101] width 147 height 20
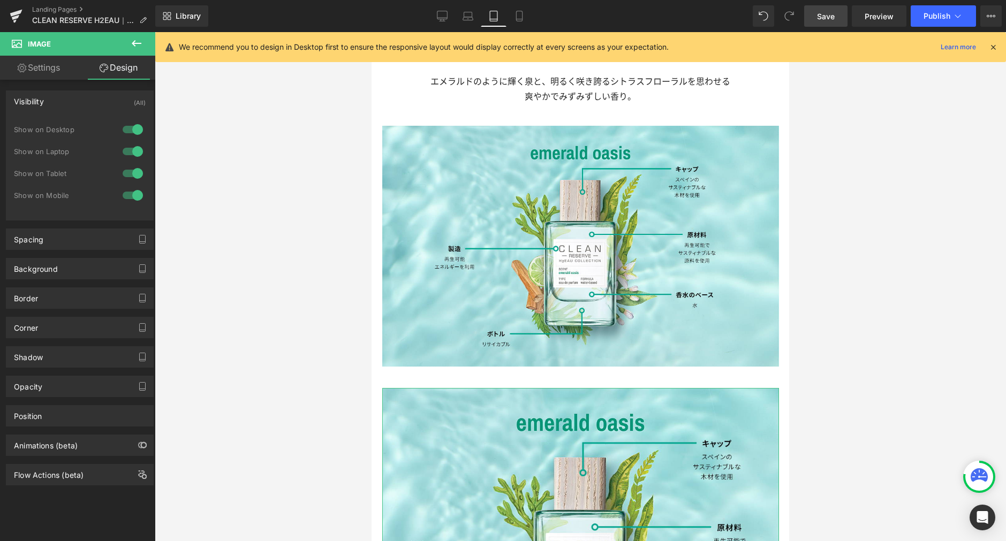
click at [135, 152] on div at bounding box center [133, 151] width 26 height 17
click at [132, 124] on div at bounding box center [133, 129] width 26 height 17
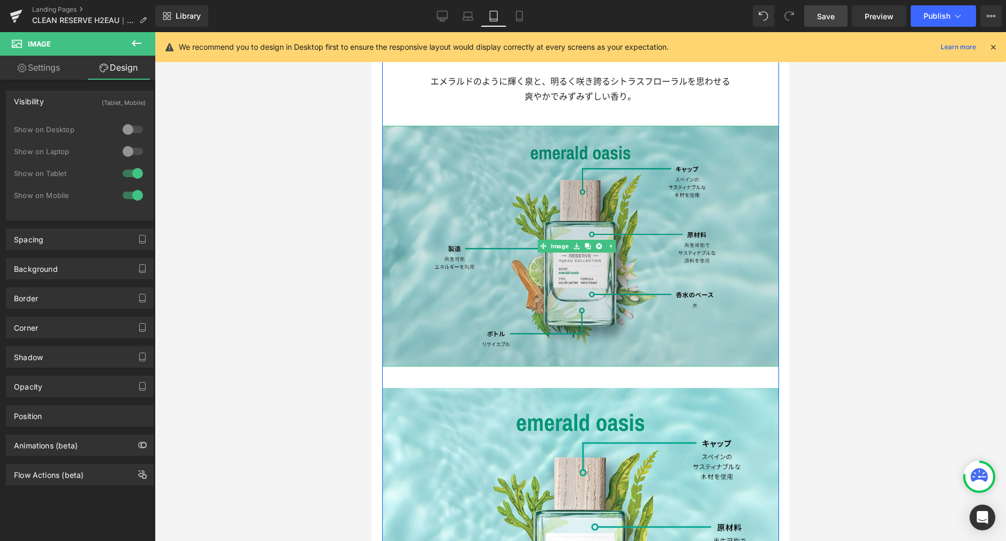
click at [403, 192] on img at bounding box center [580, 246] width 397 height 241
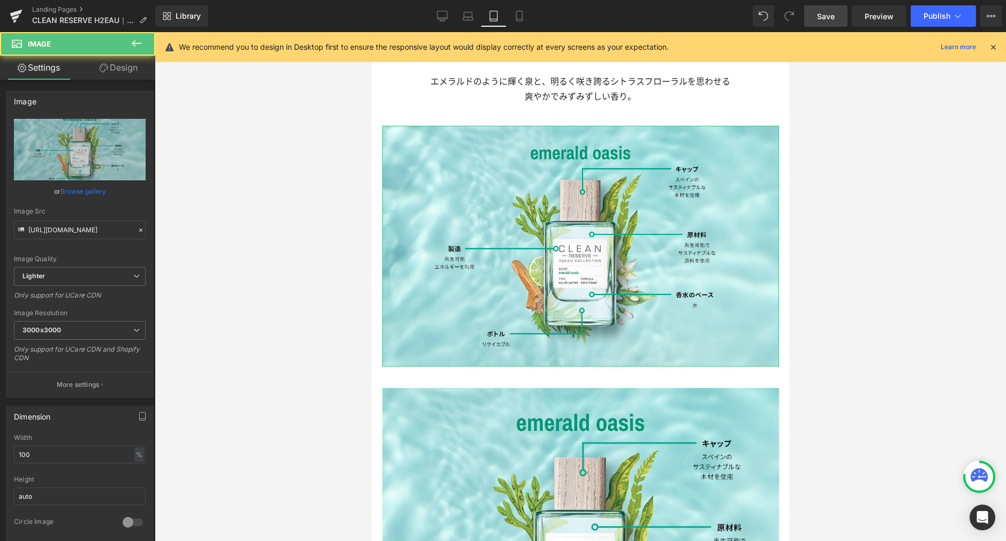
click at [139, 68] on link "Design" at bounding box center [119, 68] width 78 height 24
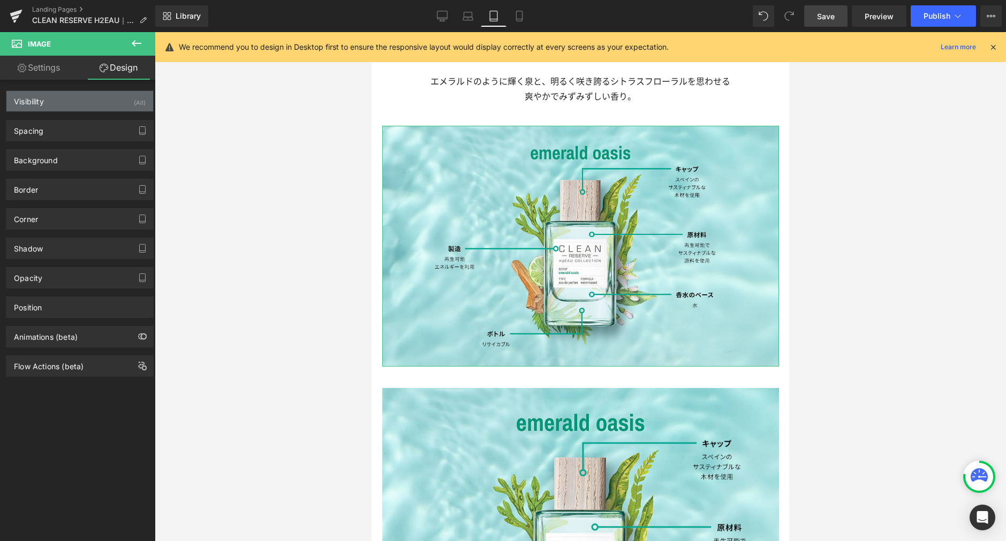
click at [111, 98] on div "Visibility (All)" at bounding box center [79, 101] width 147 height 20
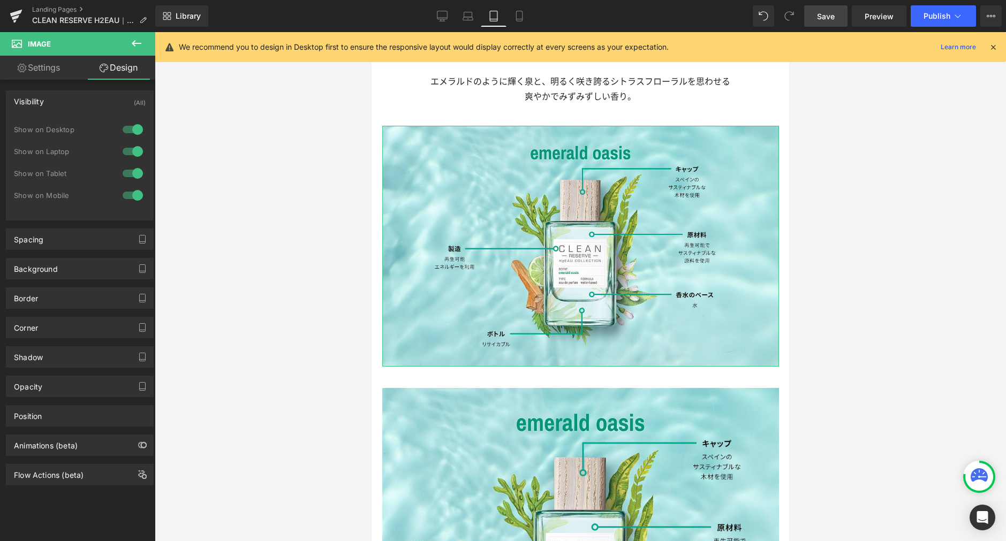
click at [133, 189] on div at bounding box center [133, 195] width 26 height 17
click at [134, 175] on div at bounding box center [133, 173] width 26 height 17
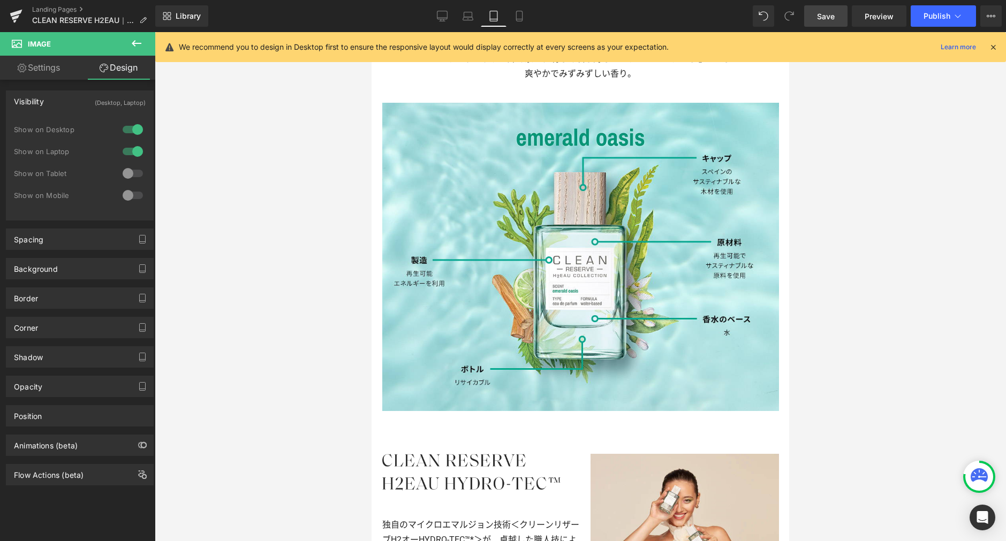
scroll to position [952, 0]
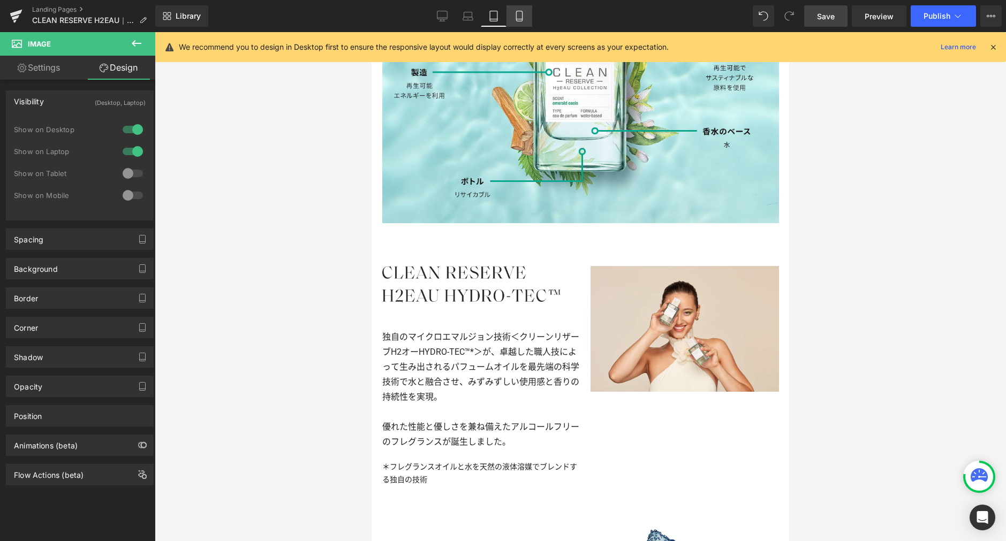
click at [520, 20] on icon at bounding box center [519, 16] width 6 height 10
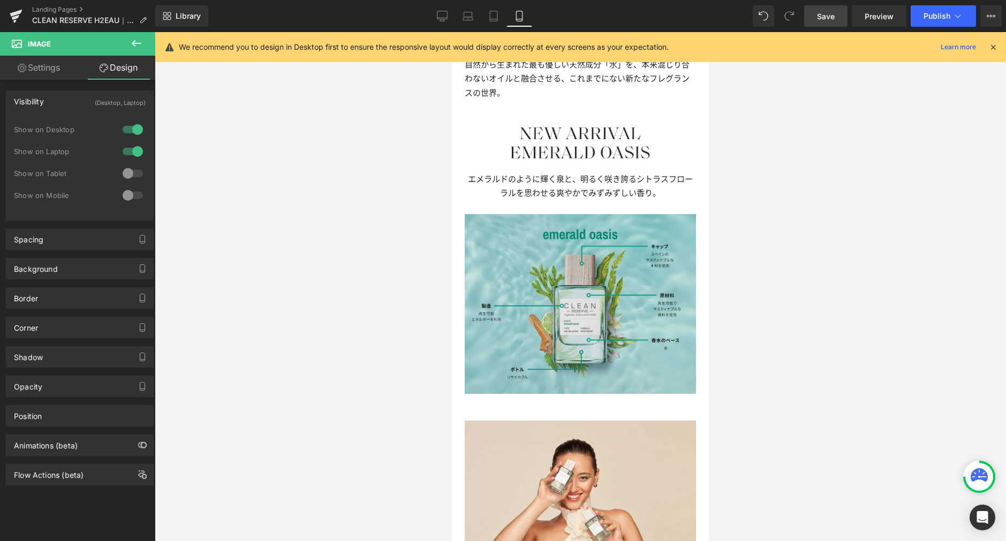
scroll to position [543, 0]
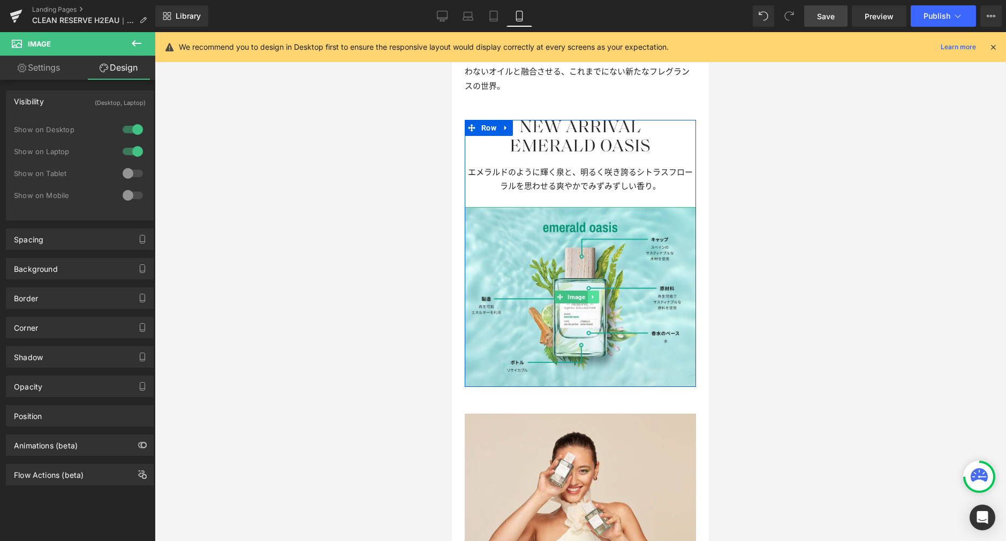
click at [595, 294] on icon at bounding box center [593, 297] width 6 height 6
click at [589, 294] on icon at bounding box center [588, 297] width 6 height 6
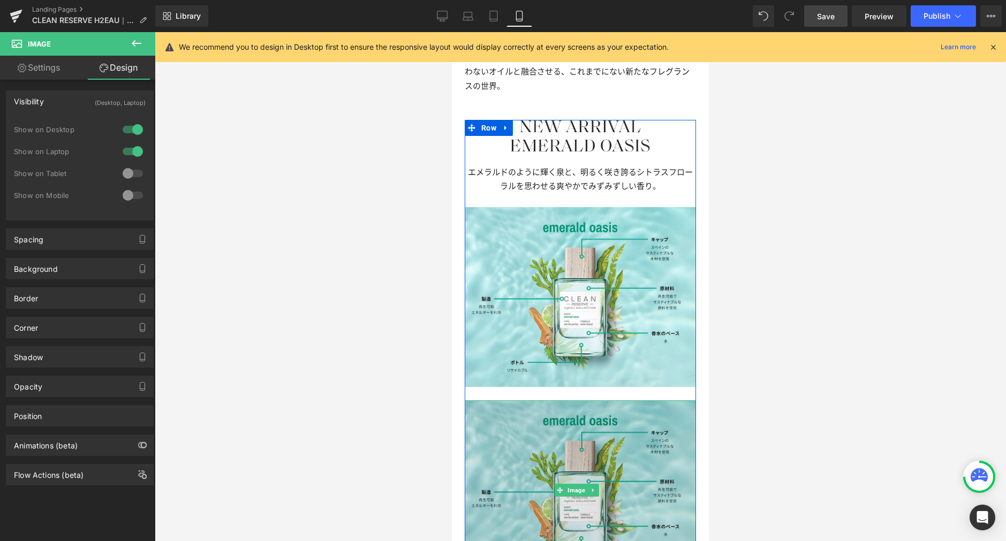
click at [570, 415] on img at bounding box center [580, 490] width 231 height 180
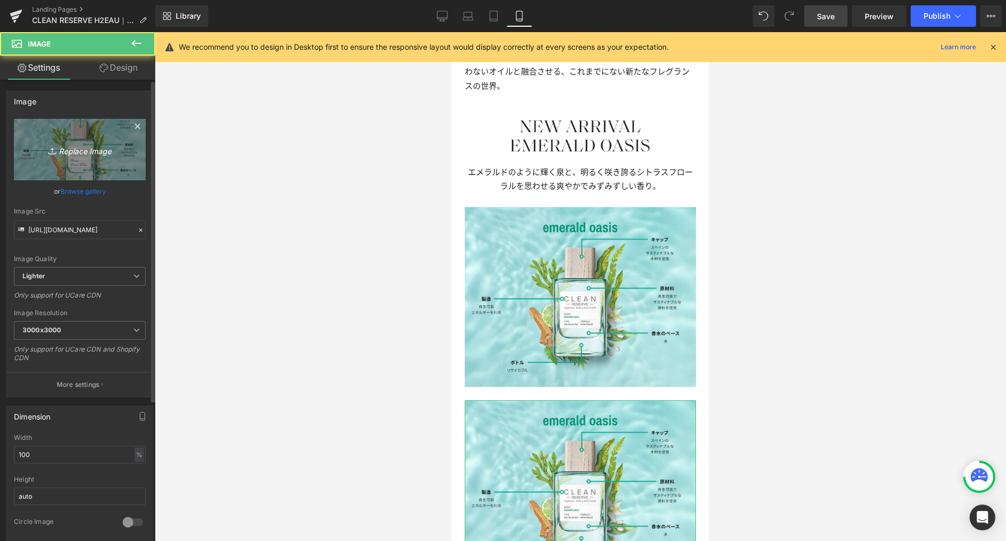
click at [101, 154] on icon "Replace Image" at bounding box center [80, 149] width 86 height 13
type input "C:\fakepath\EmeraldOasis_sp.jpg"
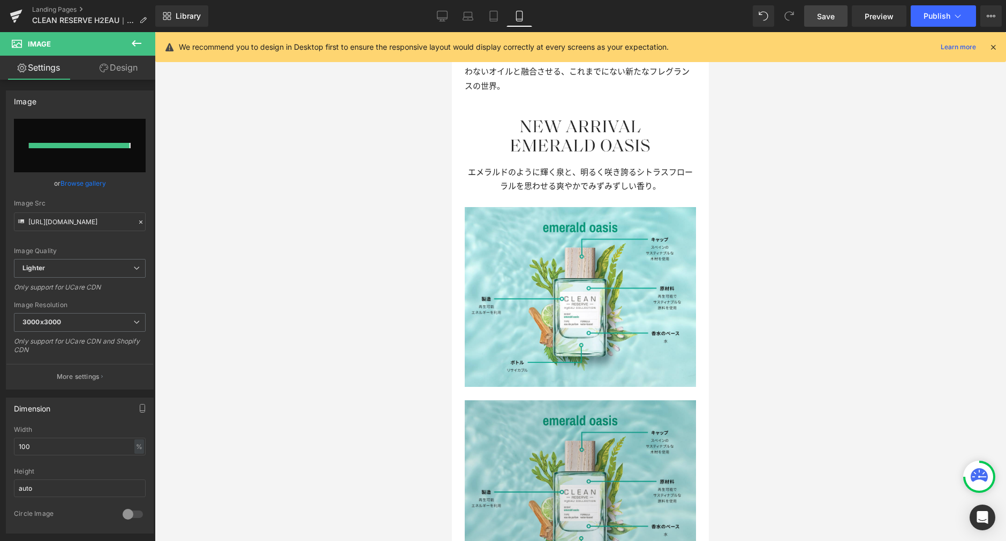
type input "[URL][DOMAIN_NAME]"
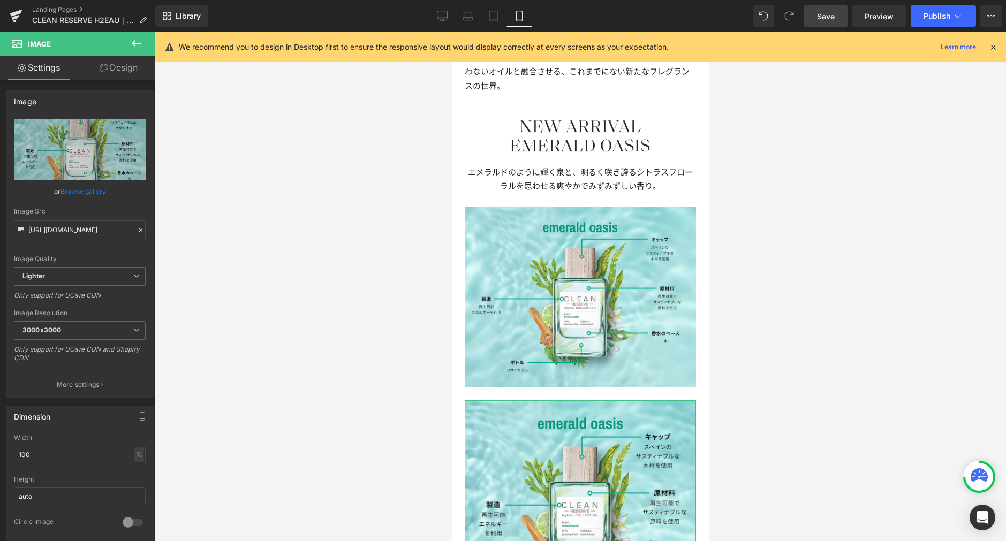
click at [126, 65] on link "Design" at bounding box center [119, 68] width 78 height 24
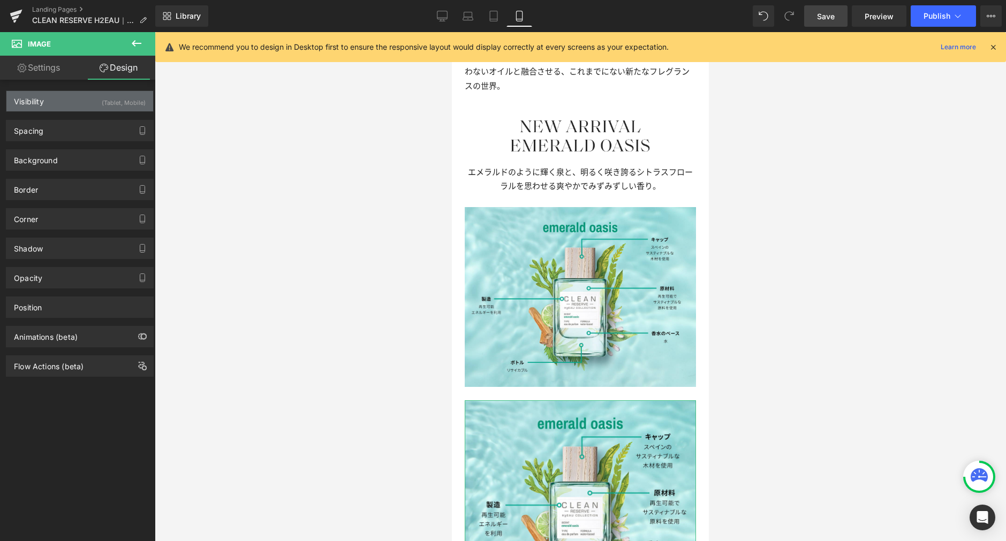
click at [96, 109] on div "Visibility (Tablet, Mobile)" at bounding box center [79, 101] width 147 height 20
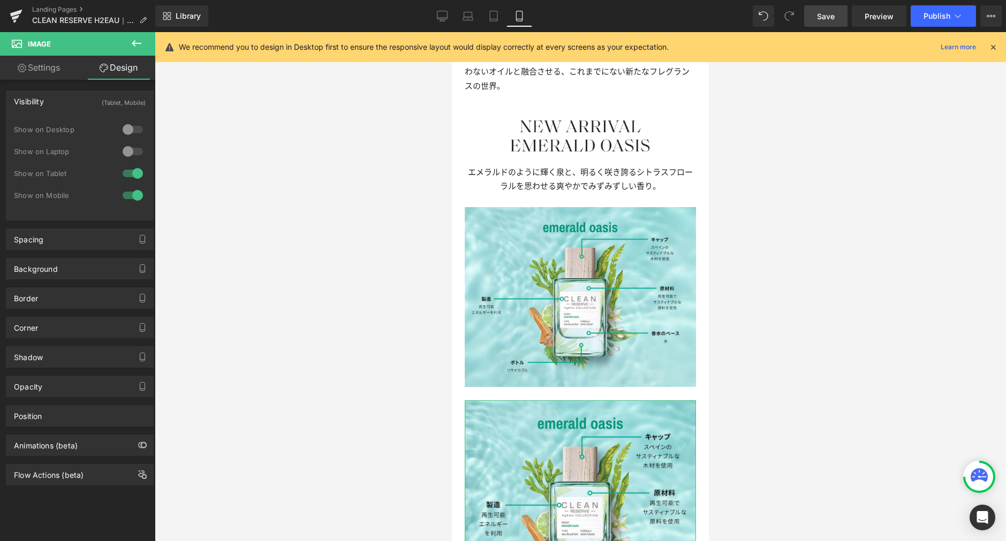
click at [132, 172] on div at bounding box center [133, 173] width 26 height 17
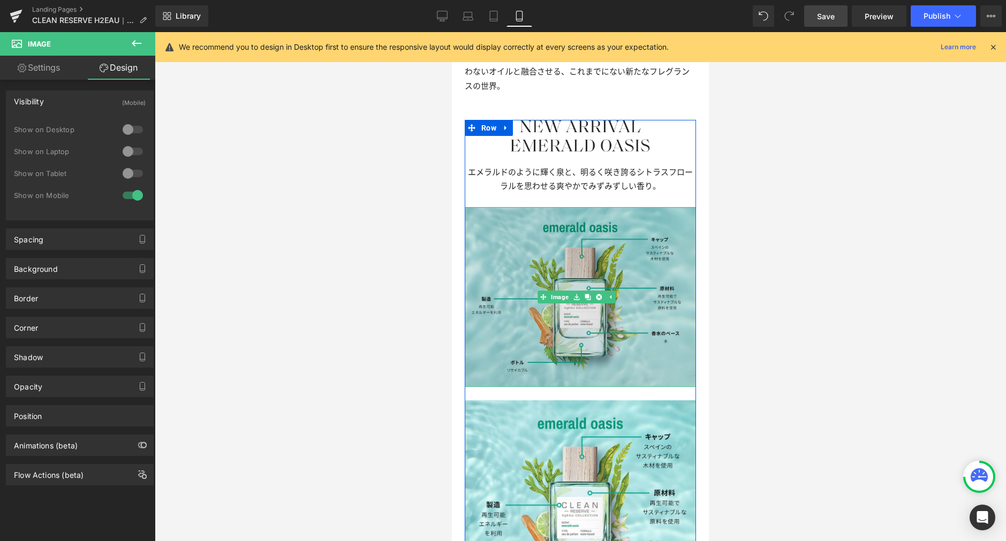
click at [484, 342] on img at bounding box center [580, 297] width 231 height 180
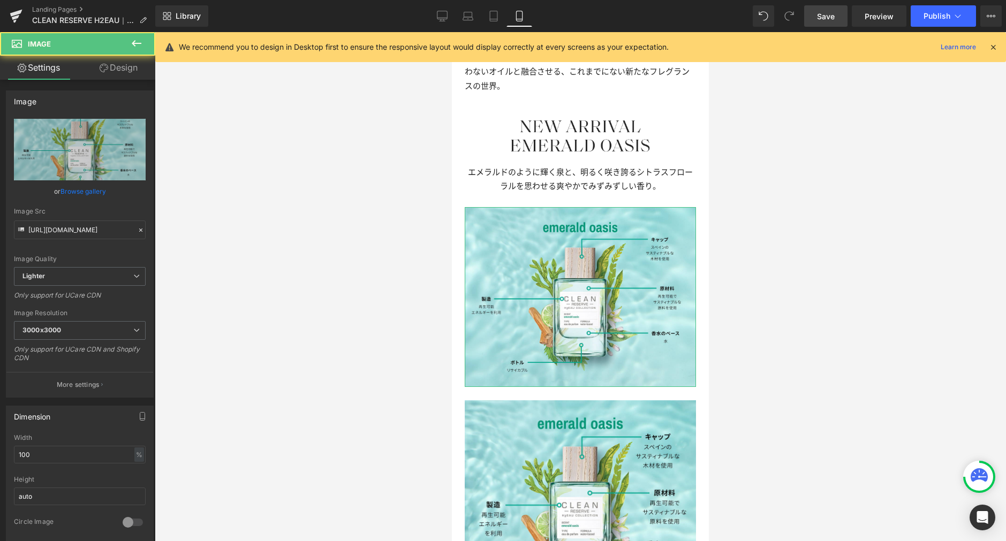
click at [131, 75] on link "Design" at bounding box center [119, 68] width 78 height 24
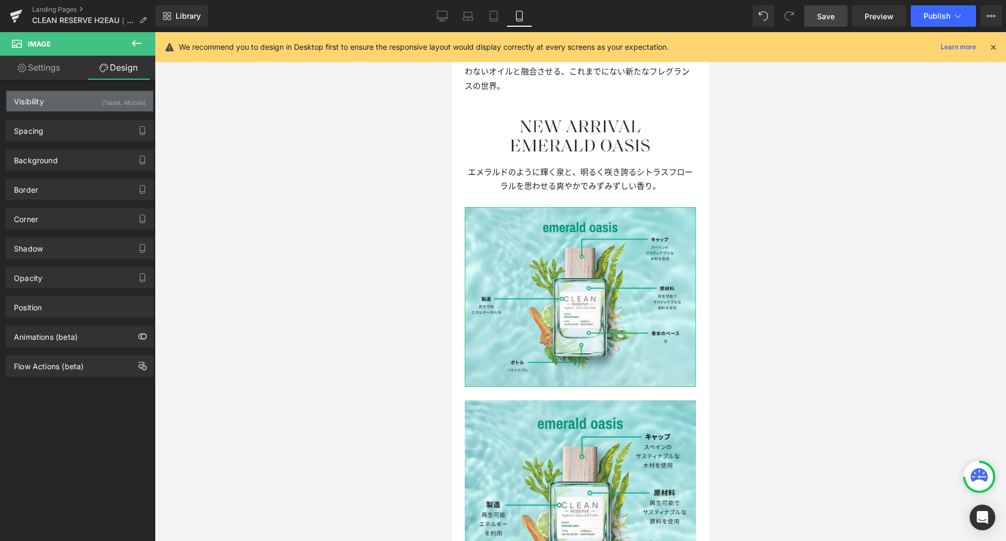
click at [110, 100] on div "(Tablet, Mobile)" at bounding box center [124, 100] width 44 height 18
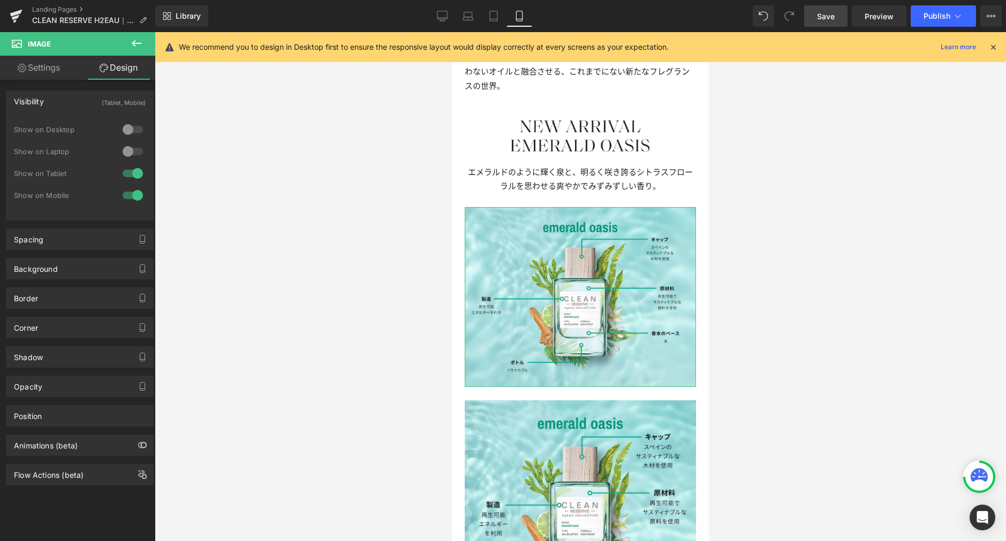
click at [133, 202] on div at bounding box center [133, 195] width 26 height 17
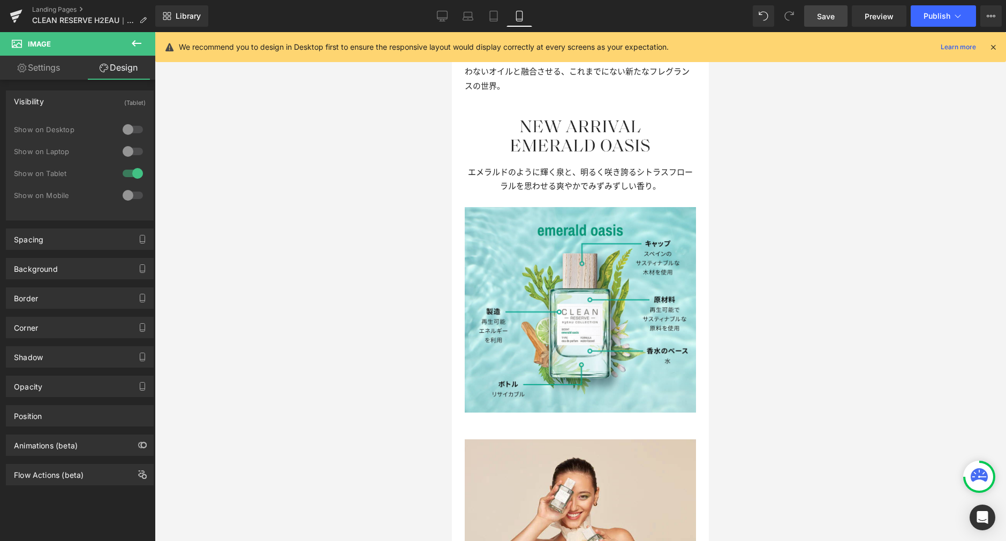
click at [822, 17] on span "Save" at bounding box center [826, 16] width 18 height 11
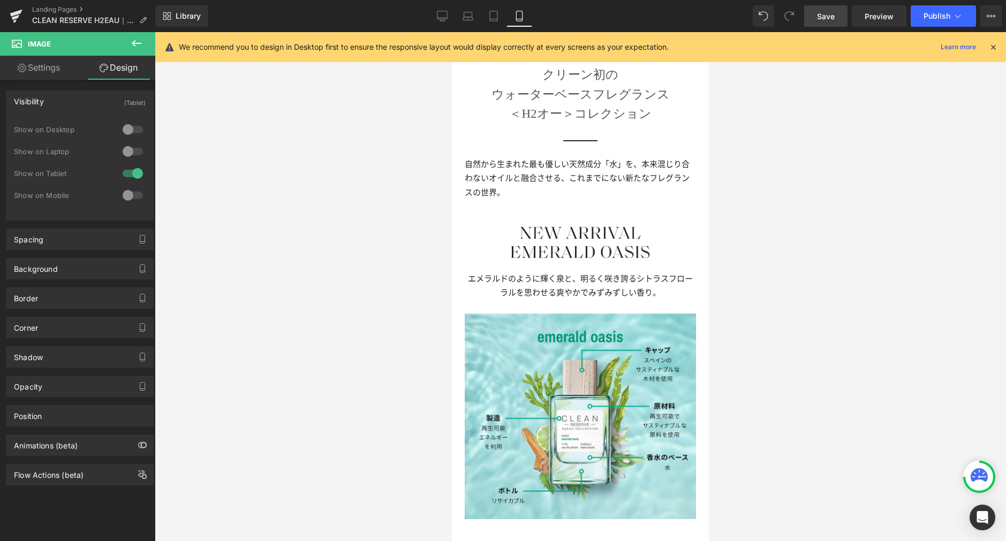
scroll to position [384, 0]
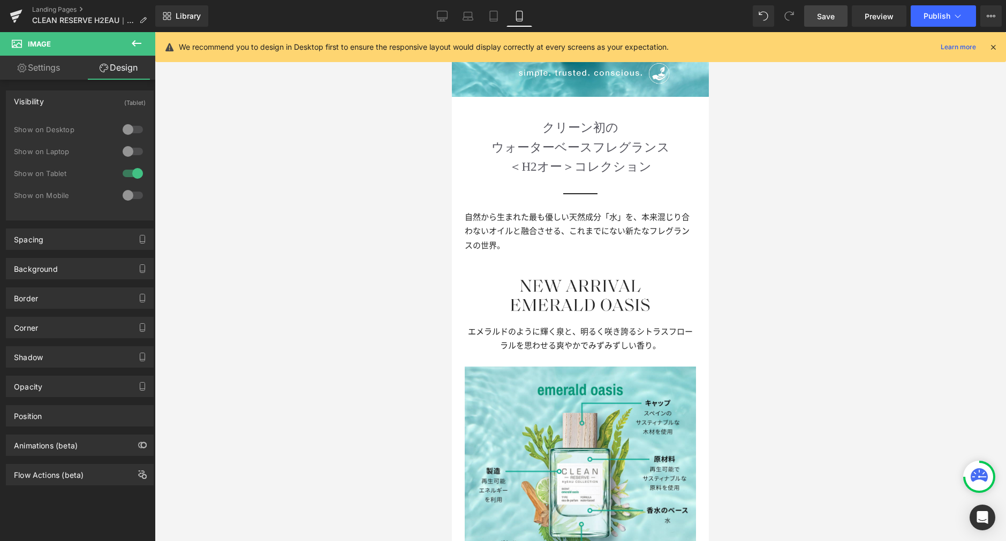
click at [546, 325] on div "エメラルドのように輝く泉と、明るく咲き誇るシトラスフローラルを思わせる爽やかでみずみずしい香り。 Text Block" at bounding box center [580, 339] width 231 height 28
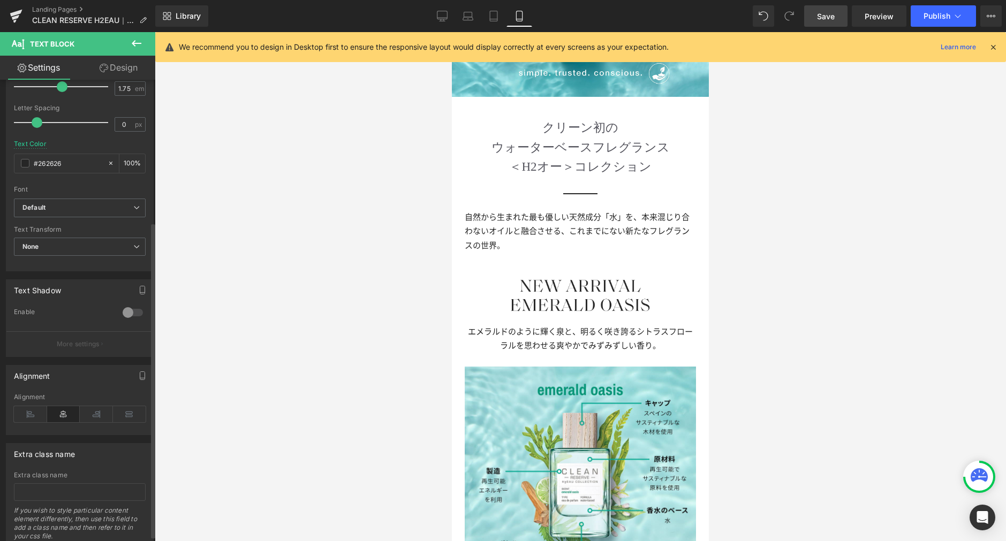
scroll to position [216, 0]
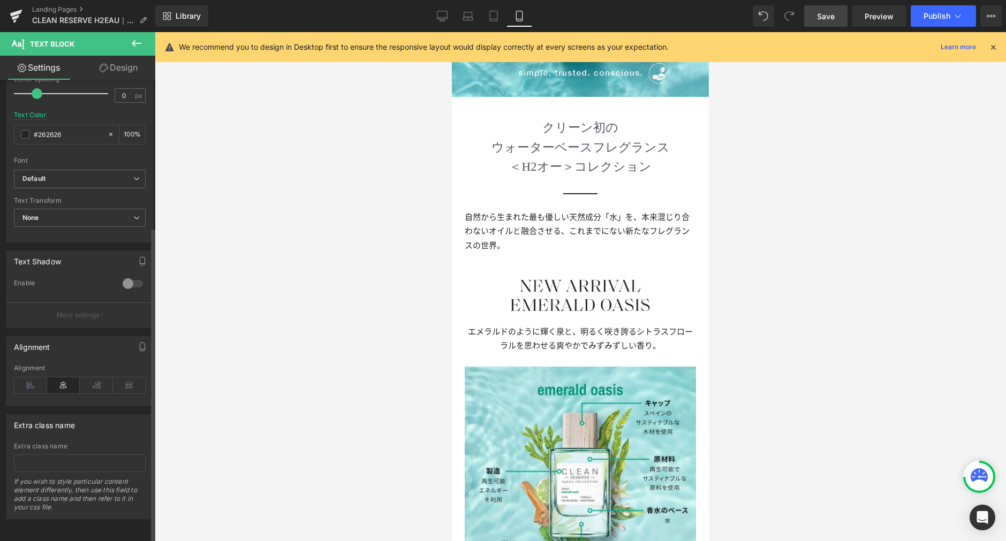
click at [37, 387] on div "Alignment" at bounding box center [80, 385] width 132 height 41
click at [36, 381] on icon at bounding box center [30, 385] width 33 height 16
click at [835, 18] on span "Save" at bounding box center [826, 16] width 18 height 11
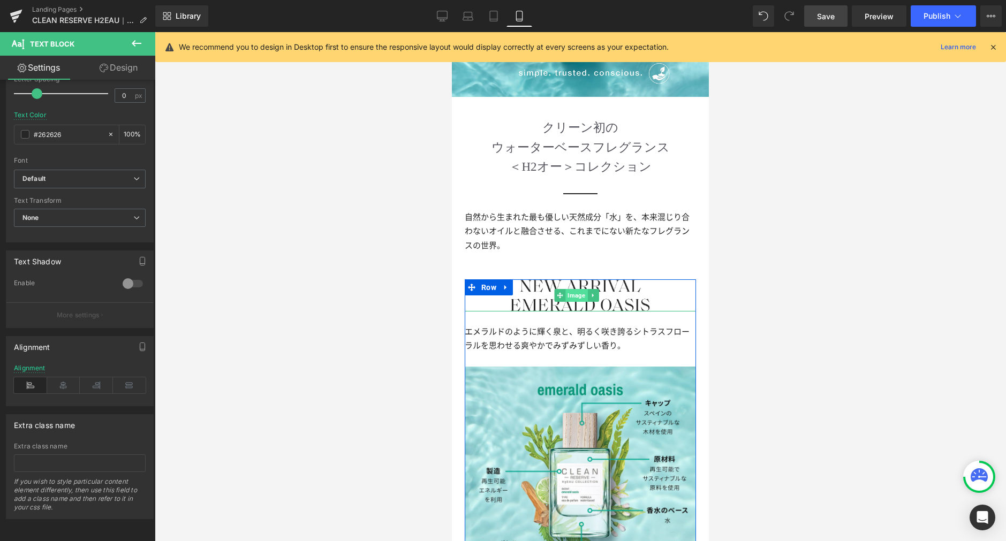
click at [574, 289] on span "Image" at bounding box center [577, 295] width 22 height 13
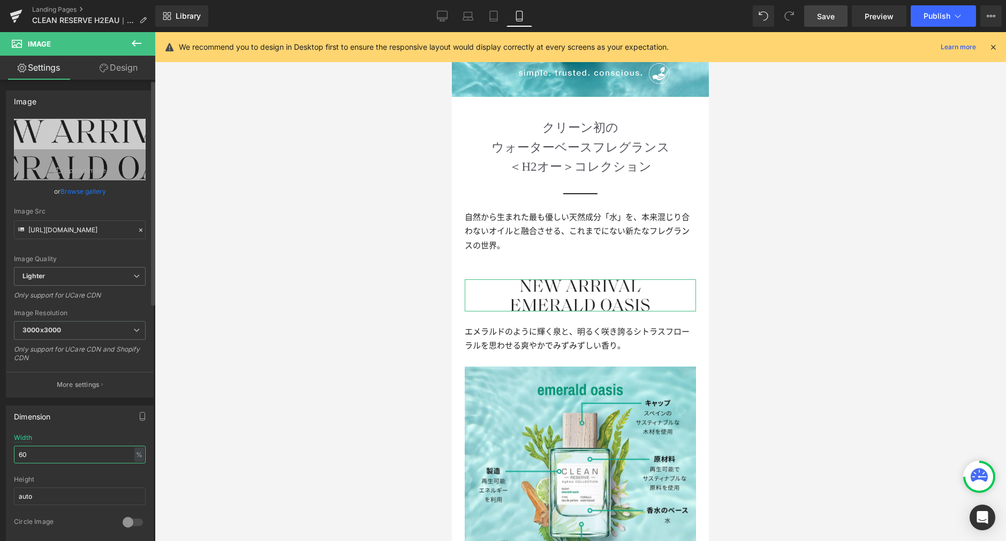
drag, startPoint x: 20, startPoint y: 453, endPoint x: 0, endPoint y: 441, distance: 23.8
click at [0, 442] on div "Dimension 60% Width 60 % % px auto Height auto 0 Circle Image" at bounding box center [80, 470] width 160 height 144
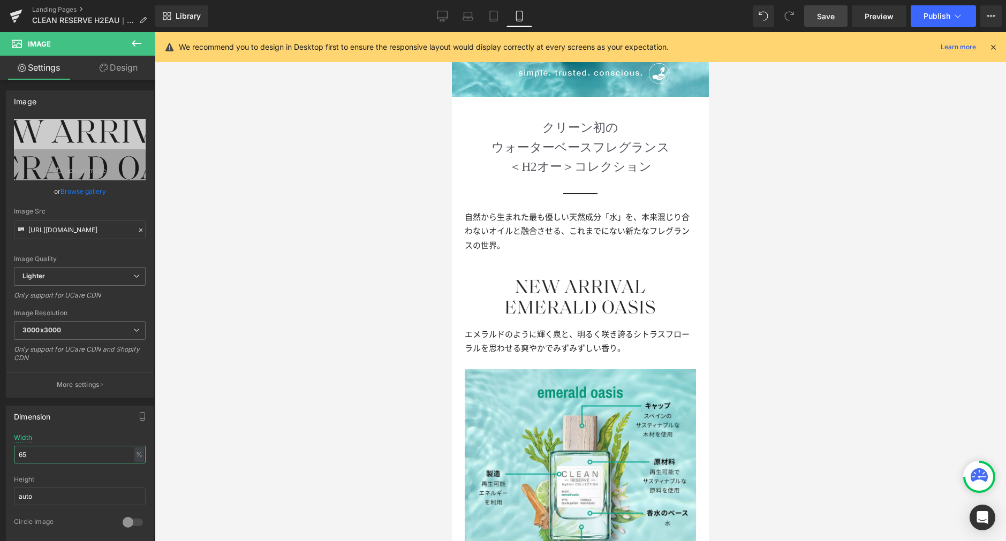
type input "65"
click at [811, 18] on link "Save" at bounding box center [825, 15] width 43 height 21
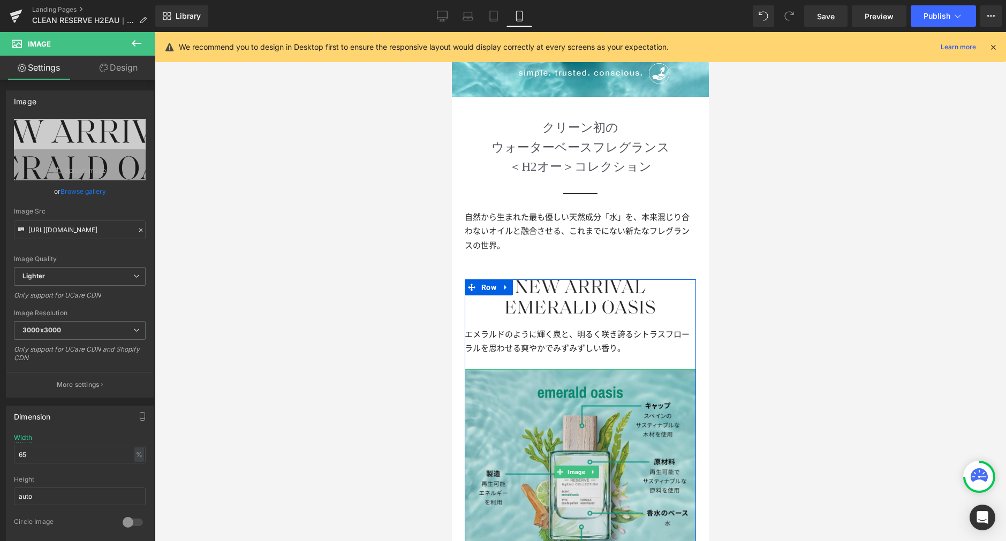
click at [543, 383] on img at bounding box center [580, 472] width 231 height 206
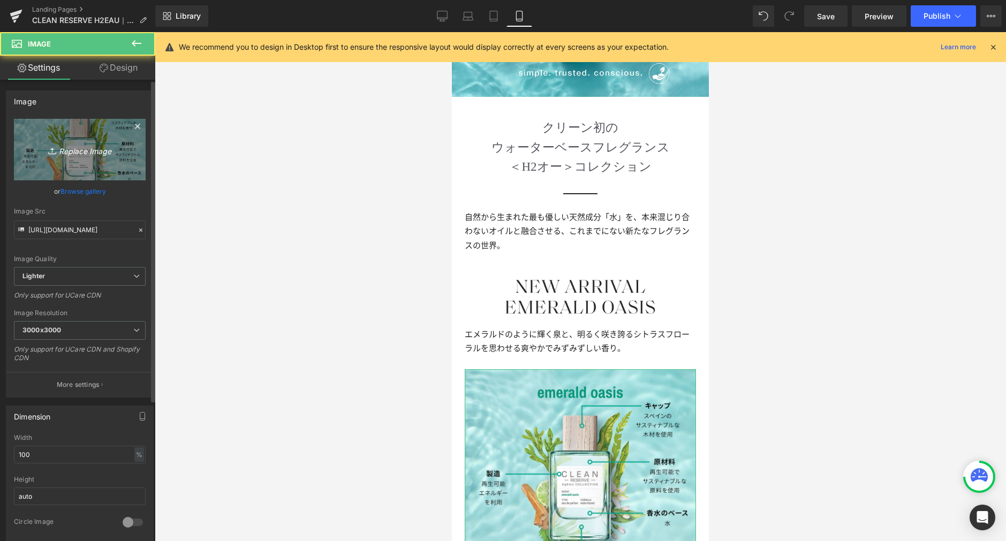
click at [108, 156] on link "Replace Image" at bounding box center [80, 150] width 132 height 62
type input "C:\fakepath\EmeraldOasis_sp.jpg"
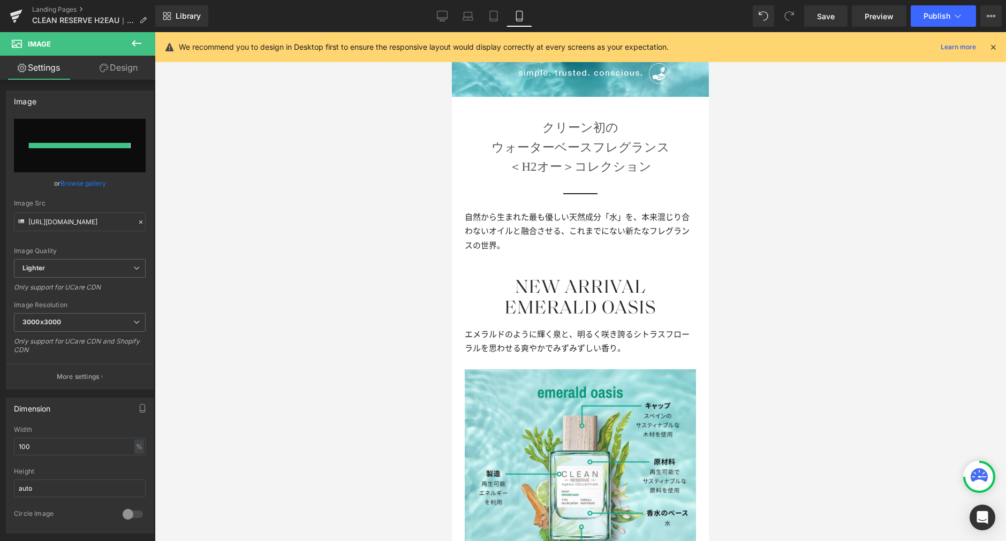
type input "[URL][DOMAIN_NAME]"
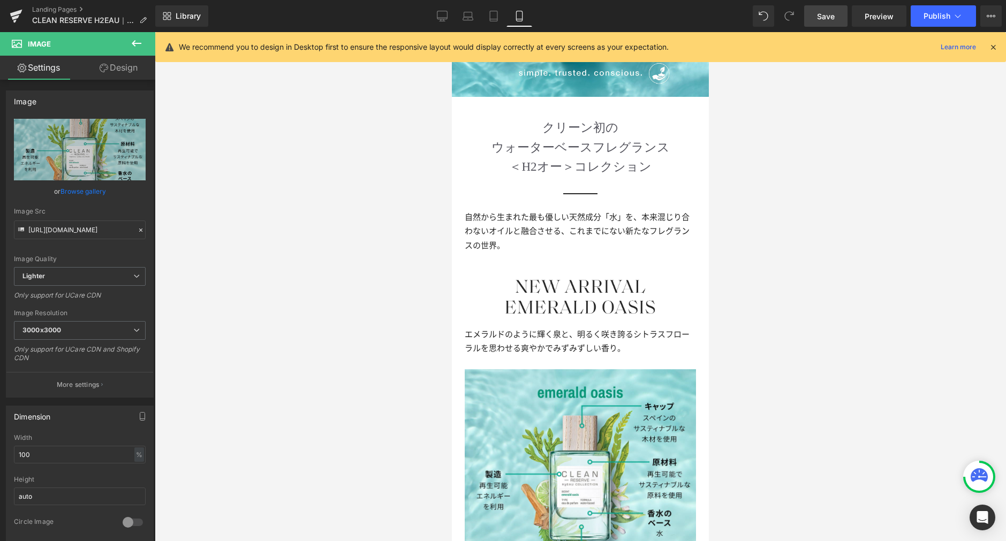
click at [837, 23] on link "Save" at bounding box center [825, 15] width 43 height 21
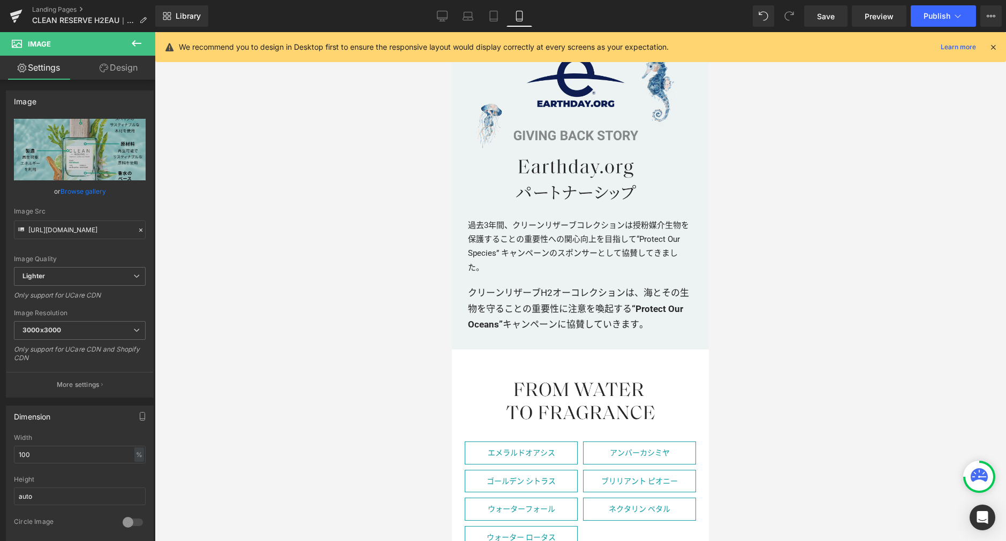
scroll to position [1975, 0]
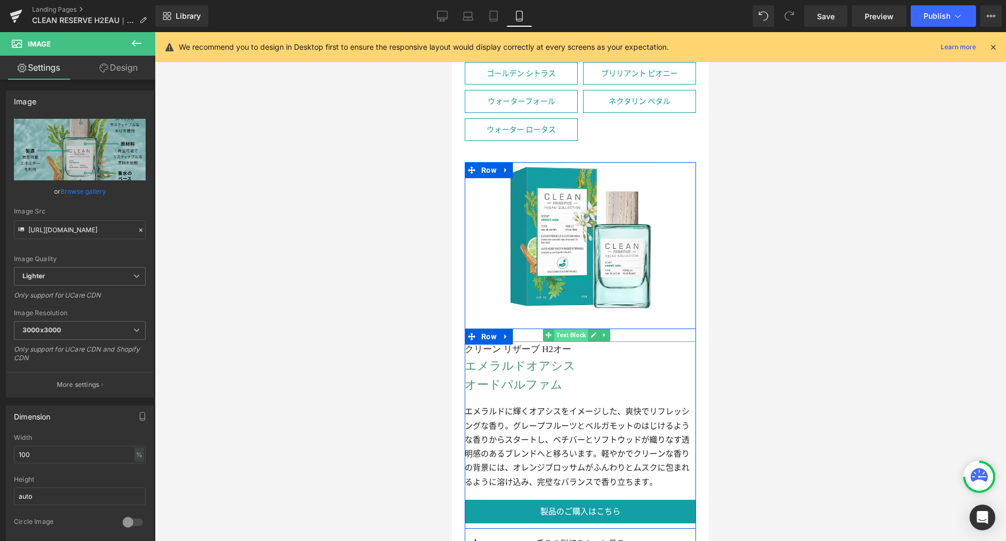
click at [564, 329] on span "Text Block" at bounding box center [571, 335] width 34 height 13
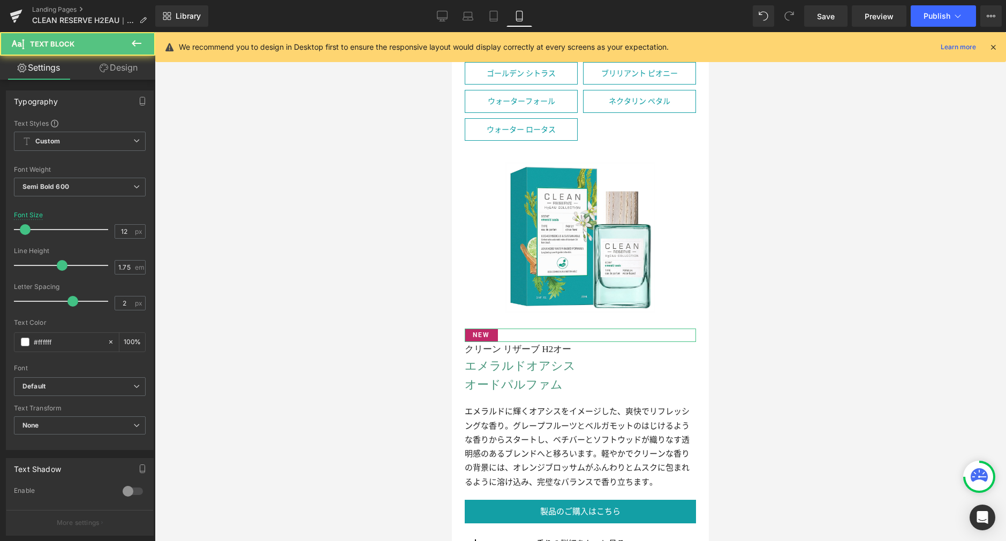
drag, startPoint x: 130, startPoint y: 69, endPoint x: 84, endPoint y: 124, distance: 72.6
click at [130, 69] on link "Design" at bounding box center [119, 68] width 78 height 24
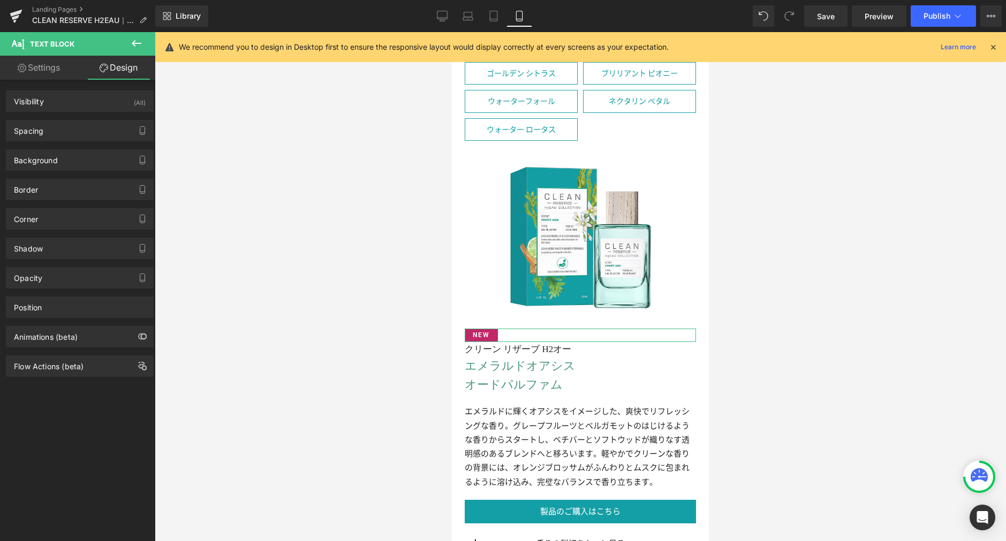
drag, startPoint x: 82, startPoint y: 127, endPoint x: 85, endPoint y: 141, distance: 14.2
click at [82, 127] on div "Spacing" at bounding box center [79, 130] width 147 height 20
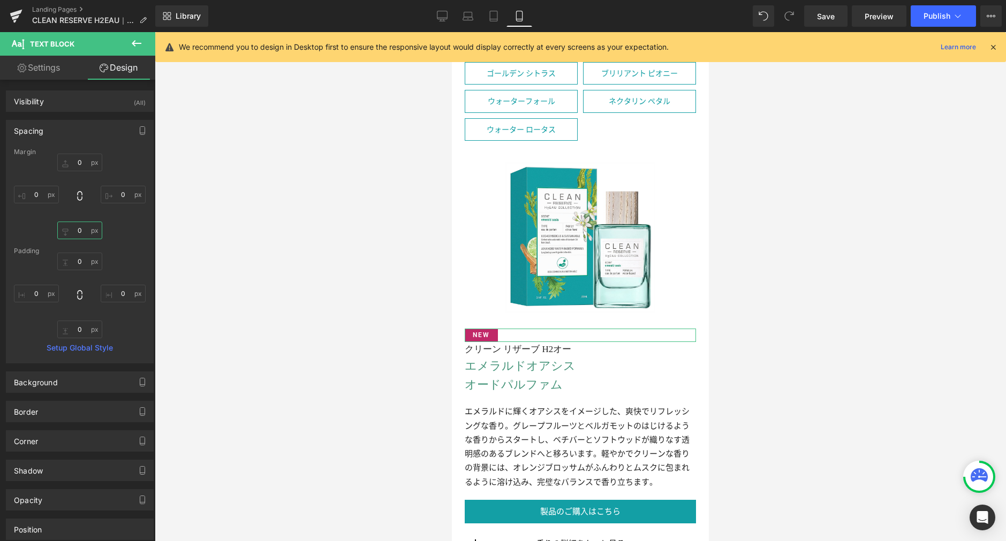
click at [90, 231] on input "0" at bounding box center [79, 231] width 45 height 18
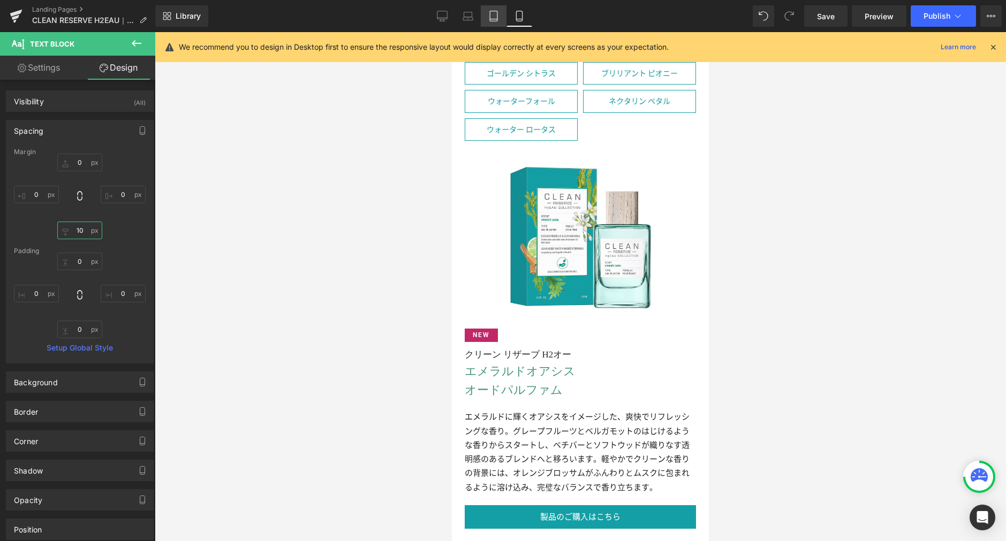
type input "10"
click at [494, 12] on icon at bounding box center [493, 16] width 11 height 11
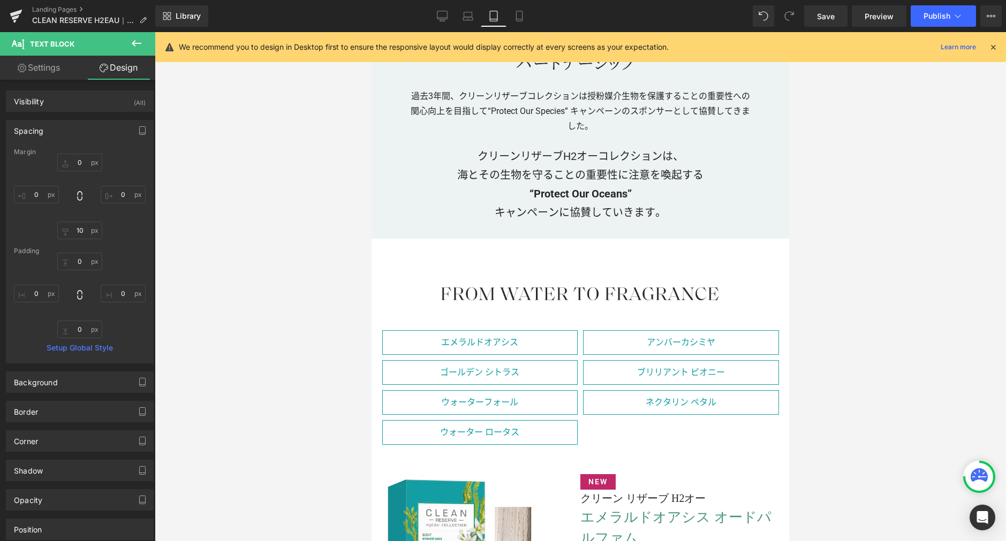
type input "0"
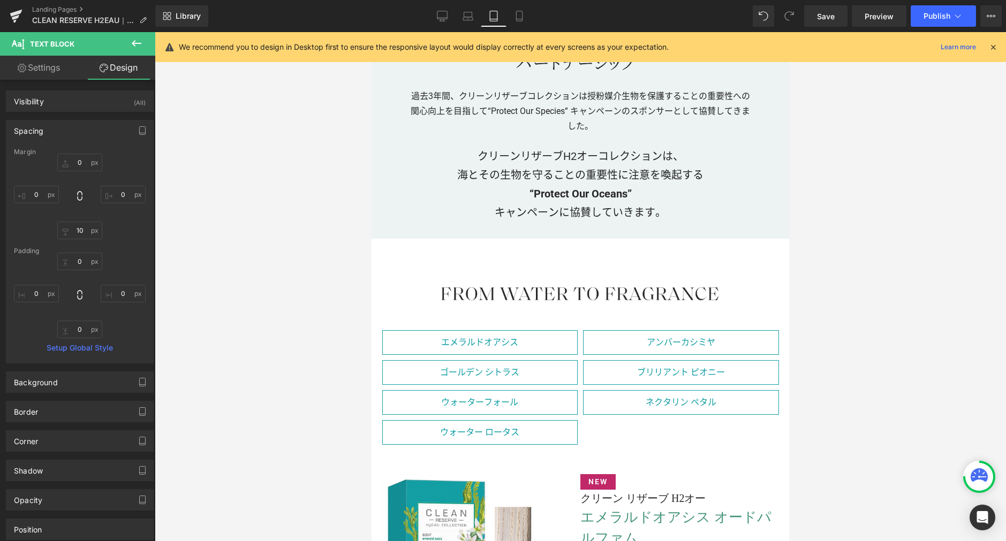
type input "0"
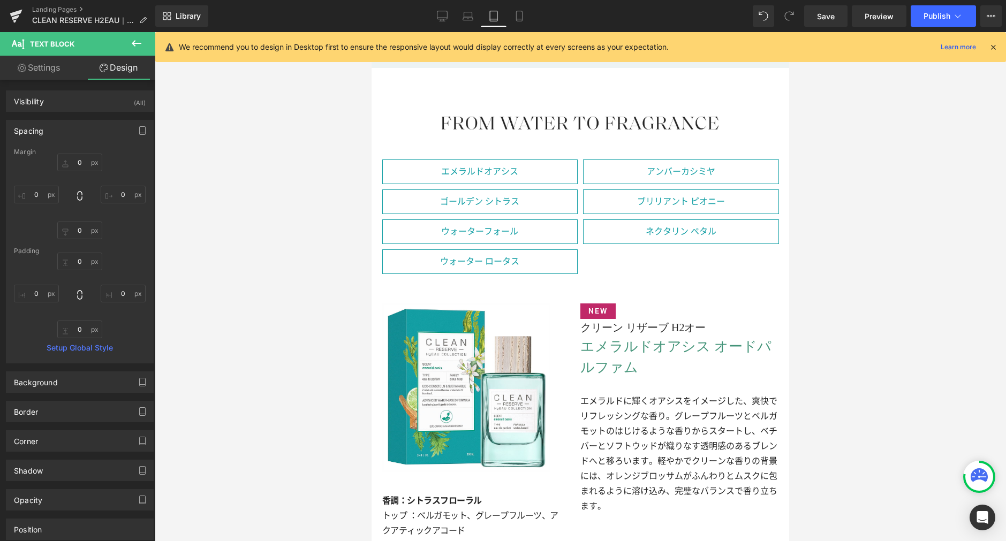
scroll to position [2141, 0]
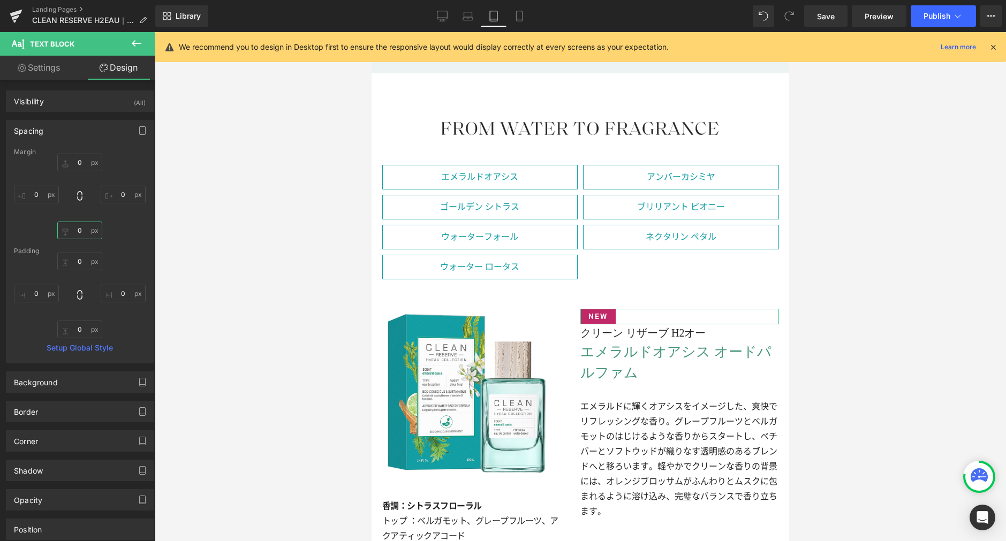
click at [84, 231] on input "0" at bounding box center [79, 231] width 45 height 18
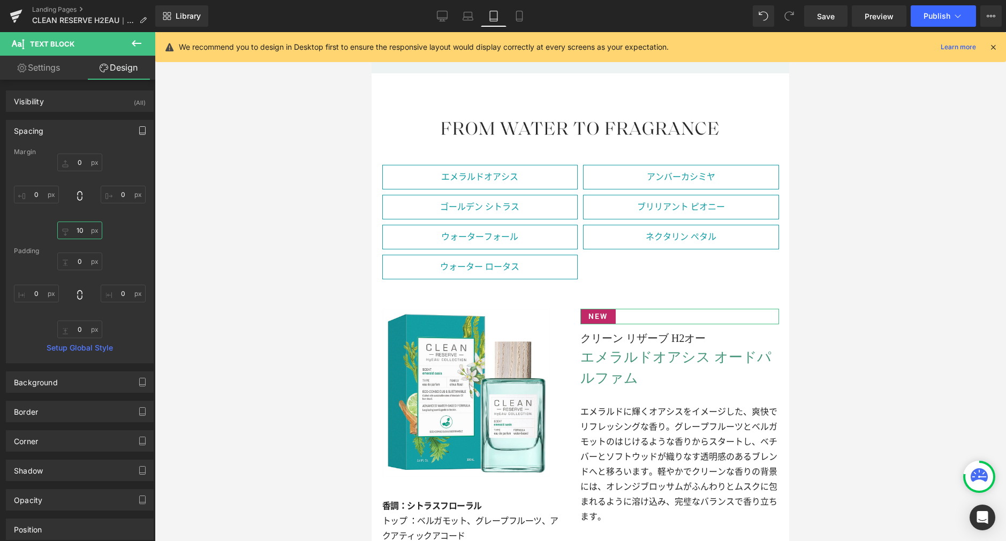
type input "10"
click at [139, 132] on icon "button" at bounding box center [142, 130] width 9 height 9
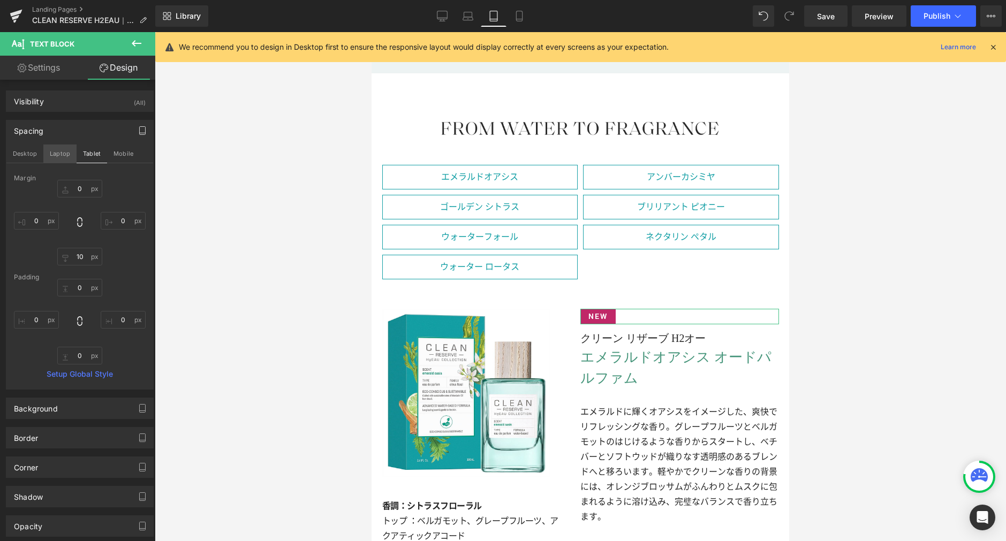
click at [51, 152] on button "Laptop" at bounding box center [59, 154] width 33 height 18
type input "0"
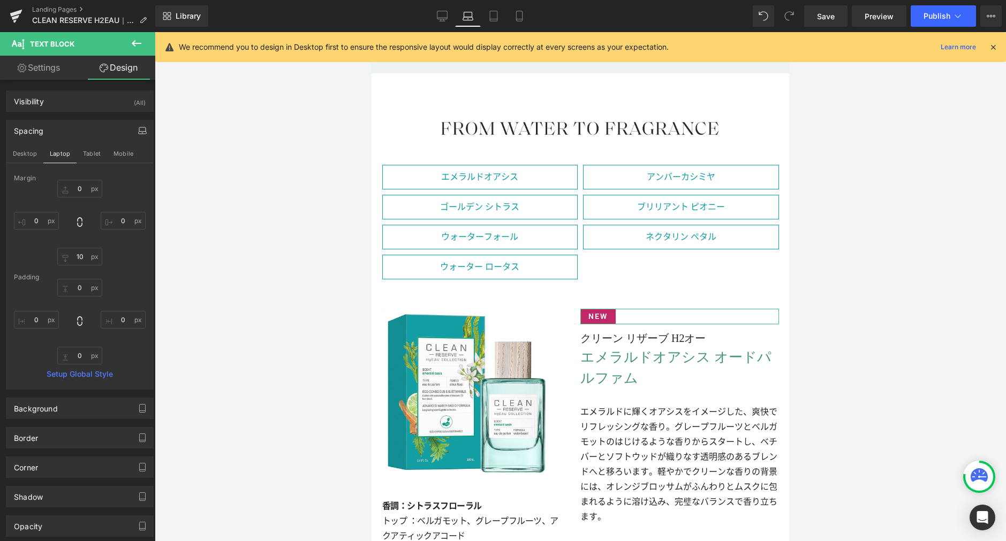
type input "0"
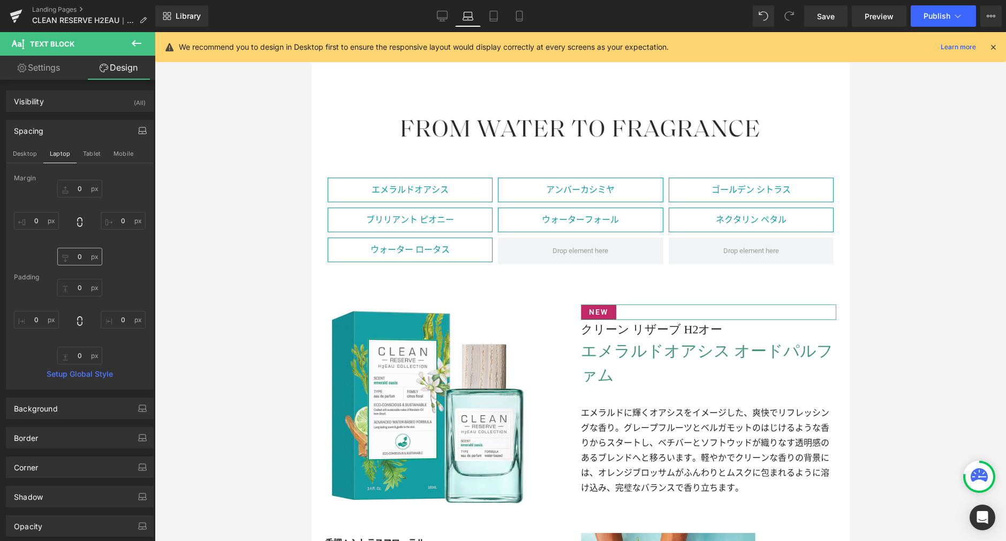
scroll to position [1824, 0]
drag, startPoint x: 83, startPoint y: 255, endPoint x: 103, endPoint y: 257, distance: 19.9
click at [83, 255] on input "0" at bounding box center [79, 257] width 45 height 18
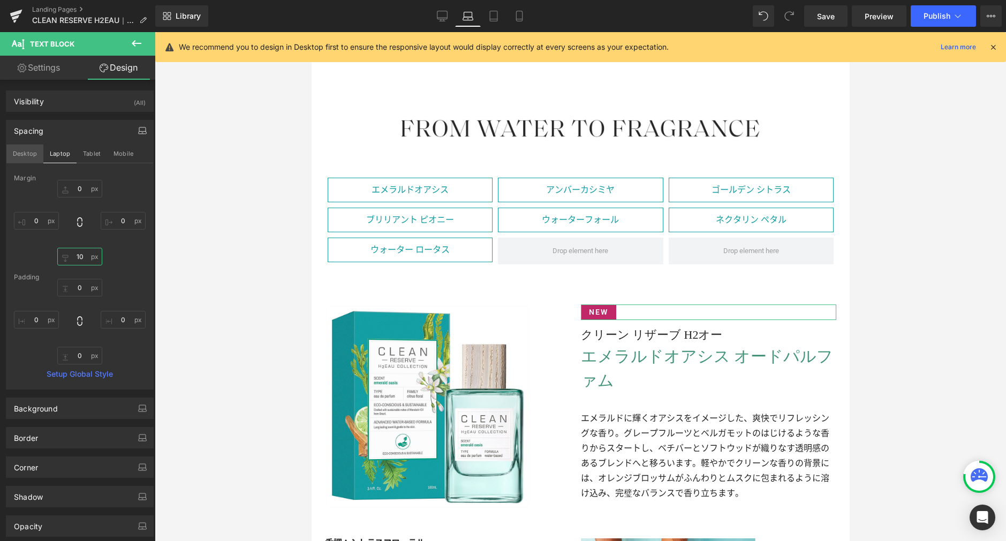
type input "10"
click at [31, 149] on button "Desktop" at bounding box center [24, 154] width 37 height 18
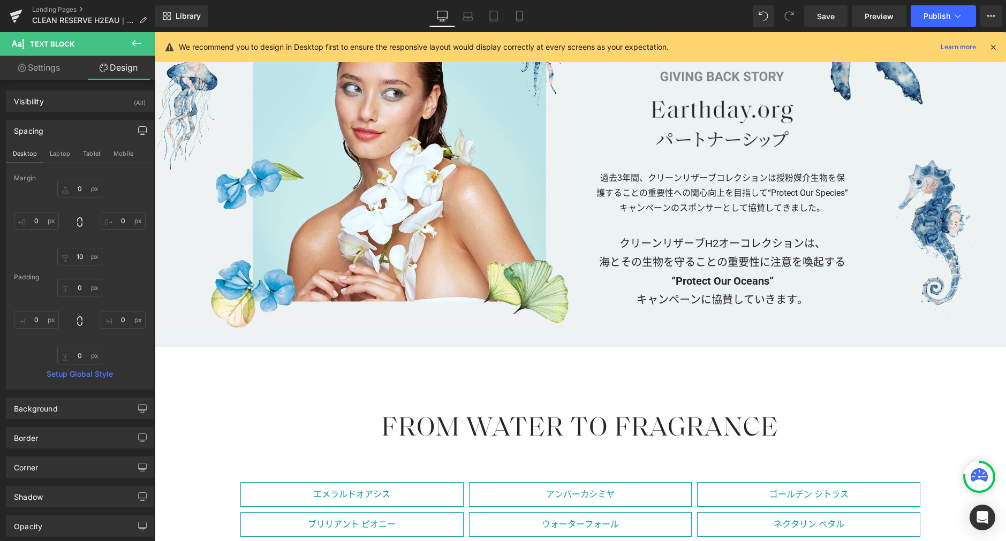
type input "0"
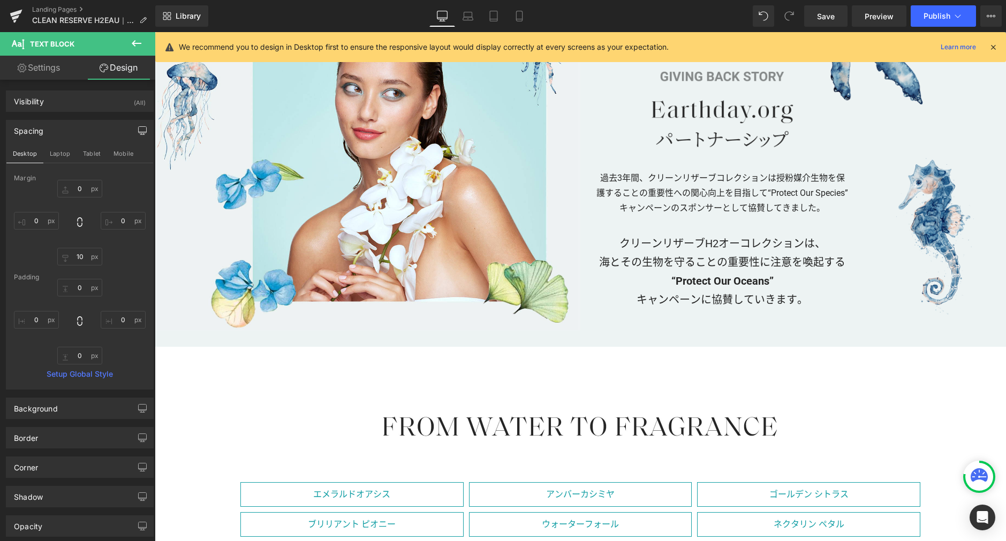
type input "0"
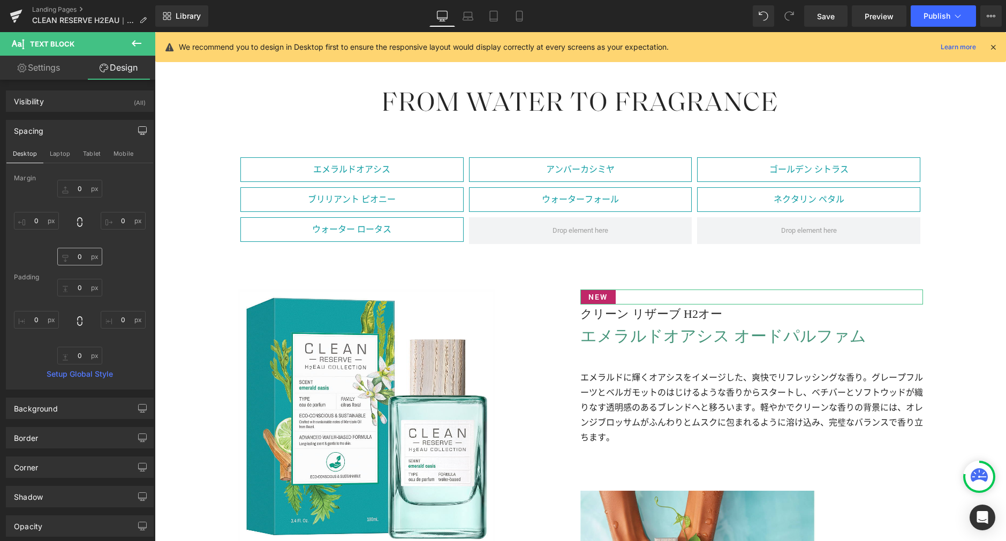
scroll to position [2149, 0]
click at [81, 255] on input "0" at bounding box center [79, 257] width 45 height 18
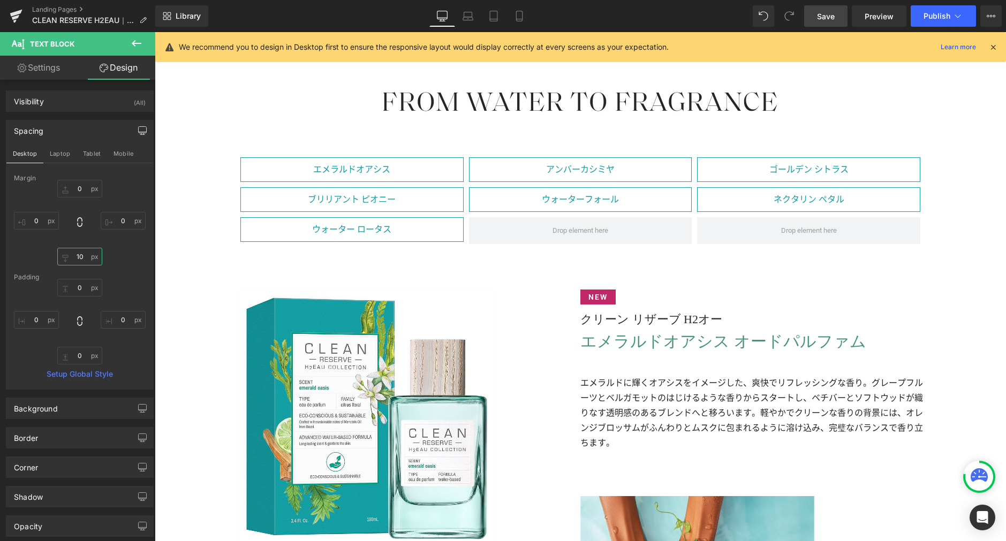
type input "10"
click at [823, 13] on span "Save" at bounding box center [826, 16] width 18 height 11
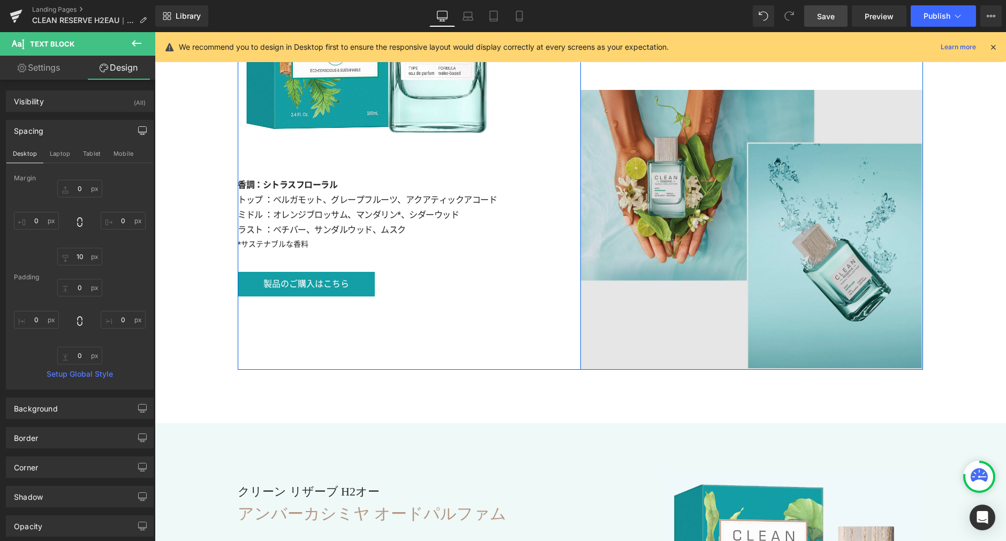
scroll to position [2516, 0]
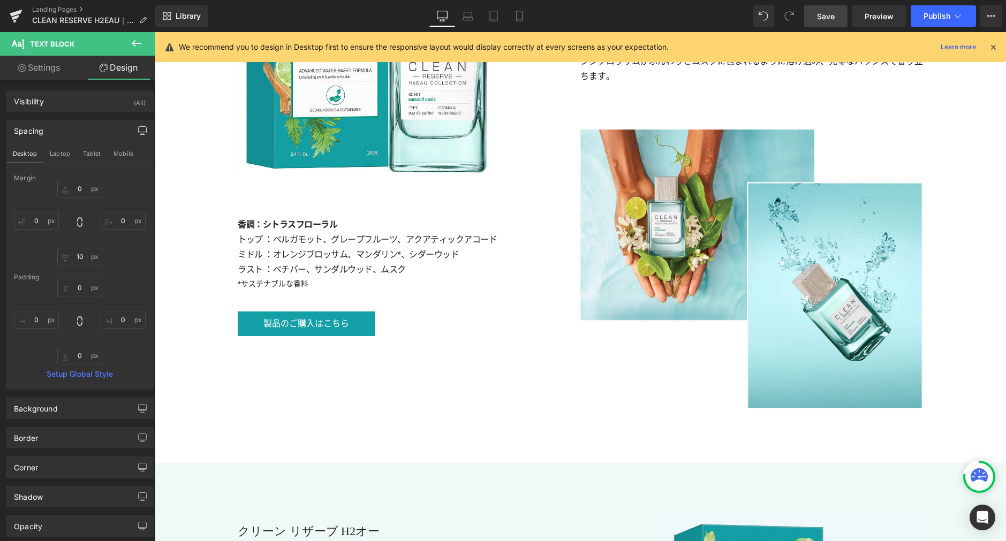
drag, startPoint x: 831, startPoint y: 13, endPoint x: 847, endPoint y: 256, distance: 243.0
click at [831, 13] on span "Save" at bounding box center [826, 16] width 18 height 11
